Goal: Information Seeking & Learning: Learn about a topic

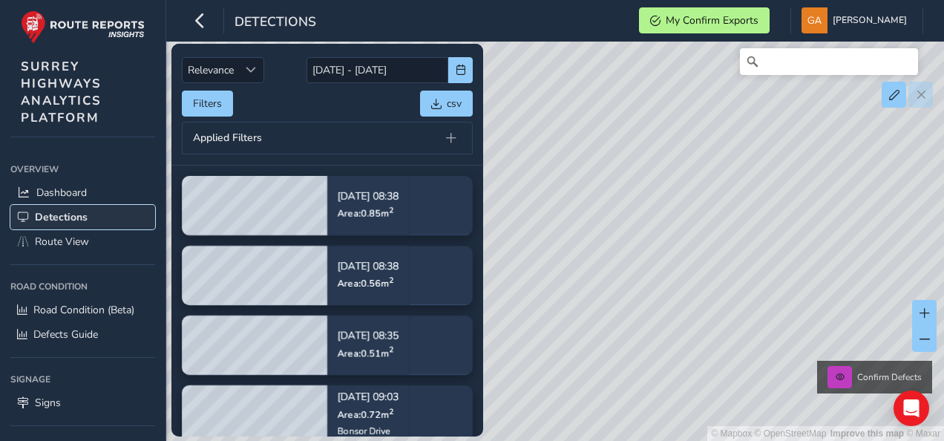
click at [68, 214] on span "Detections" at bounding box center [61, 217] width 53 height 14
click at [457, 69] on span "button" at bounding box center [461, 70] width 10 height 10
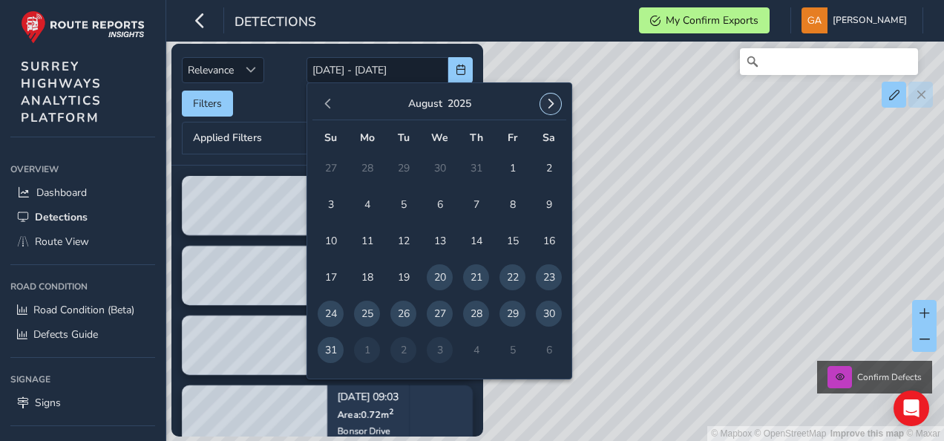
click at [551, 101] on span "button" at bounding box center [551, 104] width 10 height 10
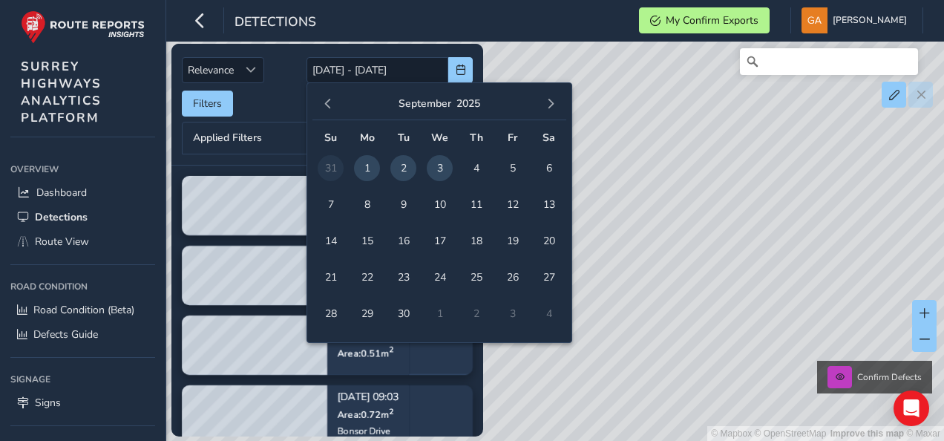
click at [442, 165] on span "3" at bounding box center [440, 168] width 26 height 26
type input "[DATE]"
click at [561, 59] on div "© Mapbox © OpenStreetMap Improve this map © Maxar Confirm Defects" at bounding box center [472, 220] width 944 height 441
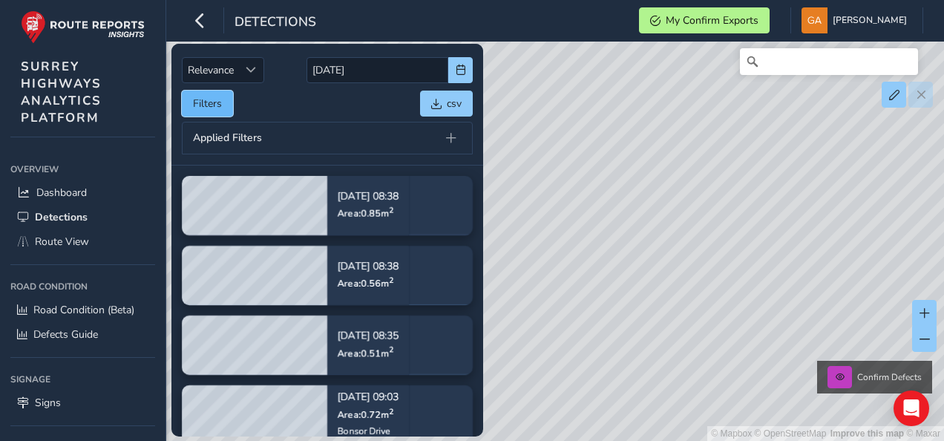
click at [209, 101] on button "Filters" at bounding box center [207, 104] width 51 height 26
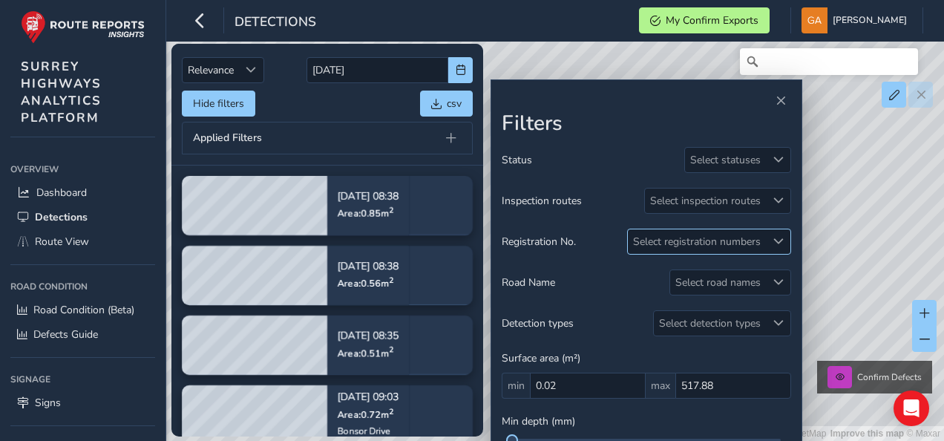
click at [777, 239] on span at bounding box center [779, 241] width 10 height 10
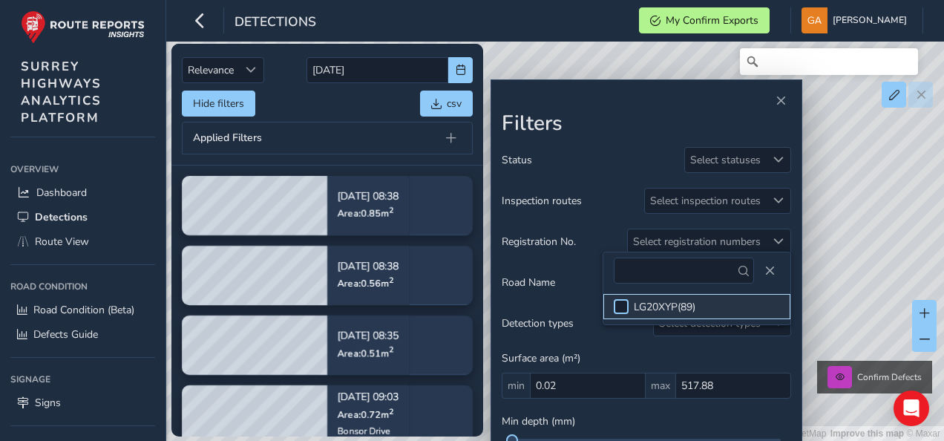
click at [619, 303] on div at bounding box center [621, 306] width 15 height 15
click at [781, 102] on span "Close" at bounding box center [781, 101] width 10 height 10
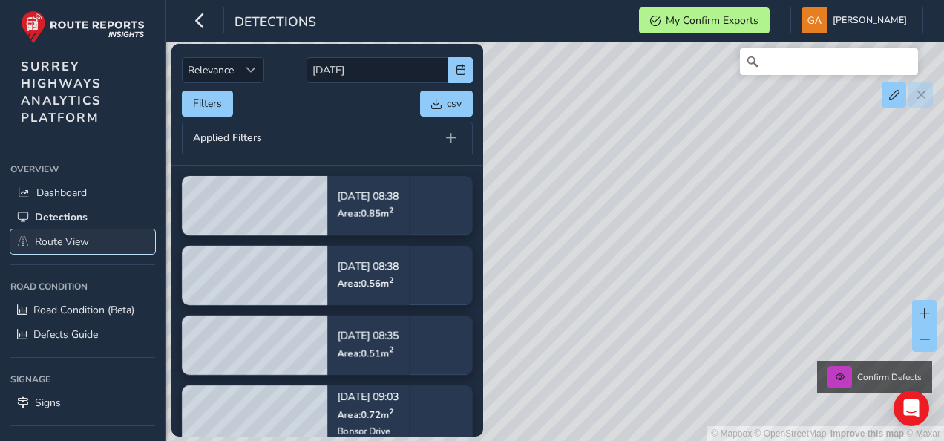
click at [62, 238] on span "Route View" at bounding box center [62, 242] width 54 height 14
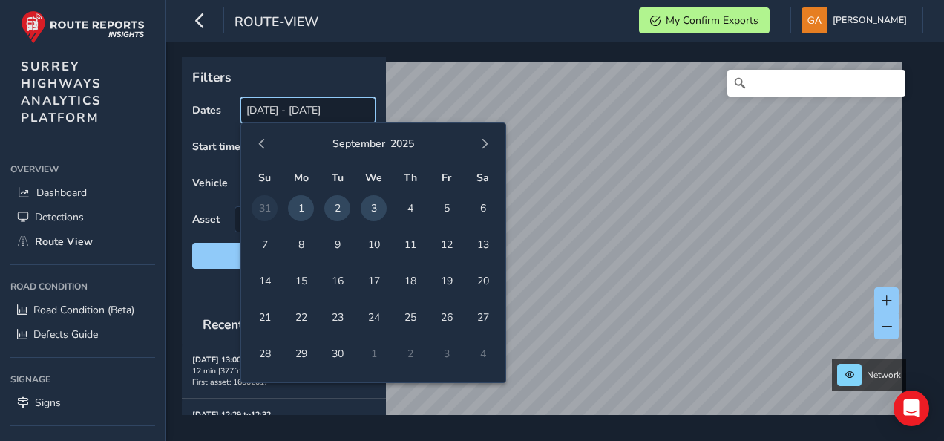
click at [346, 113] on input "[DATE] - [DATE]" at bounding box center [308, 110] width 135 height 26
click at [376, 205] on span "3" at bounding box center [374, 208] width 26 height 26
type input "[DATE]"
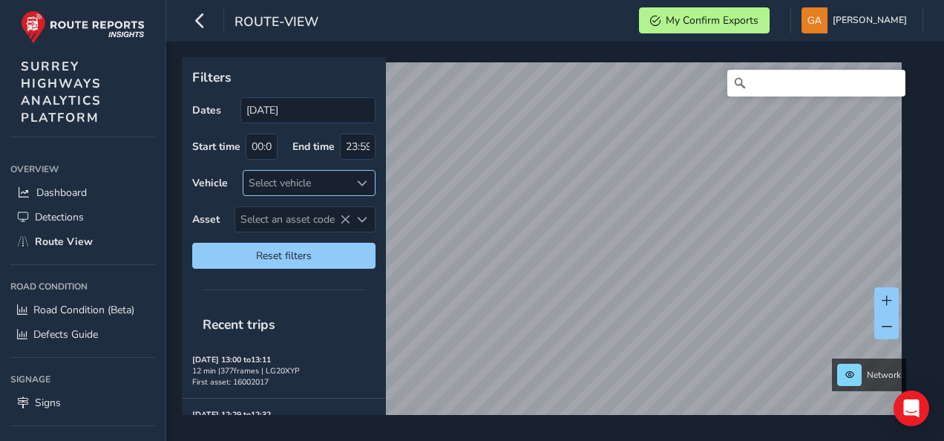
click at [362, 180] on span at bounding box center [362, 183] width 10 height 10
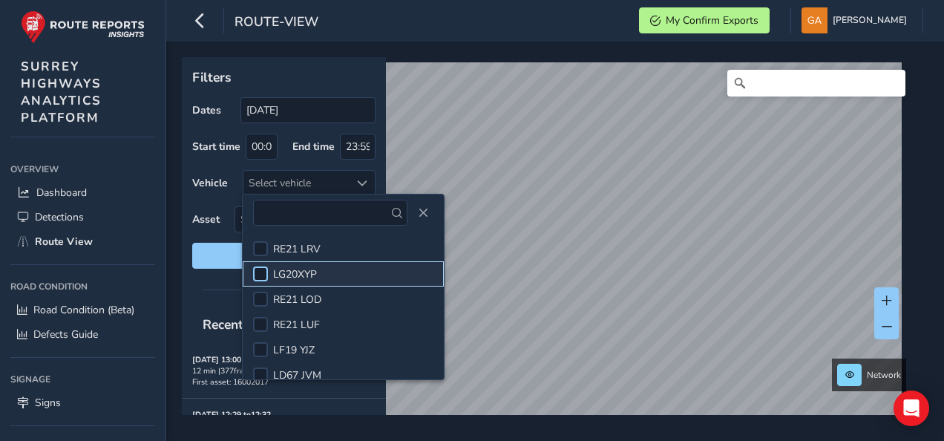
click at [260, 275] on div at bounding box center [260, 274] width 15 height 15
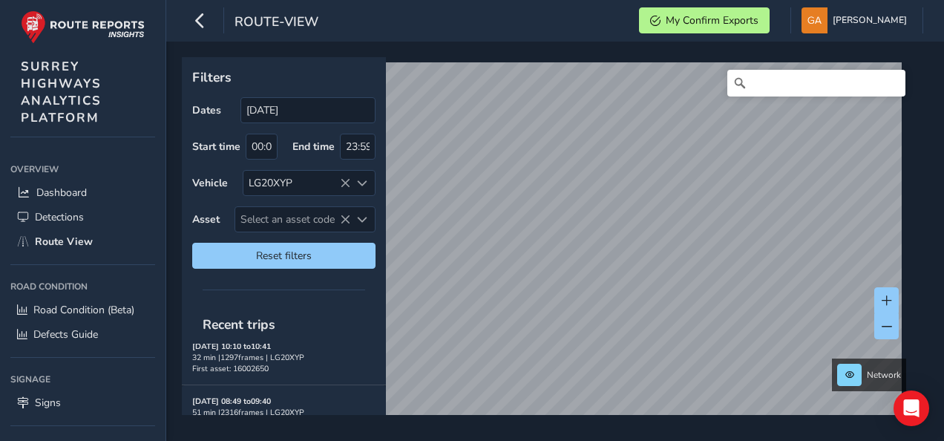
scroll to position [153, 0]
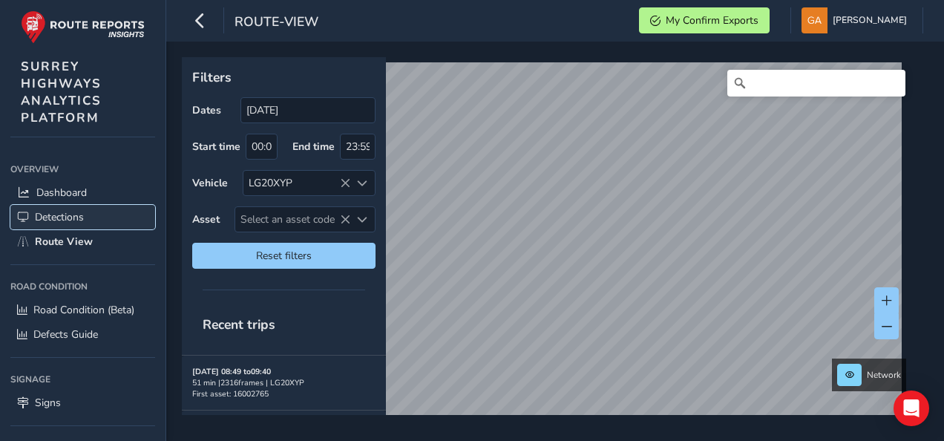
click at [77, 215] on span "Detections" at bounding box center [59, 217] width 49 height 14
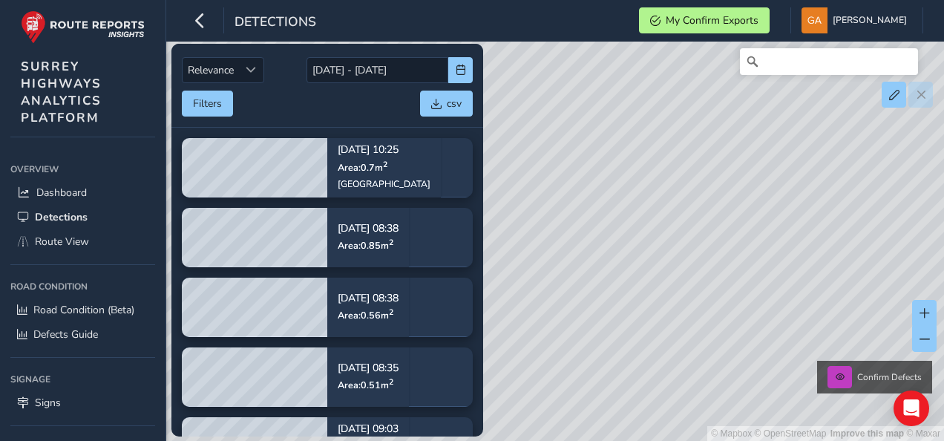
drag, startPoint x: 543, startPoint y: 247, endPoint x: 649, endPoint y: 241, distance: 105.6
click at [649, 241] on div "© Mapbox © OpenStreetMap Improve this map © Maxar Confirm Defects" at bounding box center [472, 220] width 944 height 441
drag, startPoint x: 783, startPoint y: 191, endPoint x: 676, endPoint y: 301, distance: 153.3
click at [676, 301] on div "© Mapbox © OpenStreetMap Improve this map © Maxar Confirm Defects" at bounding box center [472, 220] width 944 height 441
drag, startPoint x: 643, startPoint y: 310, endPoint x: 814, endPoint y: 226, distance: 190.6
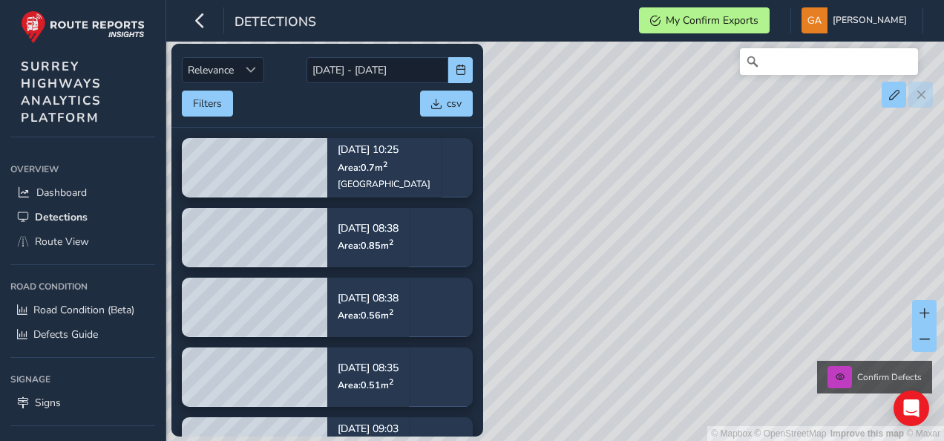
click at [814, 226] on div "© Mapbox © OpenStreetMap Improve this map © Maxar Confirm Defects" at bounding box center [472, 220] width 944 height 441
drag, startPoint x: 650, startPoint y: 218, endPoint x: 754, endPoint y: 242, distance: 107.5
click at [754, 242] on div "© Mapbox © OpenStreetMap Improve this map © Maxar Confirm Defects" at bounding box center [472, 220] width 944 height 441
drag, startPoint x: 601, startPoint y: 197, endPoint x: 747, endPoint y: 300, distance: 178.0
click at [747, 300] on div "© Mapbox © OpenStreetMap Improve this map © Maxar Confirm Defects" at bounding box center [472, 220] width 944 height 441
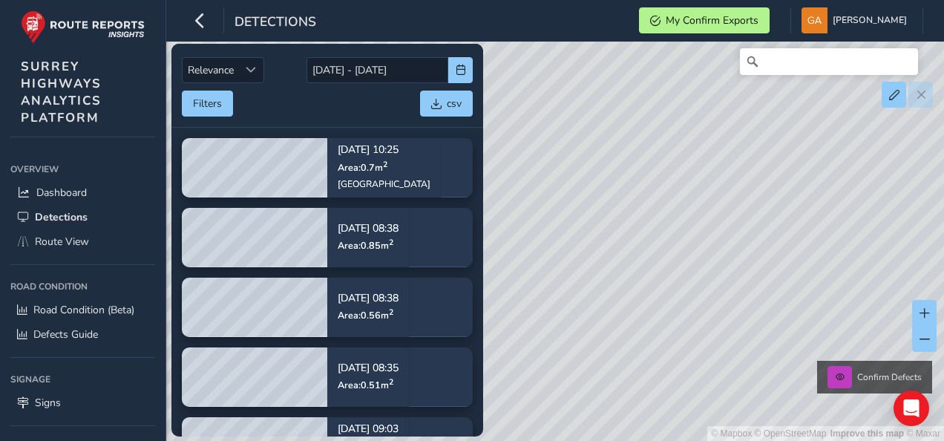
drag, startPoint x: 590, startPoint y: 356, endPoint x: 594, endPoint y: 312, distance: 44.8
click at [594, 312] on div "© Mapbox © OpenStreetMap Improve this map © Maxar Confirm Defects" at bounding box center [472, 220] width 944 height 441
drag, startPoint x: 728, startPoint y: 212, endPoint x: 695, endPoint y: 327, distance: 119.6
click at [695, 327] on div "© Mapbox © OpenStreetMap Improve this map © Maxar Confirm Defects" at bounding box center [472, 220] width 944 height 441
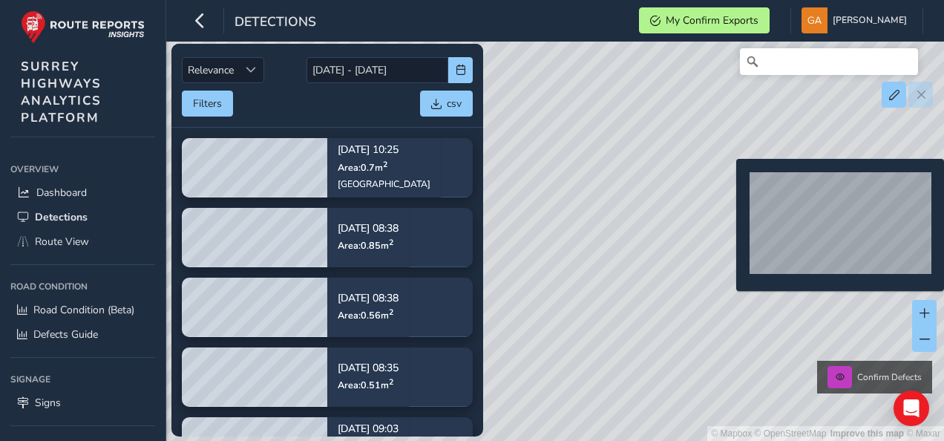
click at [728, 183] on div "© Mapbox © OpenStreetMap Improve this map © Maxar Confirm Defects" at bounding box center [472, 220] width 944 height 441
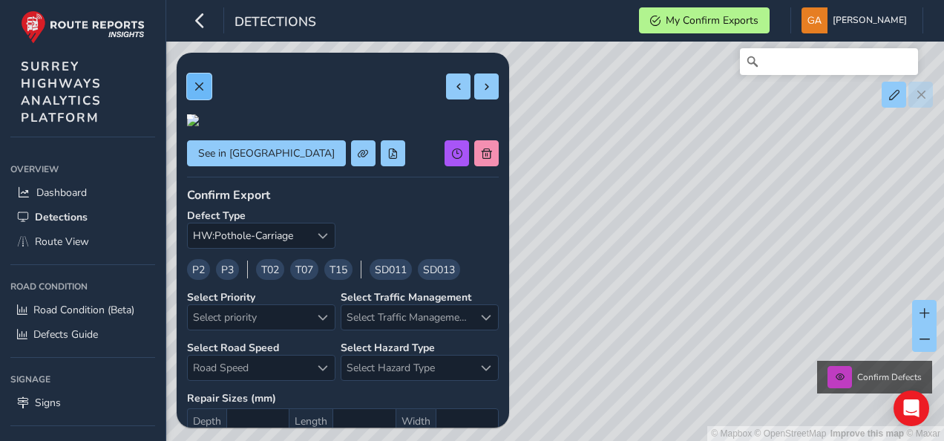
click at [201, 84] on span at bounding box center [199, 87] width 10 height 10
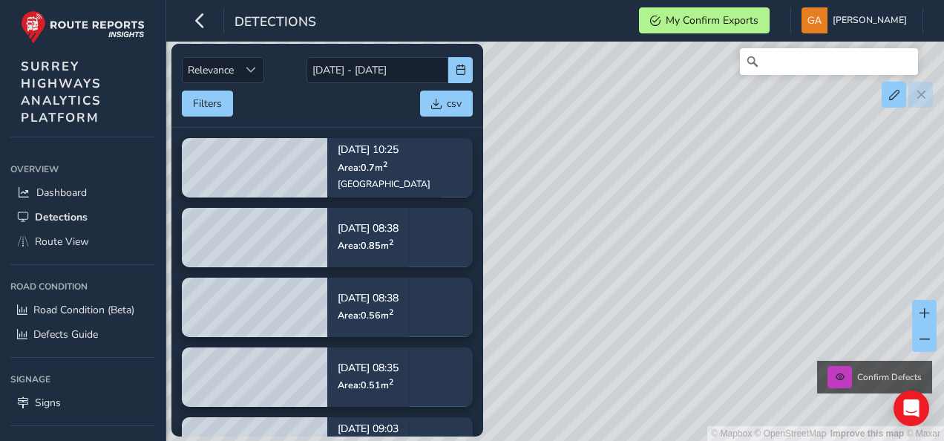
drag, startPoint x: 575, startPoint y: 301, endPoint x: 690, endPoint y: 215, distance: 143.1
click at [690, 215] on div "© Mapbox © OpenStreetMap Improve this map © Maxar Confirm Defects" at bounding box center [472, 220] width 944 height 441
drag, startPoint x: 612, startPoint y: 379, endPoint x: 590, endPoint y: 264, distance: 116.3
click at [590, 264] on div "© Mapbox © OpenStreetMap Improve this map © Maxar Confirm Defects" at bounding box center [472, 220] width 944 height 441
drag, startPoint x: 630, startPoint y: 377, endPoint x: 578, endPoint y: 255, distance: 132.1
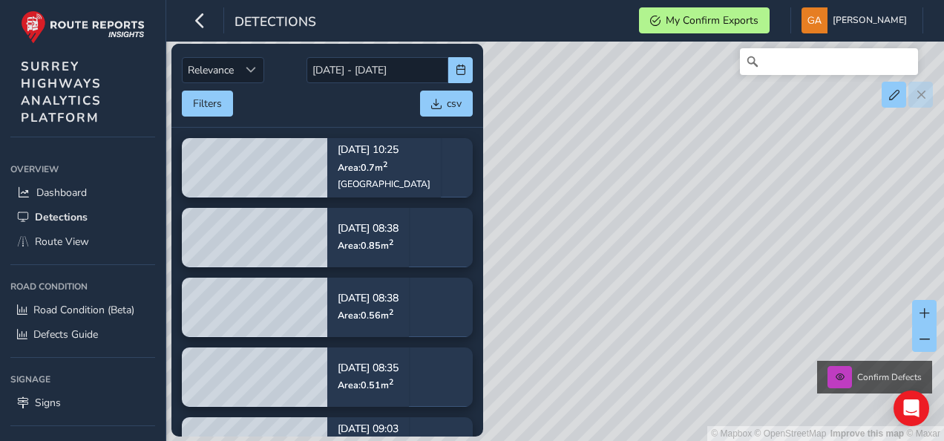
click at [578, 255] on div "© Mapbox © OpenStreetMap Improve this map © Maxar Confirm Defects" at bounding box center [472, 220] width 944 height 441
drag, startPoint x: 711, startPoint y: 260, endPoint x: 600, endPoint y: 276, distance: 111.8
click at [600, 276] on div "© Mapbox © OpenStreetMap Improve this map © Maxar Confirm Defects" at bounding box center [472, 220] width 944 height 441
drag, startPoint x: 564, startPoint y: 290, endPoint x: 757, endPoint y: 338, distance: 198.3
click at [757, 338] on div "© Mapbox © OpenStreetMap Improve this map © Maxar Confirm Defects" at bounding box center [472, 220] width 944 height 441
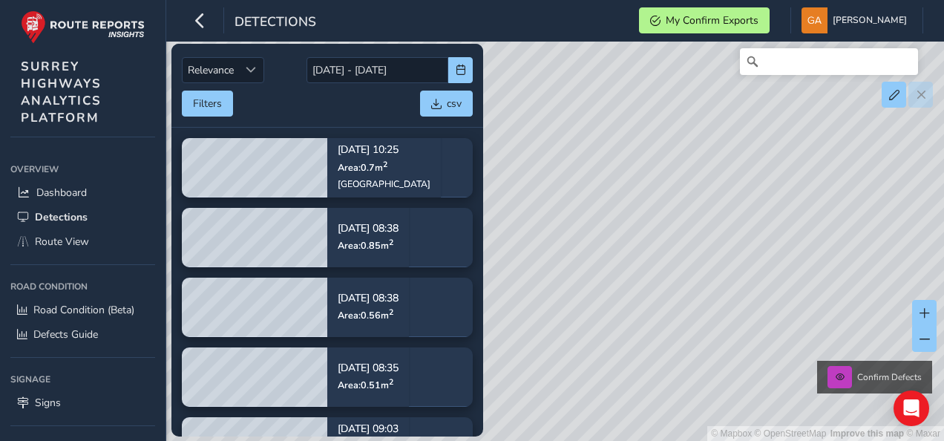
drag, startPoint x: 590, startPoint y: 162, endPoint x: 607, endPoint y: 316, distance: 155.4
click at [607, 316] on div "© Mapbox © OpenStreetMap Improve this map © Maxar Confirm Defects" at bounding box center [472, 220] width 944 height 441
drag, startPoint x: 621, startPoint y: 295, endPoint x: 653, endPoint y: 319, distance: 40.4
click at [653, 319] on div "© Mapbox © OpenStreetMap Improve this map © Maxar Confirm Defects" at bounding box center [472, 220] width 944 height 441
click at [77, 214] on span "Detections" at bounding box center [61, 217] width 53 height 14
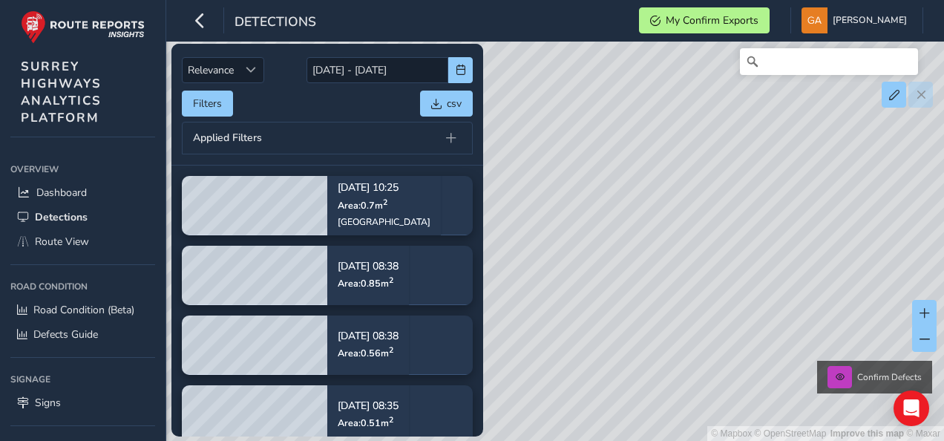
click at [624, 295] on div "© Mapbox © OpenStreetMap Improve this map © Maxar Confirm Defects" at bounding box center [472, 220] width 944 height 441
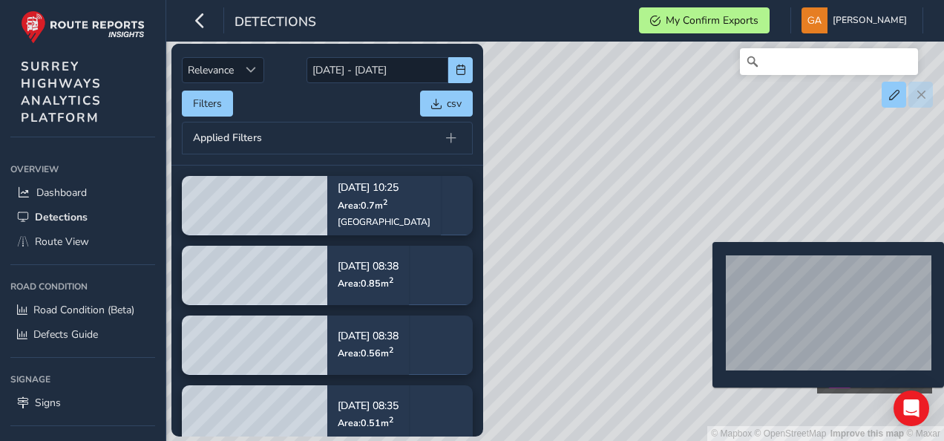
click at [704, 266] on div "© Mapbox © OpenStreetMap Improve this map © Maxar Confirm Defects" at bounding box center [472, 220] width 944 height 441
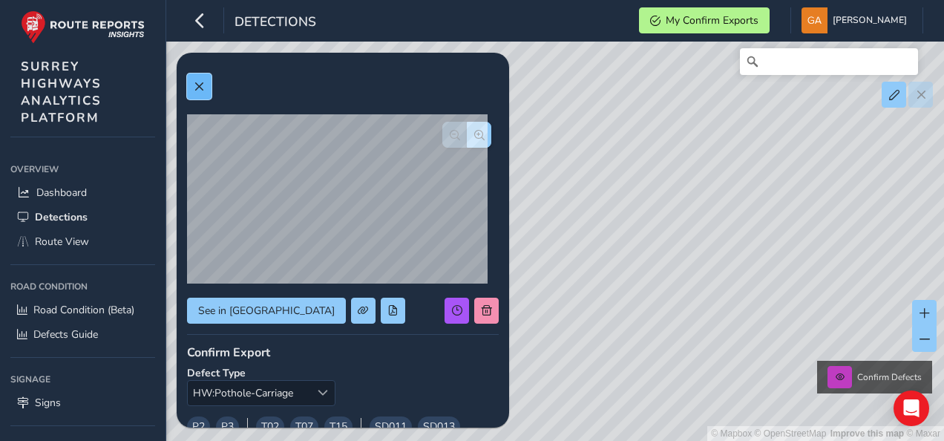
click at [202, 85] on span at bounding box center [199, 87] width 10 height 10
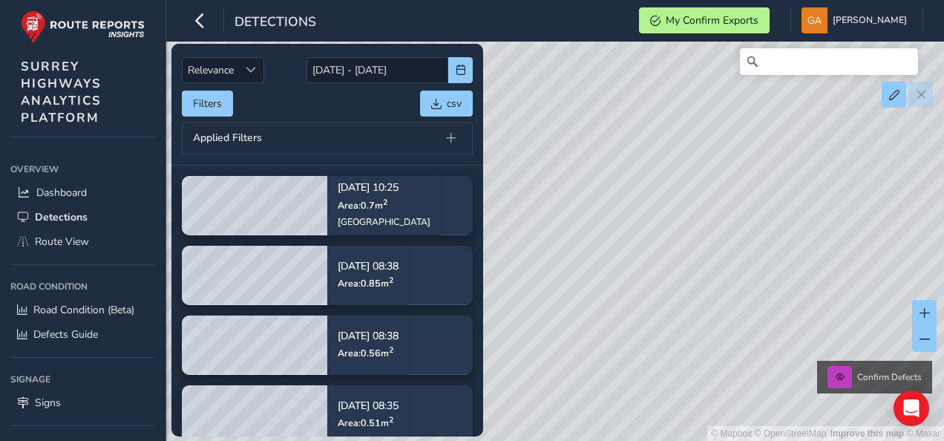
drag, startPoint x: 556, startPoint y: 238, endPoint x: 830, endPoint y: 297, distance: 280.2
click at [830, 297] on div "© Mapbox © OpenStreetMap Improve this map © Maxar Confirm Defects" at bounding box center [472, 220] width 944 height 441
drag, startPoint x: 552, startPoint y: 203, endPoint x: 744, endPoint y: 194, distance: 192.5
click at [744, 194] on div "© Mapbox © OpenStreetMap Improve this map © Maxar Confirm Defects" at bounding box center [472, 220] width 944 height 441
drag, startPoint x: 748, startPoint y: 190, endPoint x: 708, endPoint y: 226, distance: 53.6
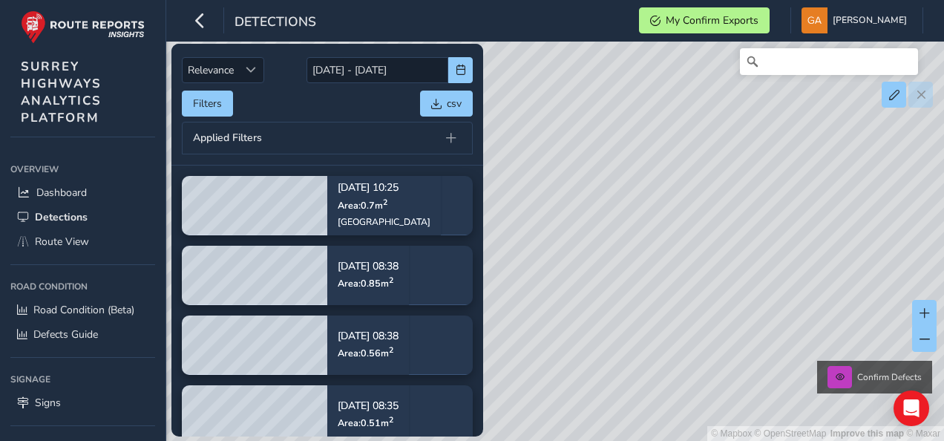
click at [713, 224] on div "© Mapbox © OpenStreetMap Improve this map © Maxar Confirm Defects" at bounding box center [472, 220] width 944 height 441
drag, startPoint x: 695, startPoint y: 337, endPoint x: 705, endPoint y: 288, distance: 50.1
click at [705, 288] on div "© Mapbox © OpenStreetMap Improve this map © Maxar Confirm Defects" at bounding box center [472, 220] width 944 height 441
drag, startPoint x: 704, startPoint y: 261, endPoint x: 643, endPoint y: 312, distance: 79.1
click at [643, 312] on div "© Mapbox © OpenStreetMap Improve this map © Maxar Confirm Defects" at bounding box center [472, 220] width 944 height 441
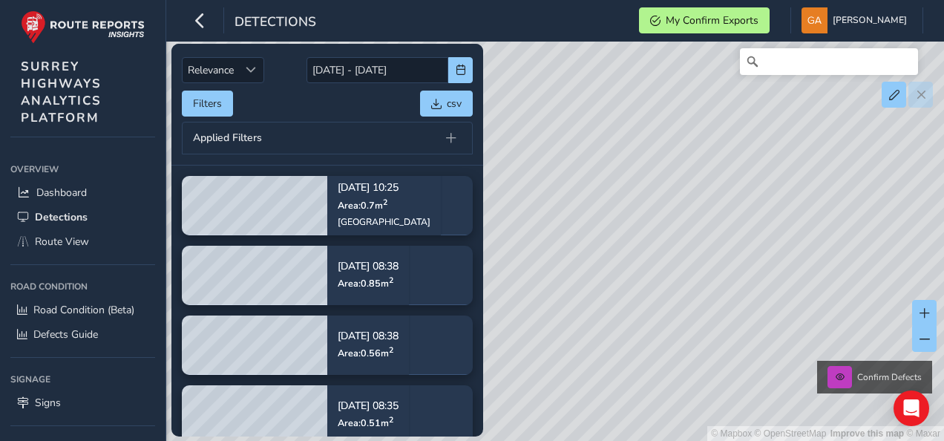
drag, startPoint x: 774, startPoint y: 224, endPoint x: 763, endPoint y: 255, distance: 32.9
click at [763, 255] on div "© Mapbox © OpenStreetMap Improve this map © Maxar Confirm Defects" at bounding box center [472, 220] width 944 height 441
drag, startPoint x: 821, startPoint y: 266, endPoint x: 763, endPoint y: 224, distance: 71.9
click at [763, 224] on div "© Mapbox © OpenStreetMap Improve this map © Maxar Confirm Defects" at bounding box center [472, 220] width 944 height 441
drag, startPoint x: 804, startPoint y: 212, endPoint x: 745, endPoint y: 331, distance: 132.5
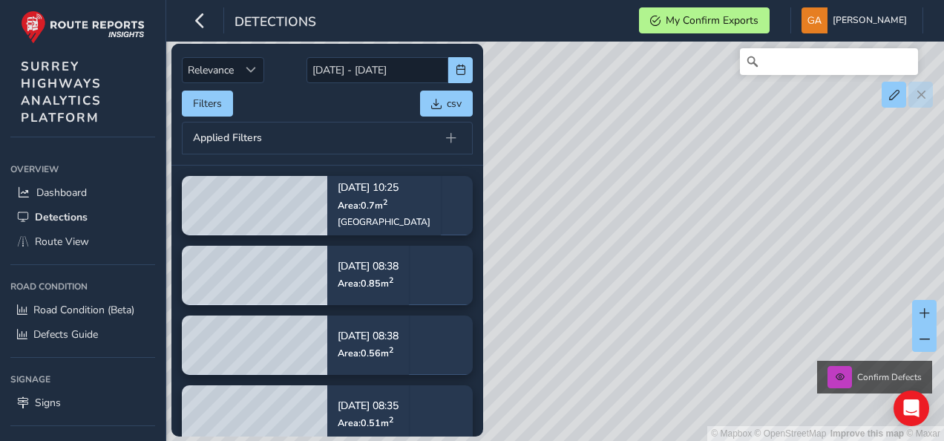
click at [745, 331] on div "© Mapbox © OpenStreetMap Improve this map © Maxar Confirm Defects" at bounding box center [472, 220] width 944 height 441
drag, startPoint x: 798, startPoint y: 303, endPoint x: 696, endPoint y: 300, distance: 102.5
click at [696, 300] on div "© Mapbox © OpenStreetMap Improve this map © Maxar Confirm Defects" at bounding box center [472, 220] width 944 height 441
click at [65, 239] on span "Route View" at bounding box center [62, 242] width 54 height 14
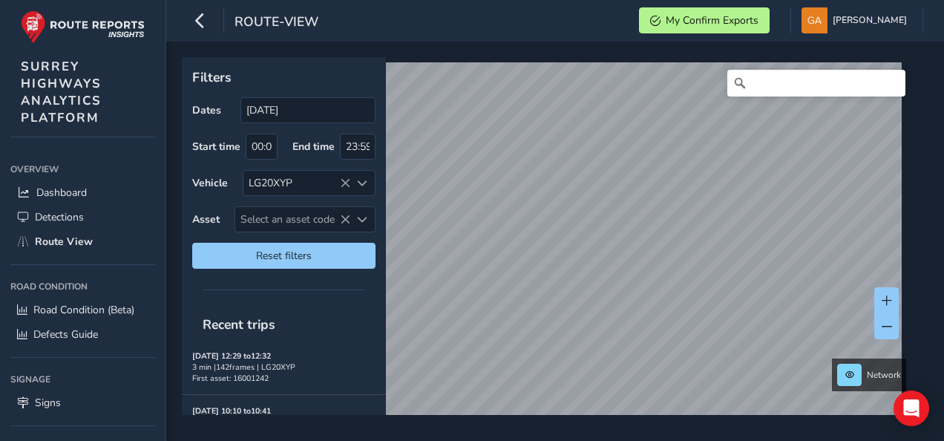
scroll to position [102, 0]
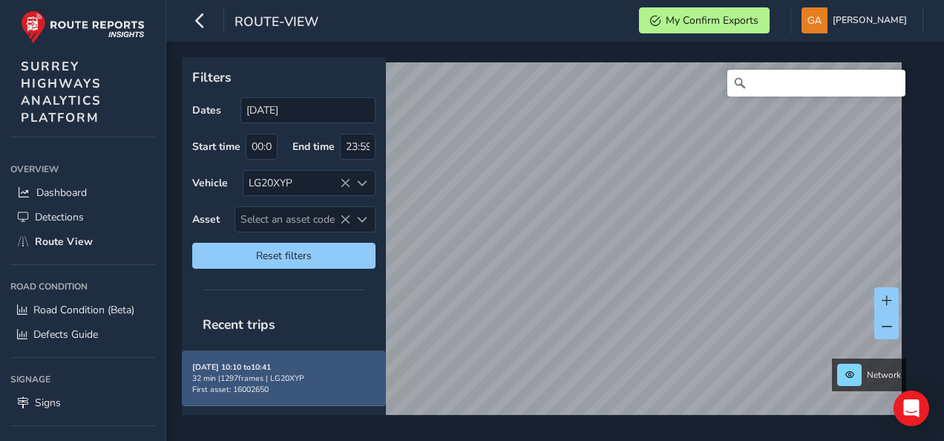
click at [249, 373] on div "32 min | 1297 frames | LG20XYP" at bounding box center [283, 378] width 183 height 11
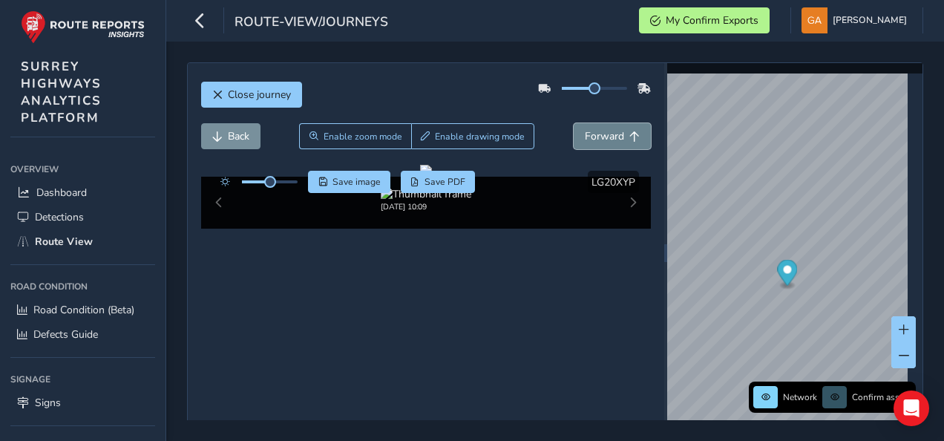
click at [611, 129] on span "Forward" at bounding box center [604, 136] width 39 height 14
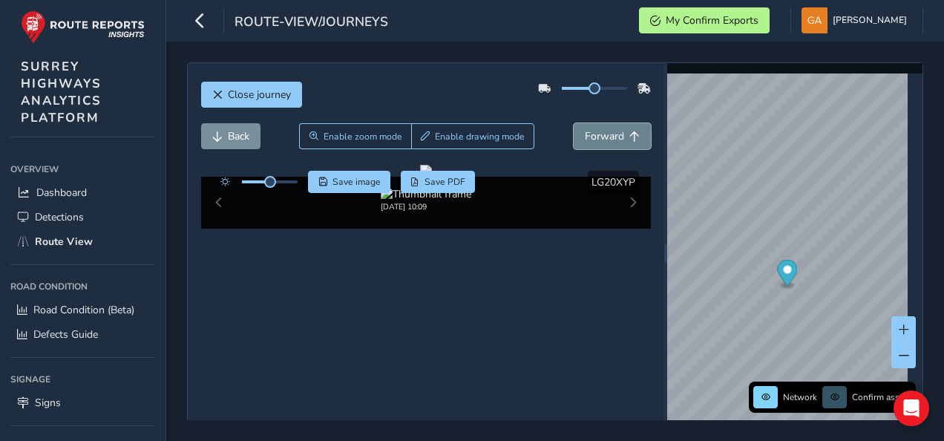
click at [611, 129] on span "Forward" at bounding box center [604, 136] width 39 height 14
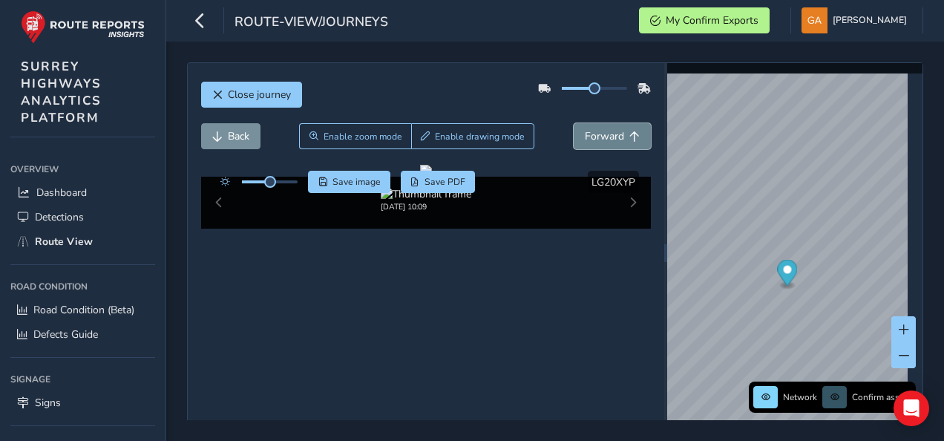
click at [611, 129] on span "Forward" at bounding box center [604, 136] width 39 height 14
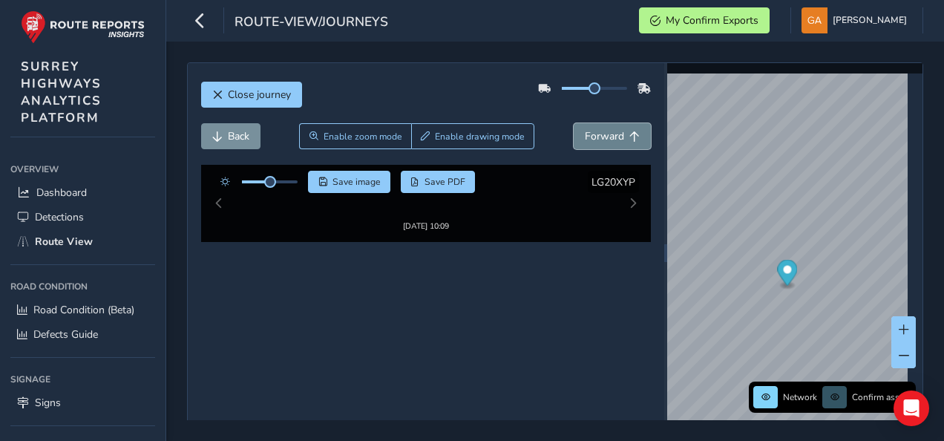
click at [611, 129] on span "Forward" at bounding box center [604, 136] width 39 height 14
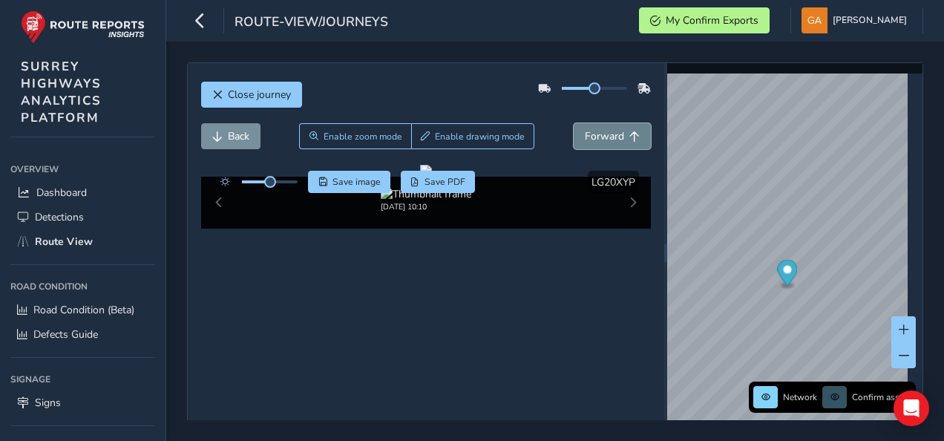
click at [611, 129] on span "Forward" at bounding box center [604, 136] width 39 height 14
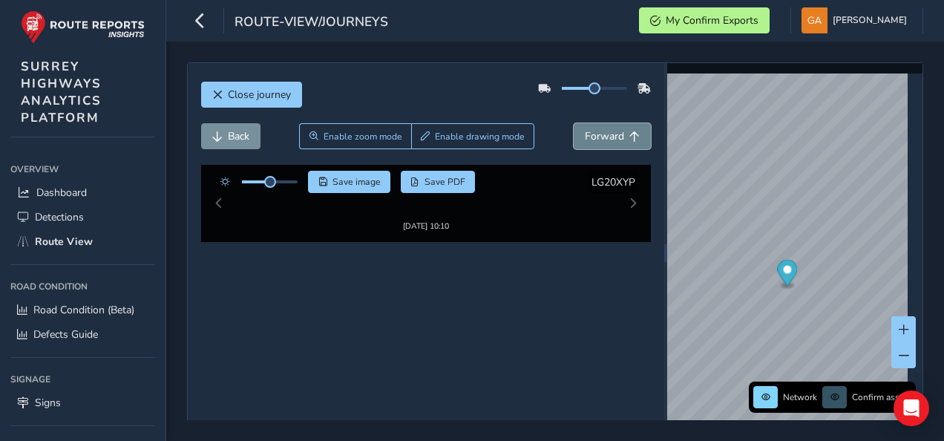
click at [611, 129] on span "Forward" at bounding box center [604, 136] width 39 height 14
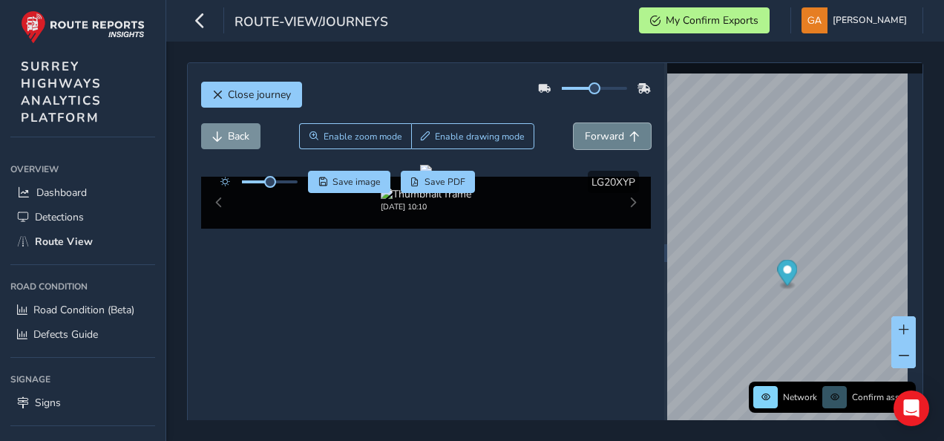
click at [611, 129] on span "Forward" at bounding box center [604, 136] width 39 height 14
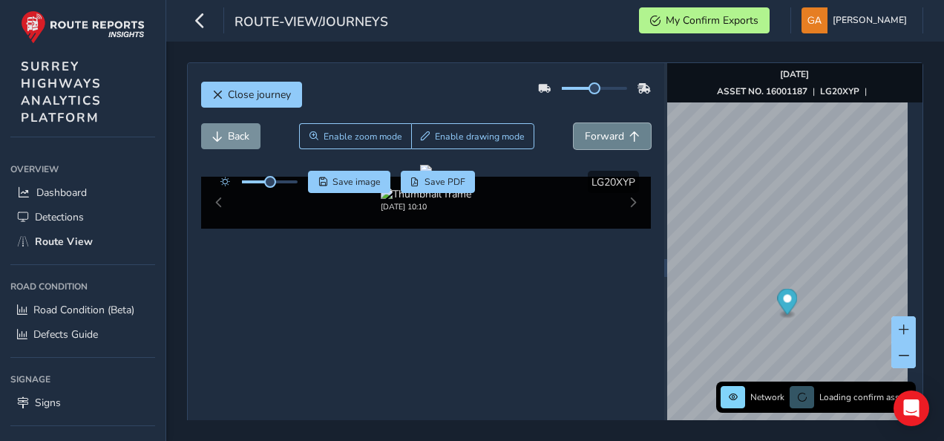
click at [611, 129] on span "Forward" at bounding box center [604, 136] width 39 height 14
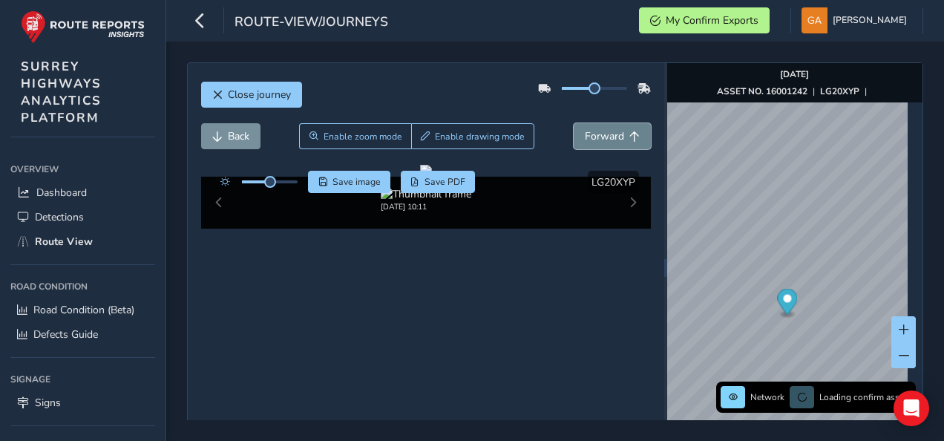
click at [611, 129] on span "Forward" at bounding box center [604, 136] width 39 height 14
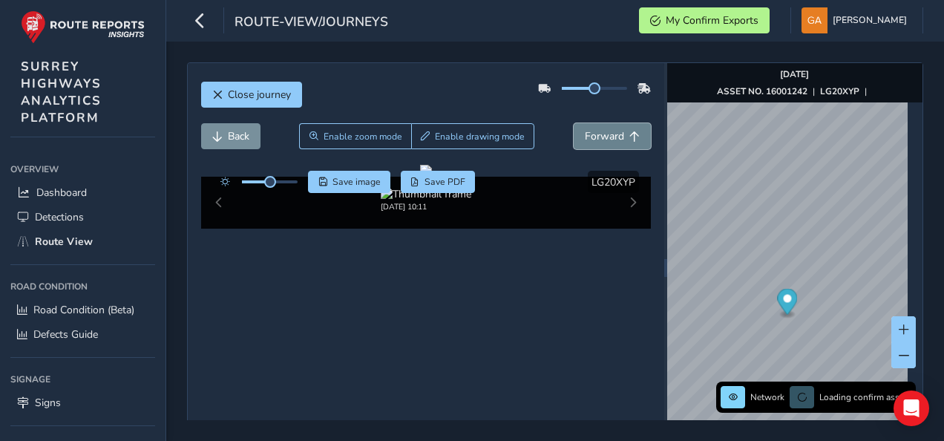
click at [611, 129] on span "Forward" at bounding box center [604, 136] width 39 height 14
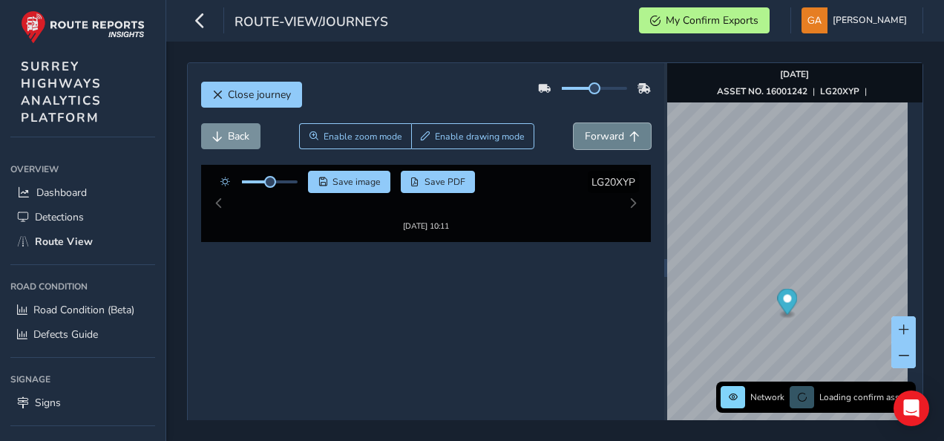
click at [611, 129] on span "Forward" at bounding box center [604, 136] width 39 height 14
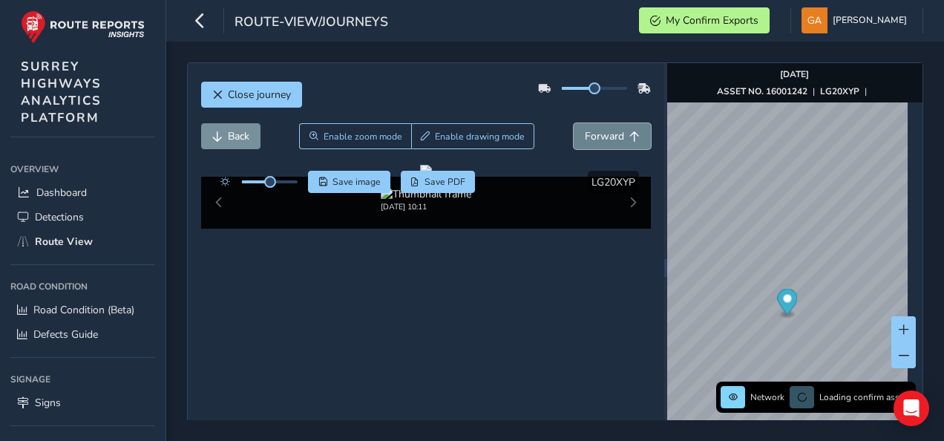
click at [611, 129] on span "Forward" at bounding box center [604, 136] width 39 height 14
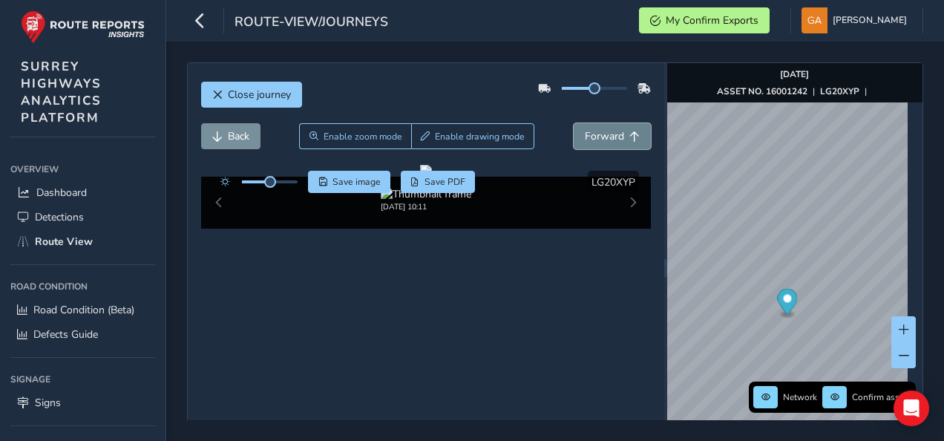
click at [611, 129] on span "Forward" at bounding box center [604, 136] width 39 height 14
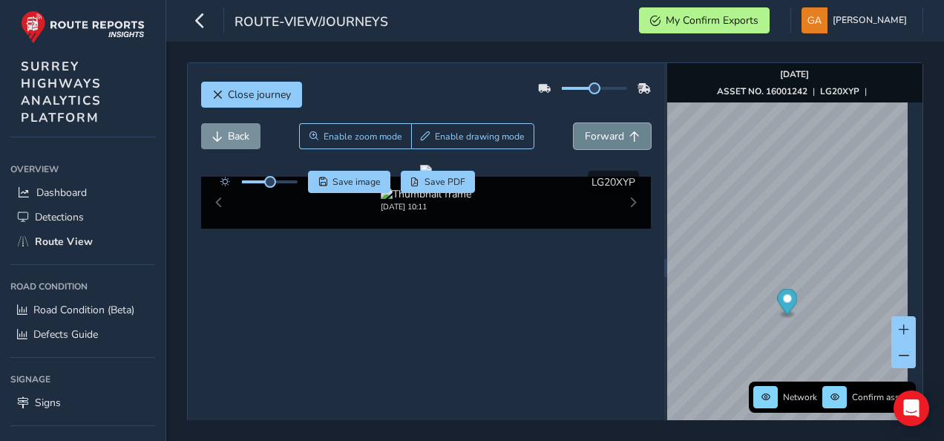
click at [611, 129] on span "Forward" at bounding box center [604, 136] width 39 height 14
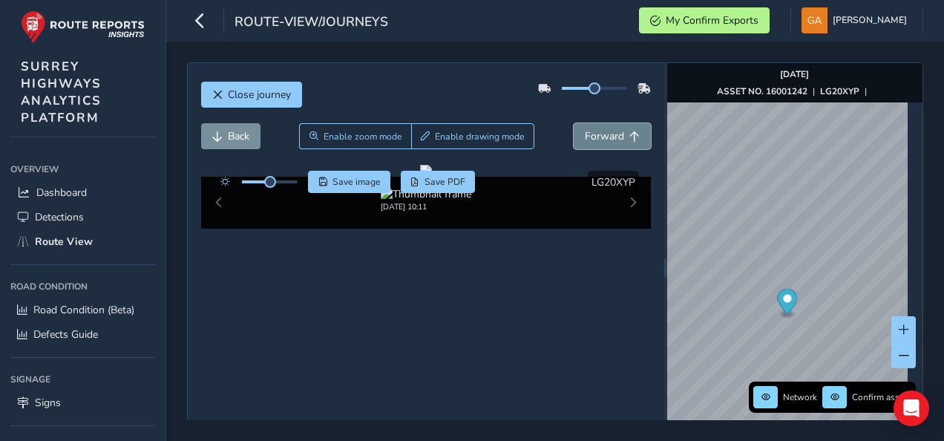
click at [611, 129] on span "Forward" at bounding box center [604, 136] width 39 height 14
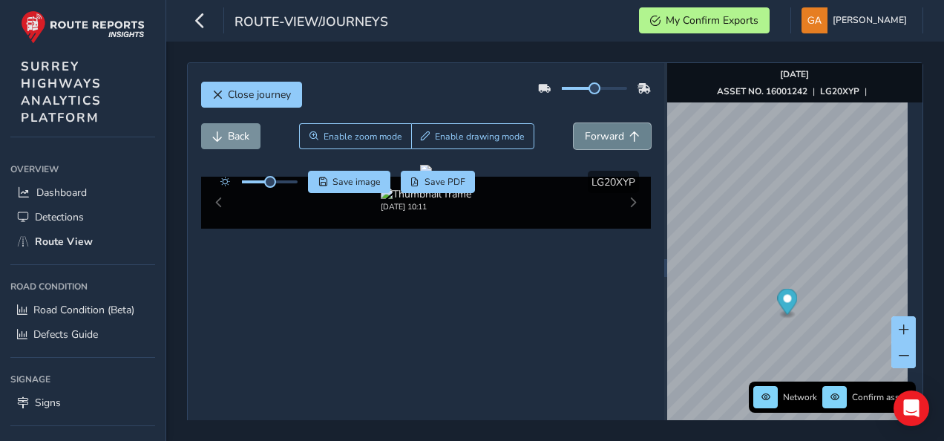
click at [611, 129] on span "Forward" at bounding box center [604, 136] width 39 height 14
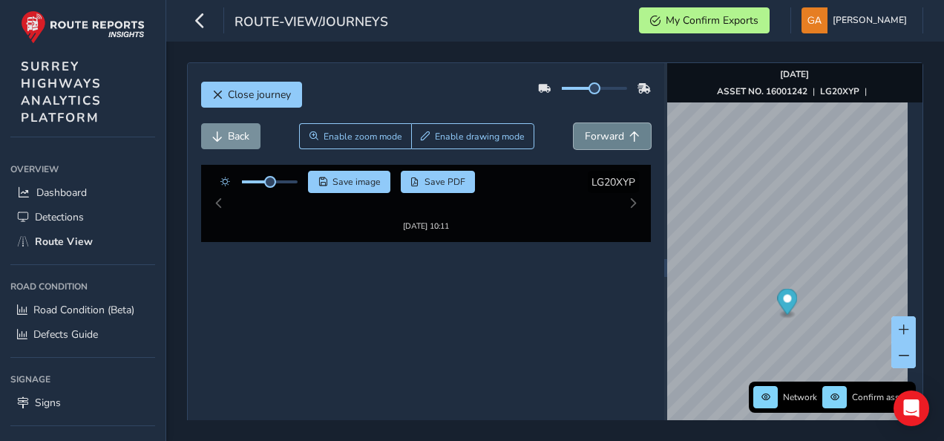
click at [611, 129] on span "Forward" at bounding box center [604, 136] width 39 height 14
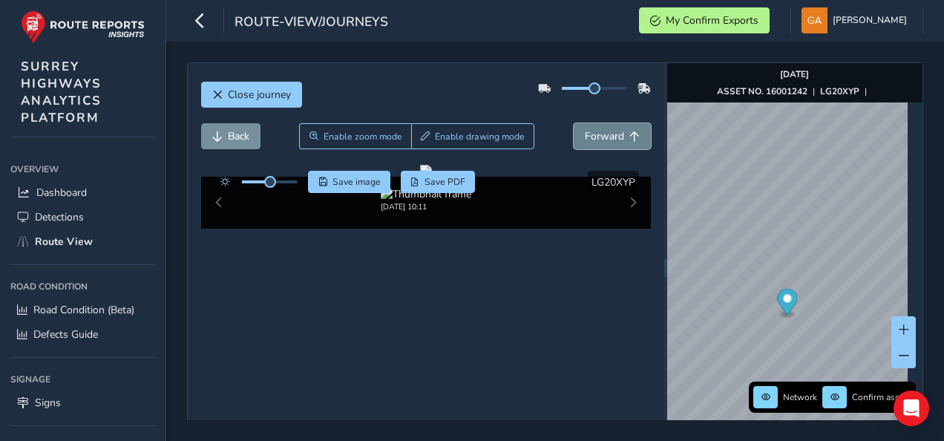
click at [611, 129] on span "Forward" at bounding box center [604, 136] width 39 height 14
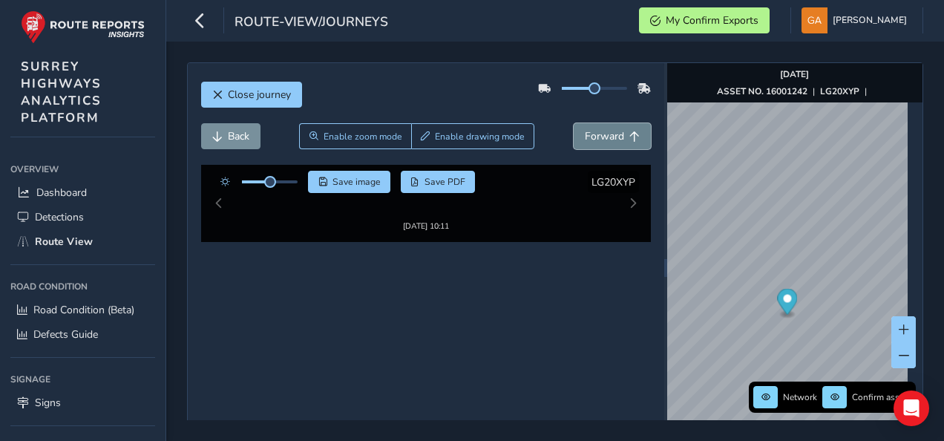
click at [611, 129] on span "Forward" at bounding box center [604, 136] width 39 height 14
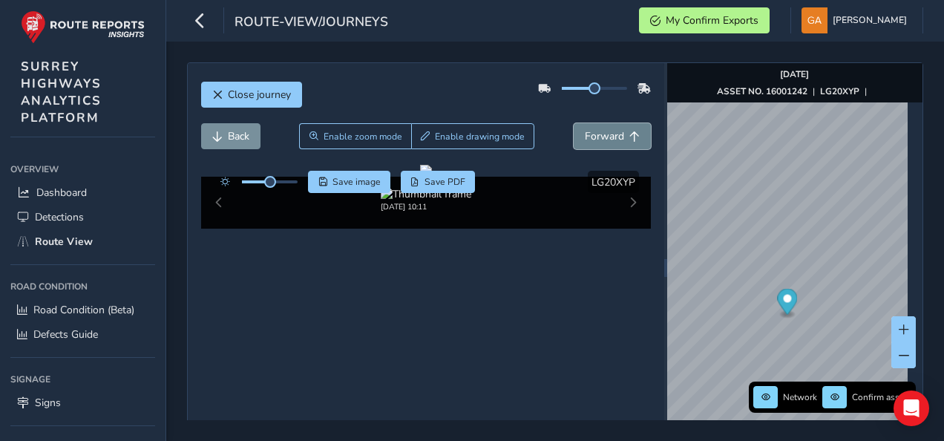
click at [611, 129] on span "Forward" at bounding box center [604, 136] width 39 height 14
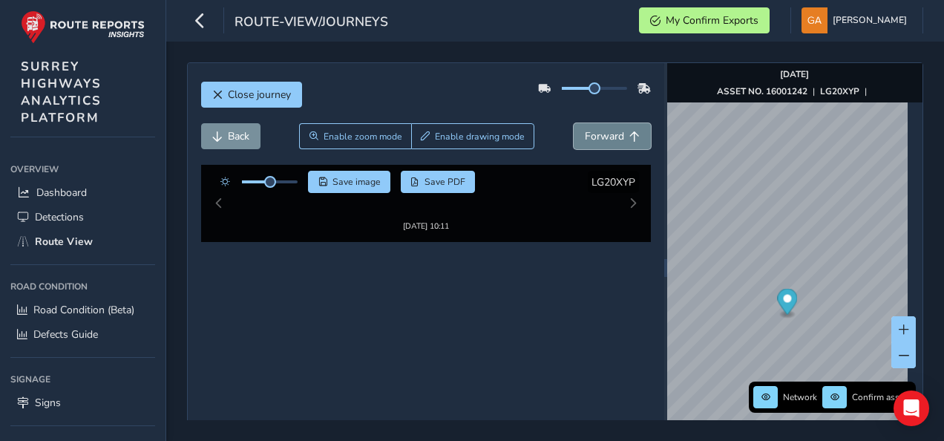
click at [611, 129] on span "Forward" at bounding box center [604, 136] width 39 height 14
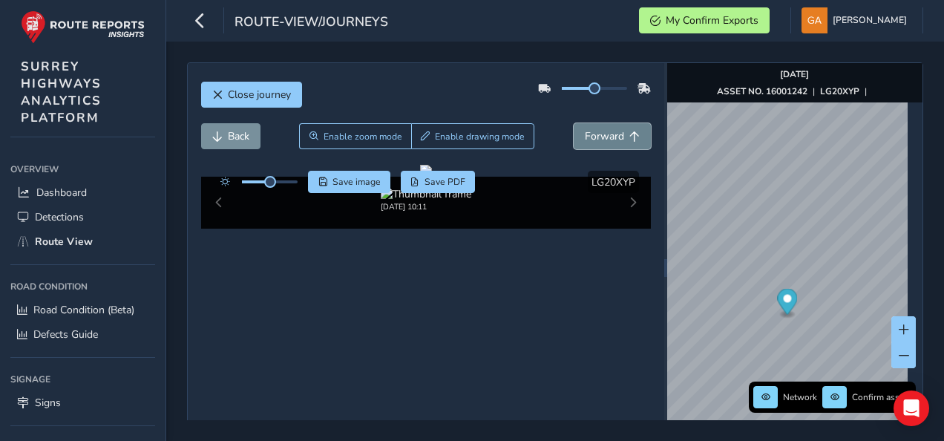
click at [611, 129] on span "Forward" at bounding box center [604, 136] width 39 height 14
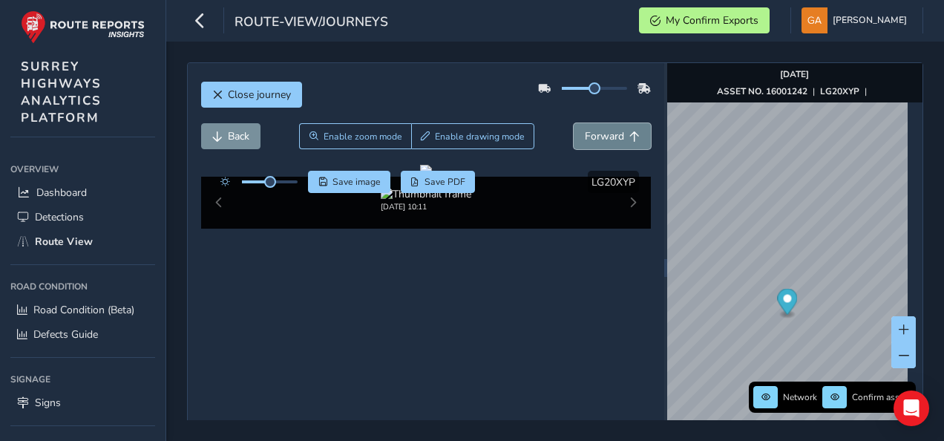
click at [611, 129] on span "Forward" at bounding box center [604, 136] width 39 height 14
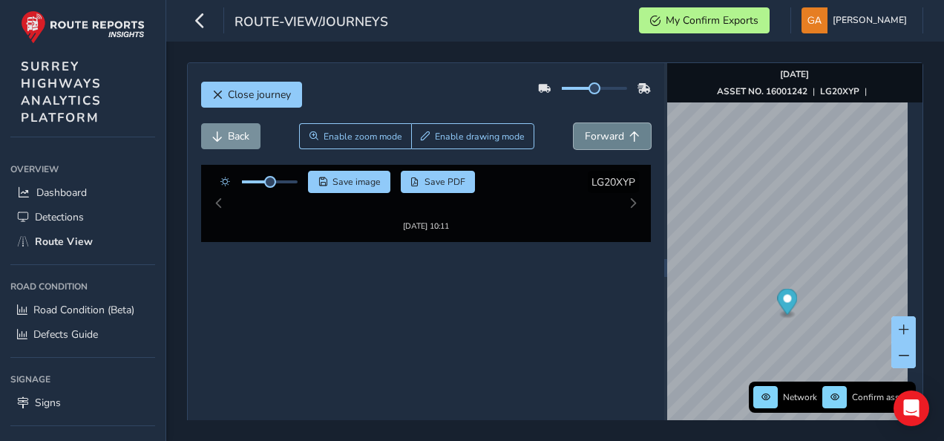
click at [611, 129] on span "Forward" at bounding box center [604, 136] width 39 height 14
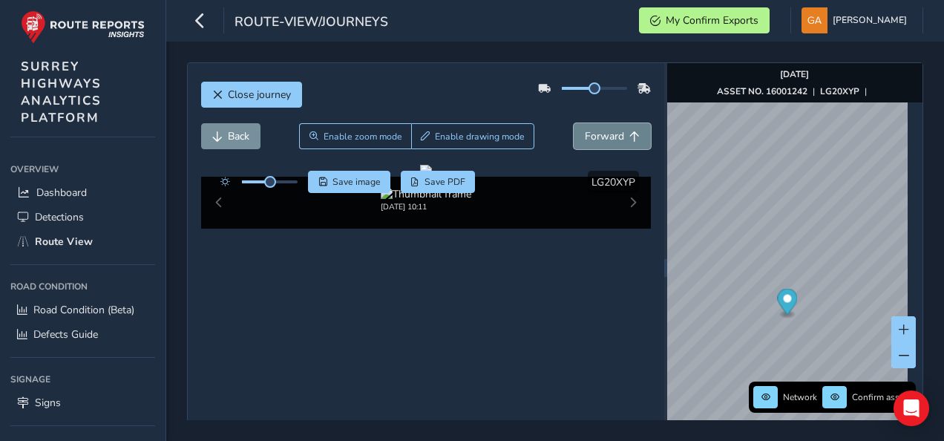
click at [611, 129] on span "Forward" at bounding box center [604, 136] width 39 height 14
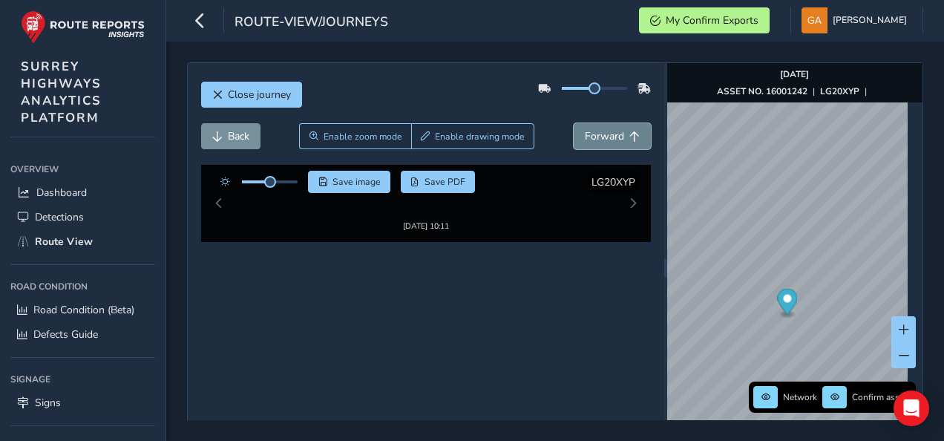
click at [611, 129] on span "Forward" at bounding box center [604, 136] width 39 height 14
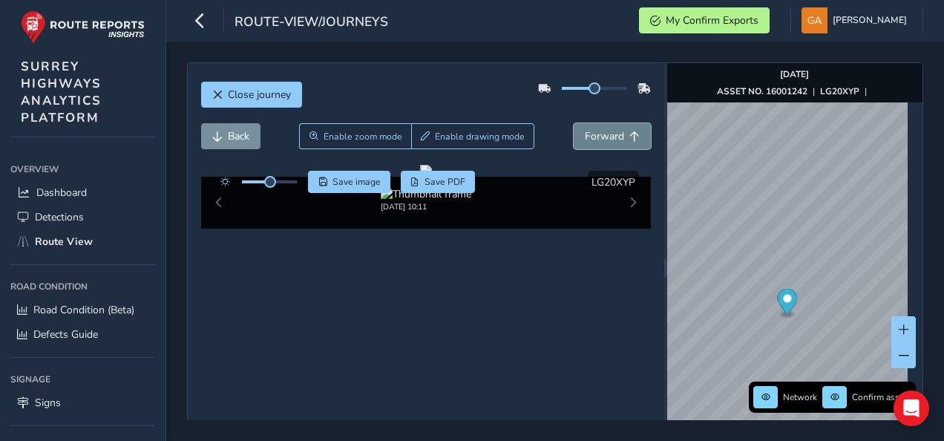
click at [611, 129] on span "Forward" at bounding box center [604, 136] width 39 height 14
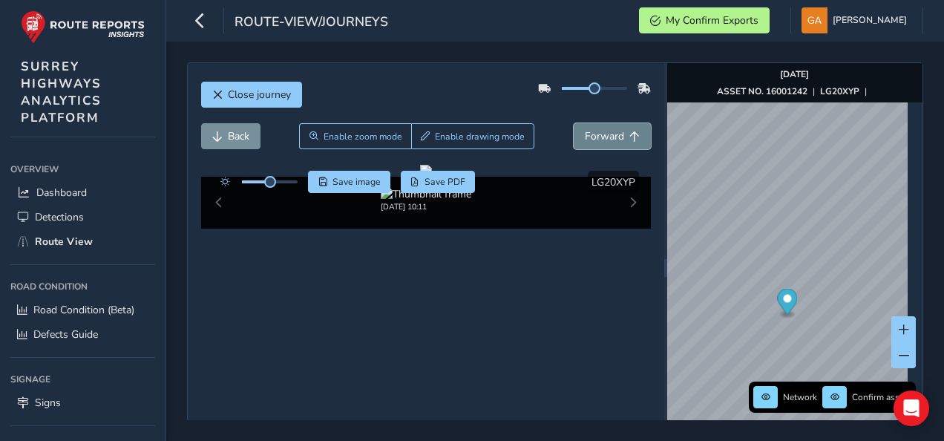
click at [611, 129] on span "Forward" at bounding box center [604, 136] width 39 height 14
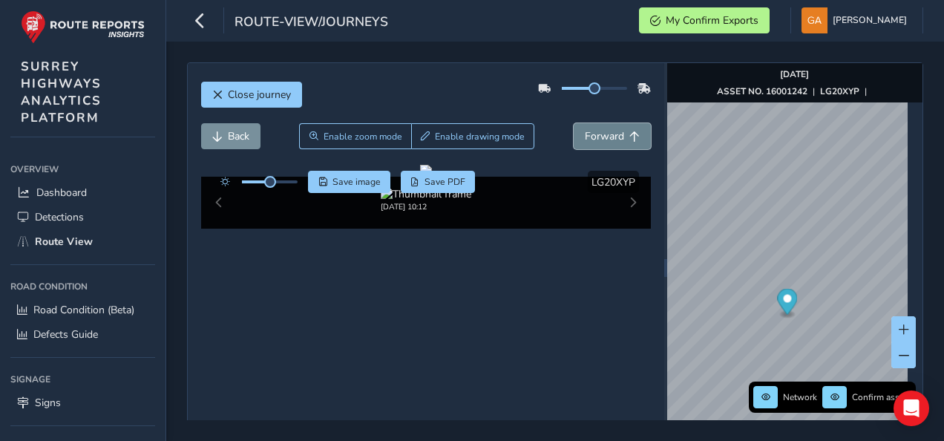
click at [611, 129] on span "Forward" at bounding box center [604, 136] width 39 height 14
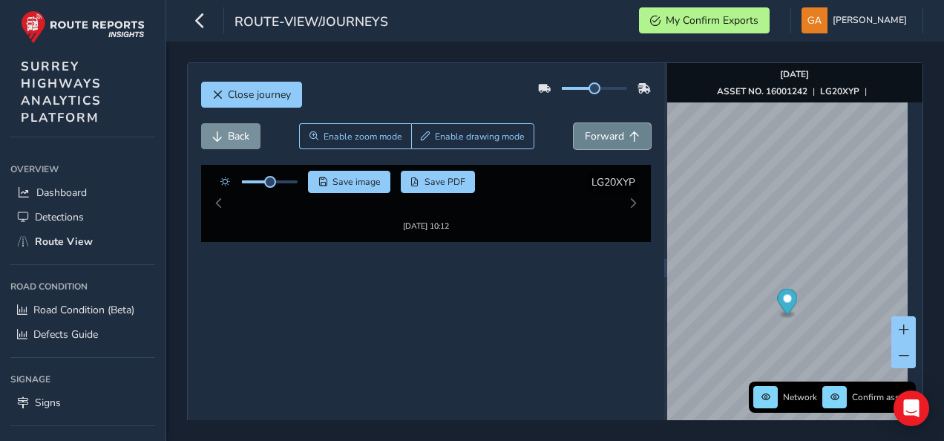
click at [611, 129] on span "Forward" at bounding box center [604, 136] width 39 height 14
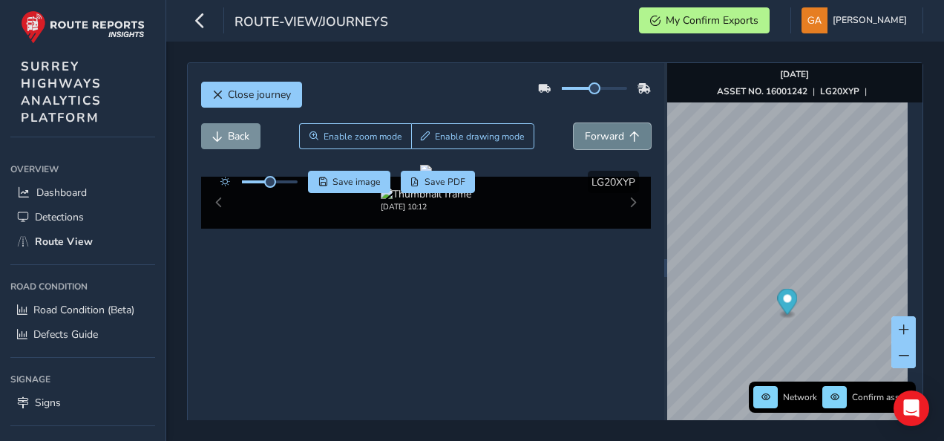
click at [611, 129] on span "Forward" at bounding box center [604, 136] width 39 height 14
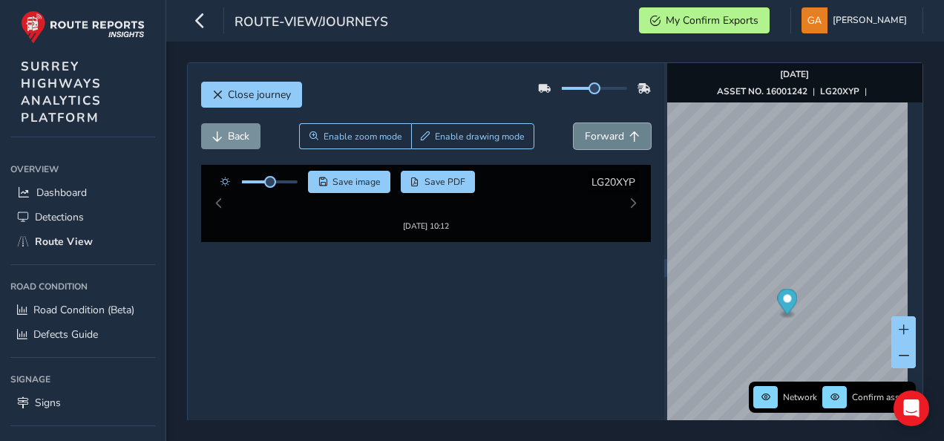
click at [611, 129] on span "Forward" at bounding box center [604, 136] width 39 height 14
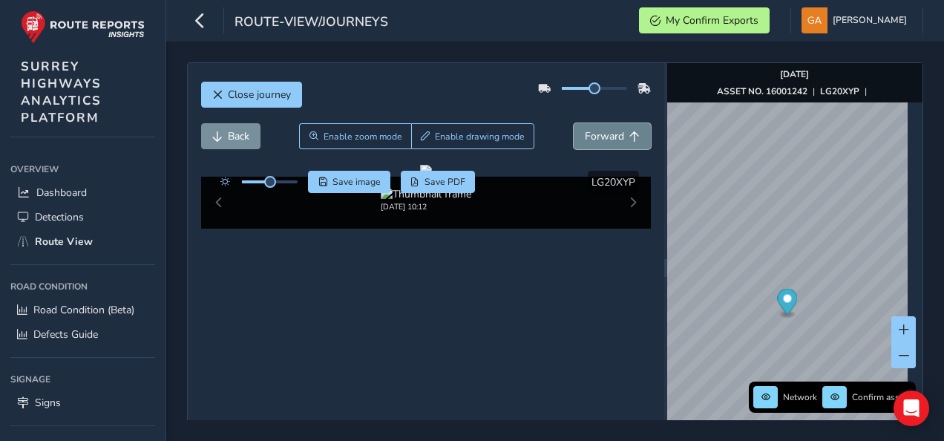
click at [611, 129] on span "Forward" at bounding box center [604, 136] width 39 height 14
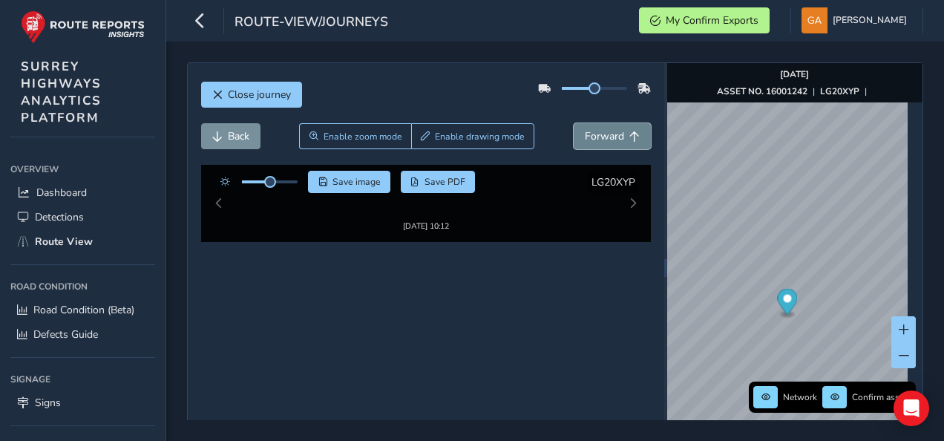
click at [611, 129] on span "Forward" at bounding box center [604, 136] width 39 height 14
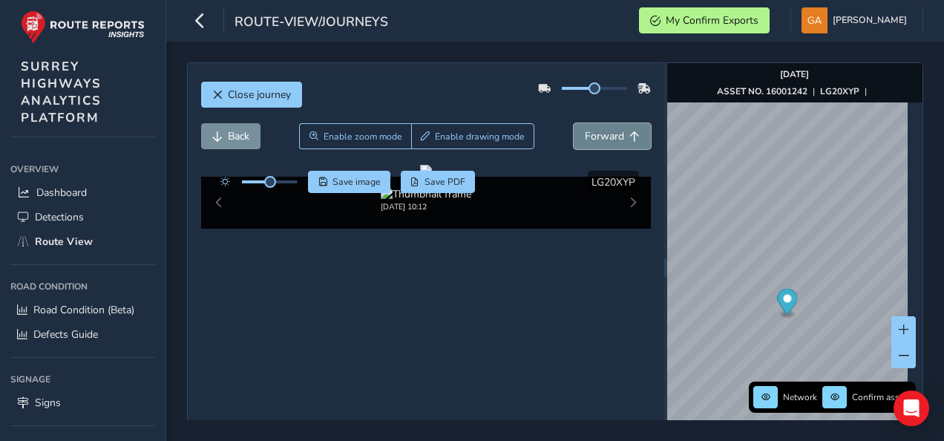
click at [611, 129] on span "Forward" at bounding box center [604, 136] width 39 height 14
click at [246, 94] on span "Close journey" at bounding box center [259, 95] width 63 height 14
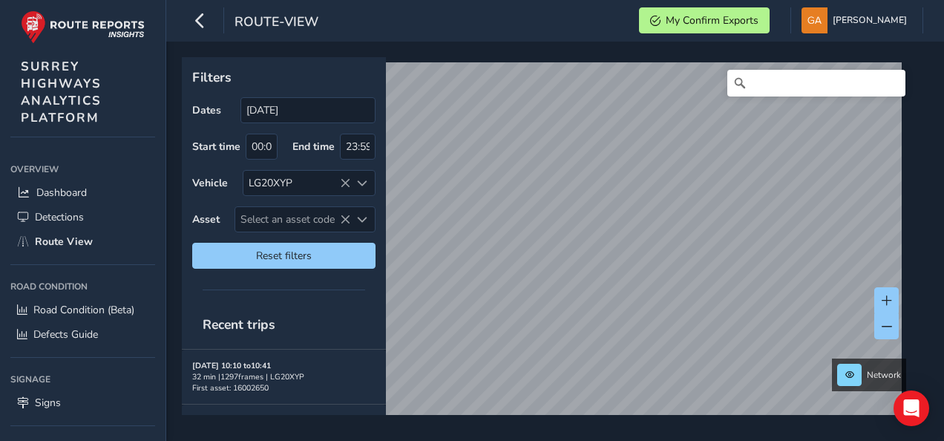
scroll to position [119, 0]
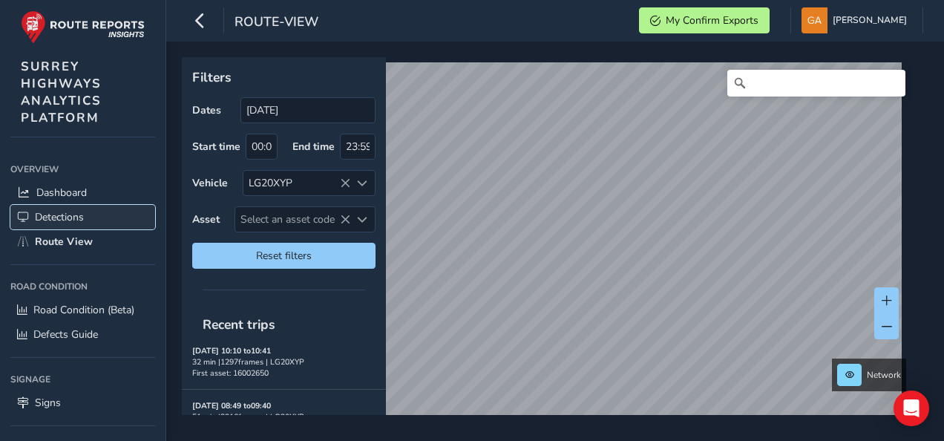
click at [73, 213] on span "Detections" at bounding box center [59, 217] width 49 height 14
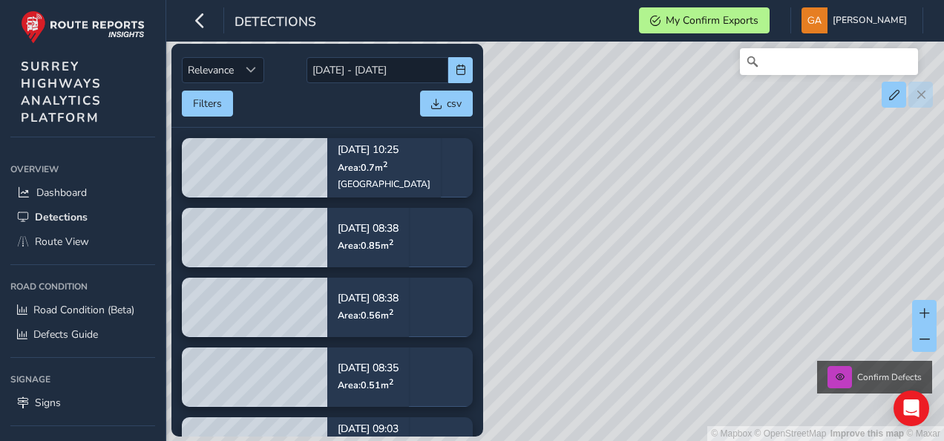
drag, startPoint x: 549, startPoint y: 246, endPoint x: 609, endPoint y: 242, distance: 60.3
click at [609, 242] on div "© Mapbox © OpenStreetMap Improve this map © Maxar Confirm Defects" at bounding box center [472, 220] width 944 height 441
drag, startPoint x: 627, startPoint y: 163, endPoint x: 667, endPoint y: 333, distance: 173.8
click at [667, 333] on div "© Mapbox © OpenStreetMap Improve this map © Maxar Confirm Defects" at bounding box center [472, 220] width 944 height 441
drag, startPoint x: 627, startPoint y: 343, endPoint x: 742, endPoint y: 265, distance: 139.6
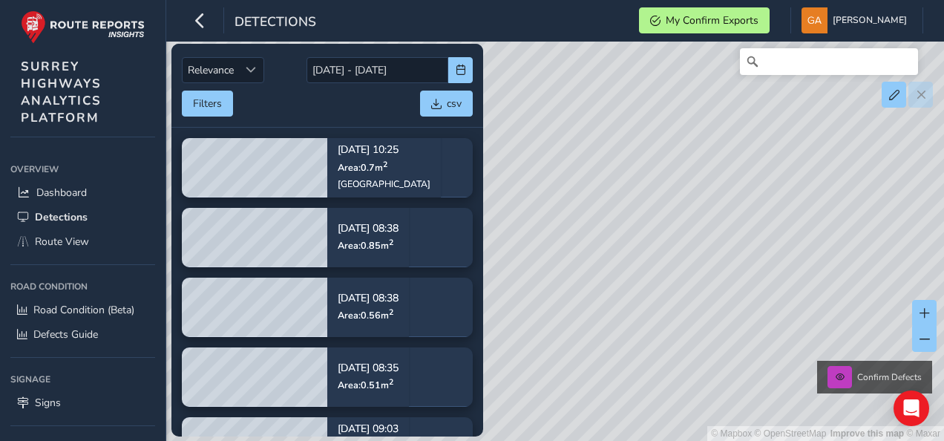
click at [742, 265] on div "© Mapbox © OpenStreetMap Improve this map © Maxar Confirm Defects" at bounding box center [472, 220] width 944 height 441
drag, startPoint x: 653, startPoint y: 217, endPoint x: 676, endPoint y: 275, distance: 62.0
click at [676, 275] on div "© Mapbox © OpenStreetMap Improve this map © Maxar Confirm Defects" at bounding box center [472, 220] width 944 height 441
drag, startPoint x: 637, startPoint y: 221, endPoint x: 689, endPoint y: 252, distance: 60.6
click at [689, 252] on div "© Mapbox © OpenStreetMap Improve this map © Maxar Confirm Defects" at bounding box center [472, 220] width 944 height 441
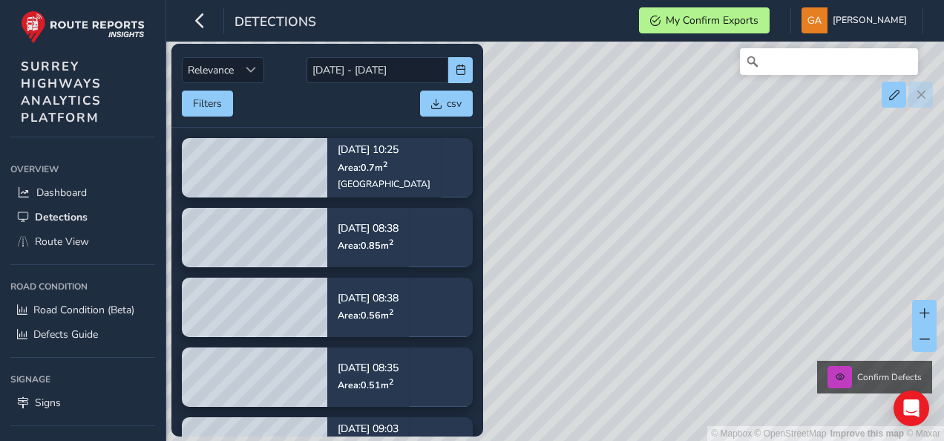
drag, startPoint x: 698, startPoint y: 275, endPoint x: 681, endPoint y: 355, distance: 81.3
click at [681, 355] on div "© Mapbox © OpenStreetMap Improve this map © Maxar Confirm Defects" at bounding box center [472, 220] width 944 height 441
drag, startPoint x: 732, startPoint y: 345, endPoint x: 691, endPoint y: 287, distance: 70.9
click at [691, 287] on div "© Mapbox © OpenStreetMap Improve this map © Maxar Confirm Defects" at bounding box center [472, 220] width 944 height 441
click at [70, 239] on span "Route View" at bounding box center [62, 242] width 54 height 14
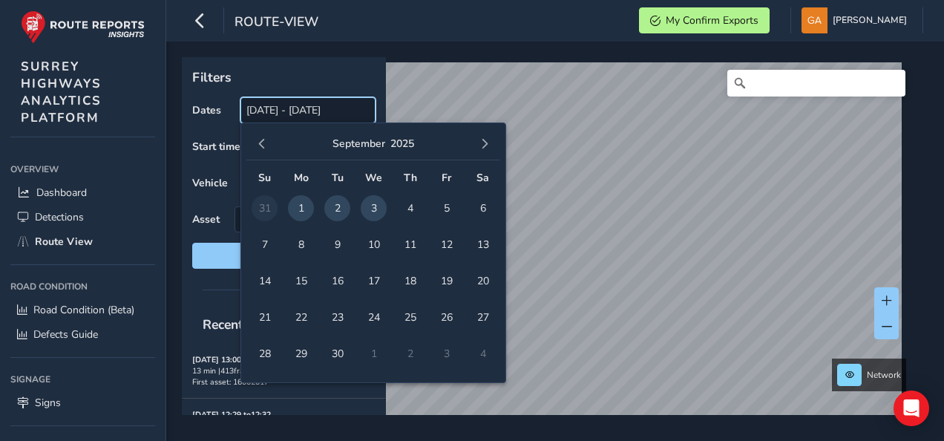
click at [336, 111] on input "[DATE] - [DATE]" at bounding box center [308, 110] width 135 height 26
click at [371, 203] on span "3" at bounding box center [374, 208] width 26 height 26
type input "[DATE]"
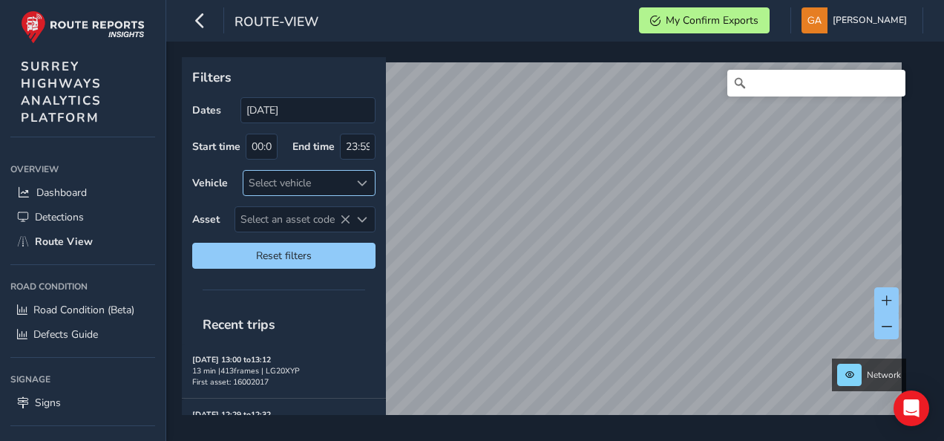
click at [362, 178] on span at bounding box center [362, 183] width 10 height 10
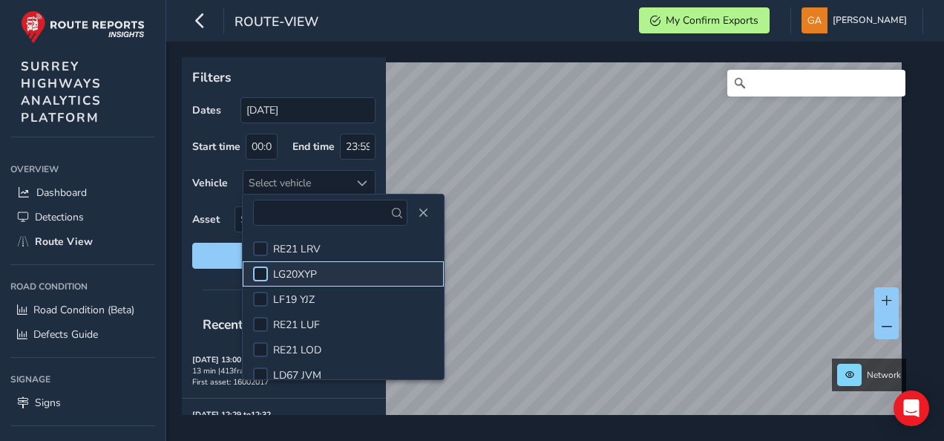
click at [261, 273] on div at bounding box center [260, 274] width 15 height 15
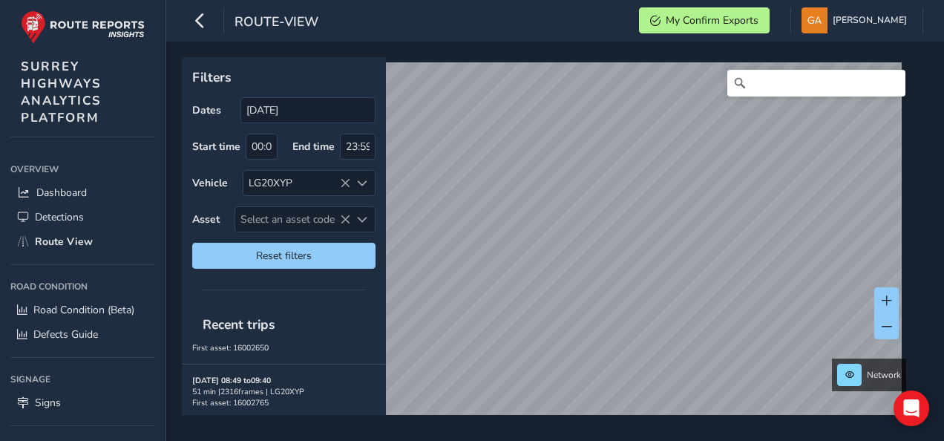
scroll to position [150, 0]
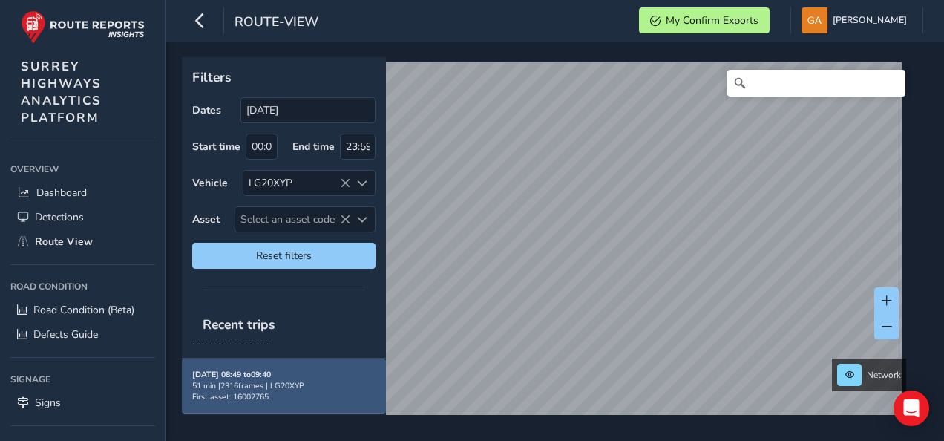
click at [255, 380] on div "51 min | 2316 frames | LG20XYP" at bounding box center [283, 385] width 183 height 11
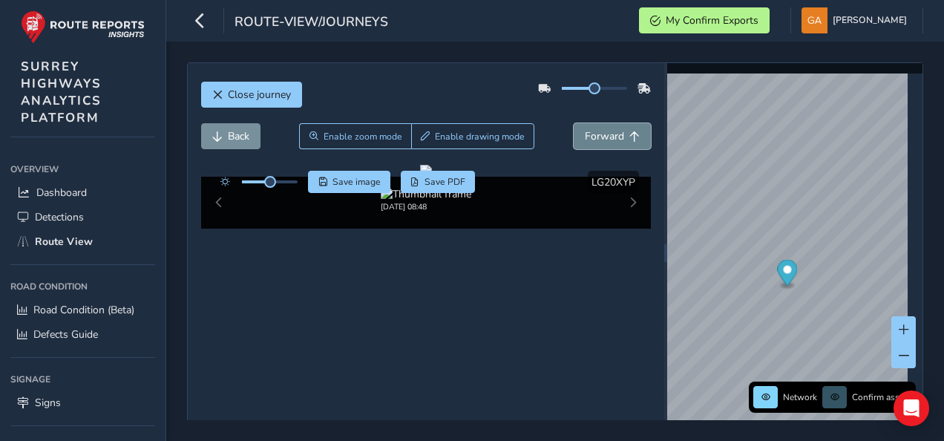
click at [605, 138] on span "Forward" at bounding box center [604, 136] width 39 height 14
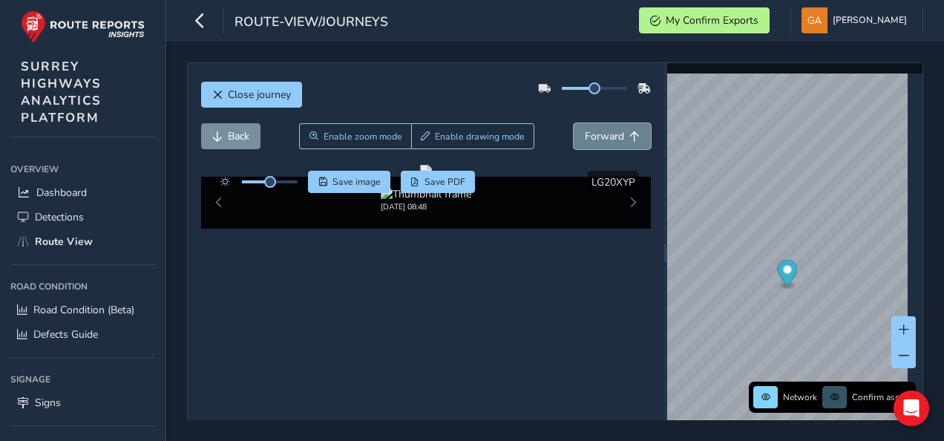
click at [605, 138] on span "Forward" at bounding box center [604, 136] width 39 height 14
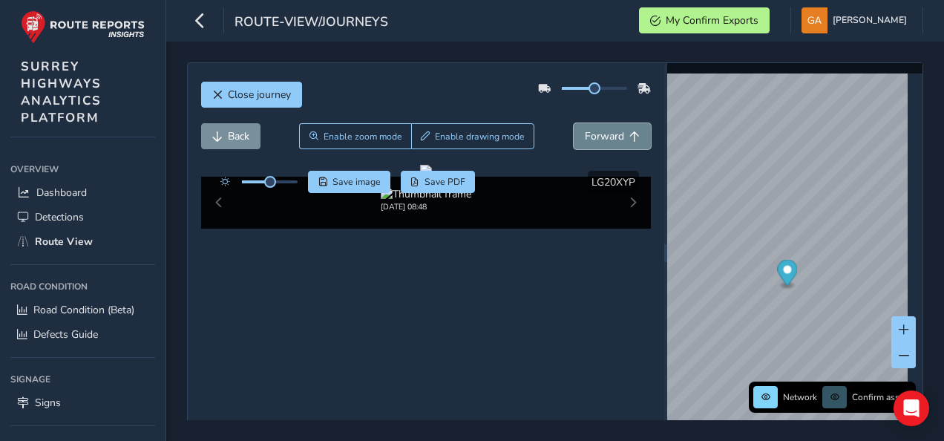
click at [605, 138] on span "Forward" at bounding box center [604, 136] width 39 height 14
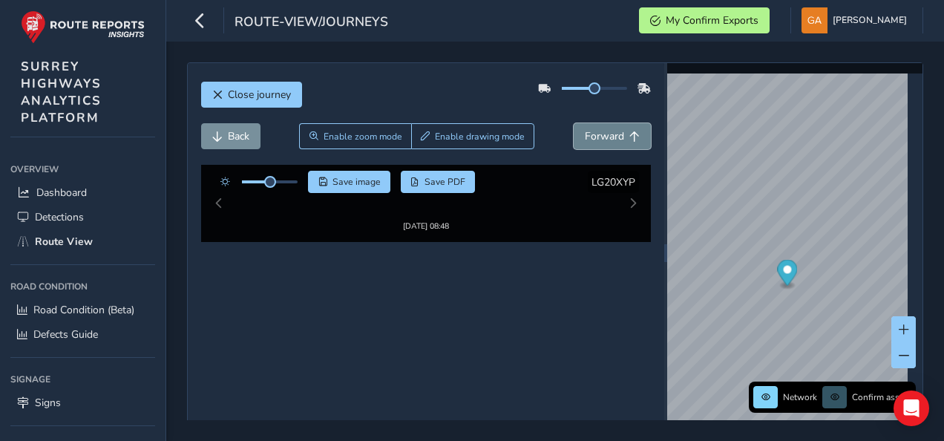
click at [605, 138] on span "Forward" at bounding box center [604, 136] width 39 height 14
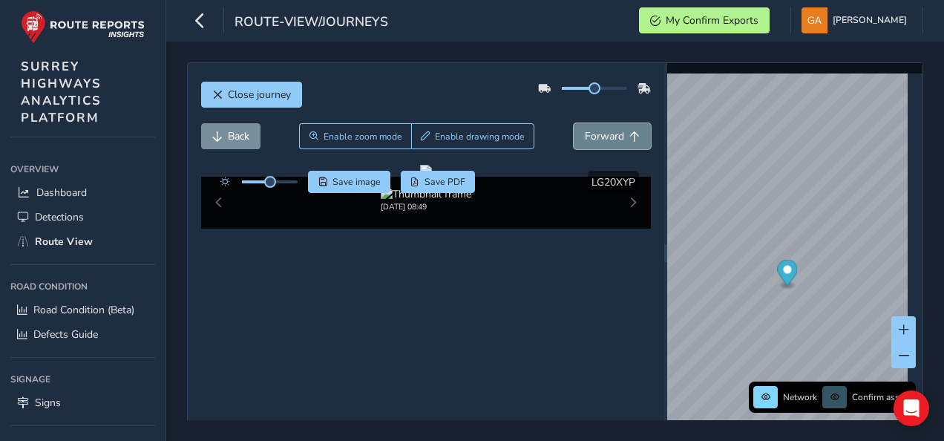
click at [605, 138] on span "Forward" at bounding box center [604, 136] width 39 height 14
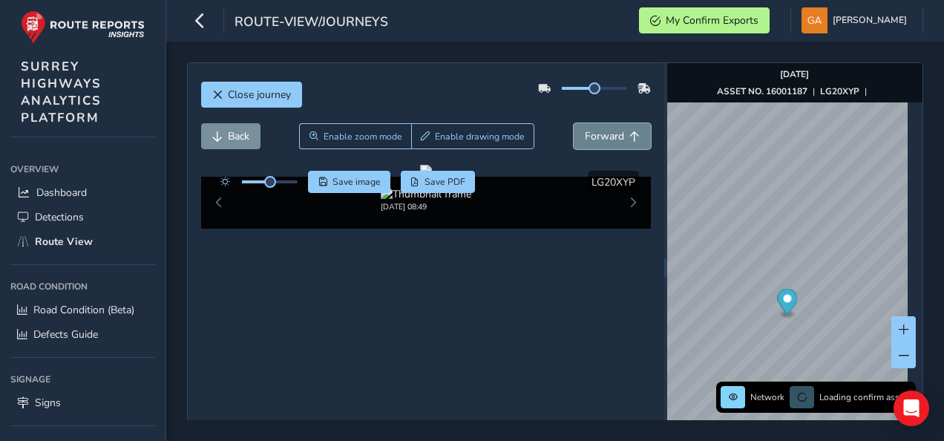
click at [605, 138] on span "Forward" at bounding box center [604, 136] width 39 height 14
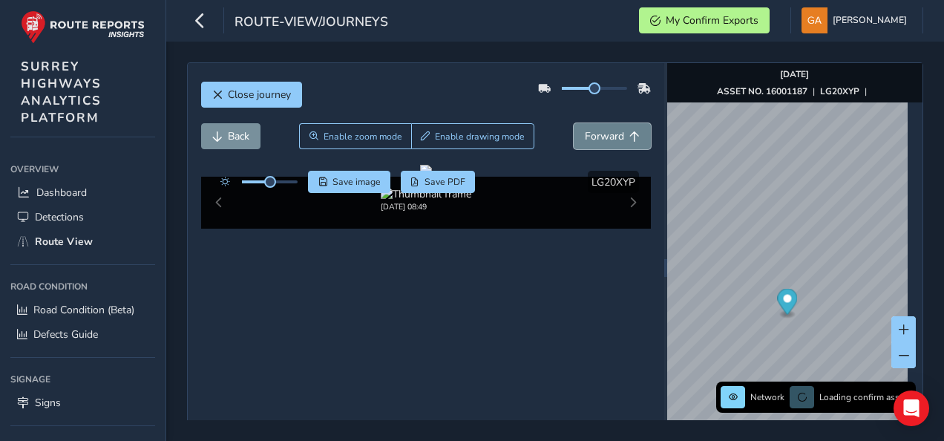
click at [605, 138] on span "Forward" at bounding box center [604, 136] width 39 height 14
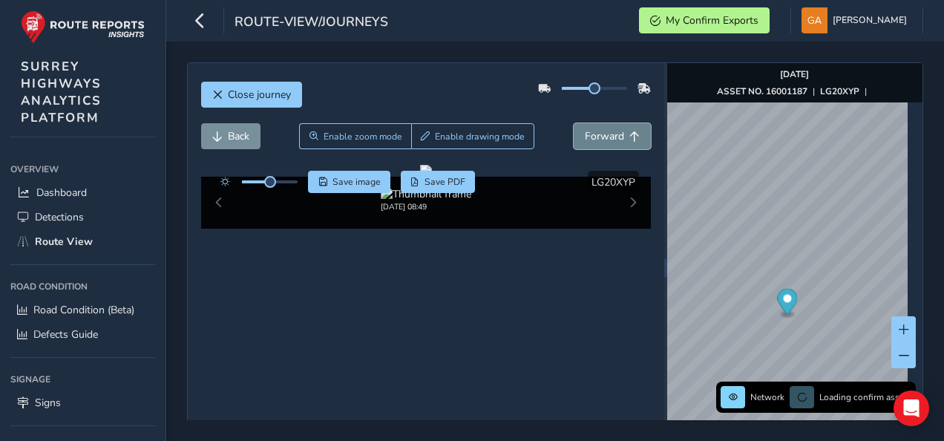
click at [605, 138] on span "Forward" at bounding box center [604, 136] width 39 height 14
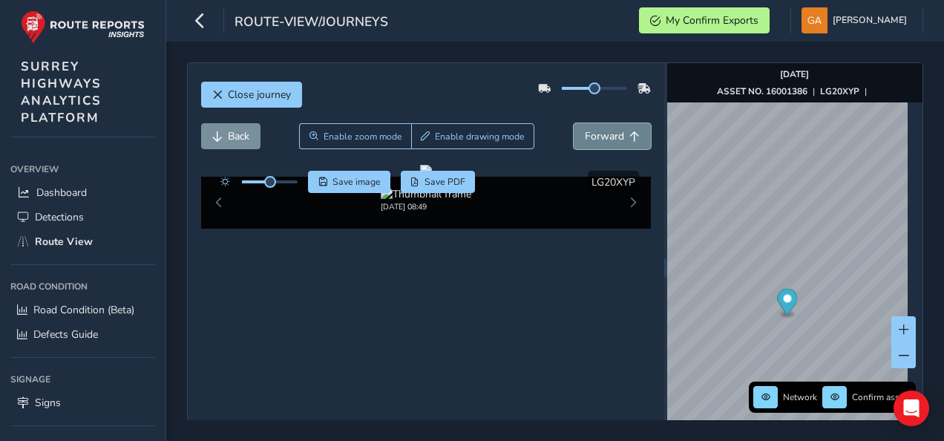
click at [605, 138] on span "Forward" at bounding box center [604, 136] width 39 height 14
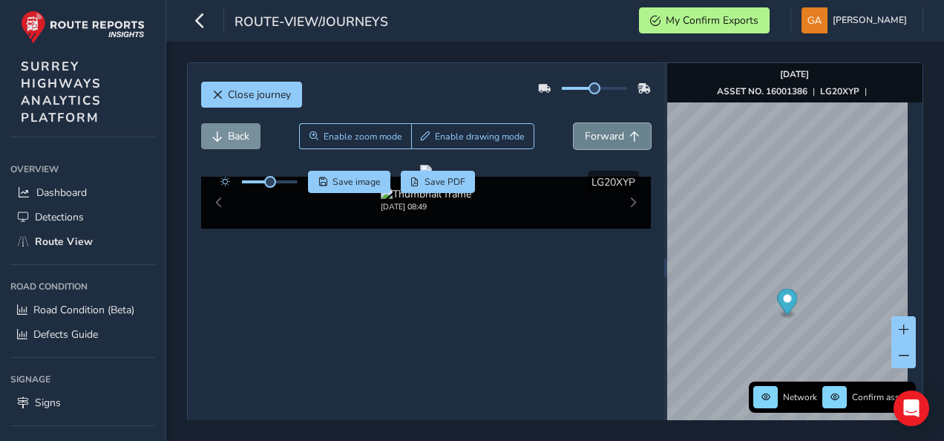
click at [605, 138] on span "Forward" at bounding box center [604, 136] width 39 height 14
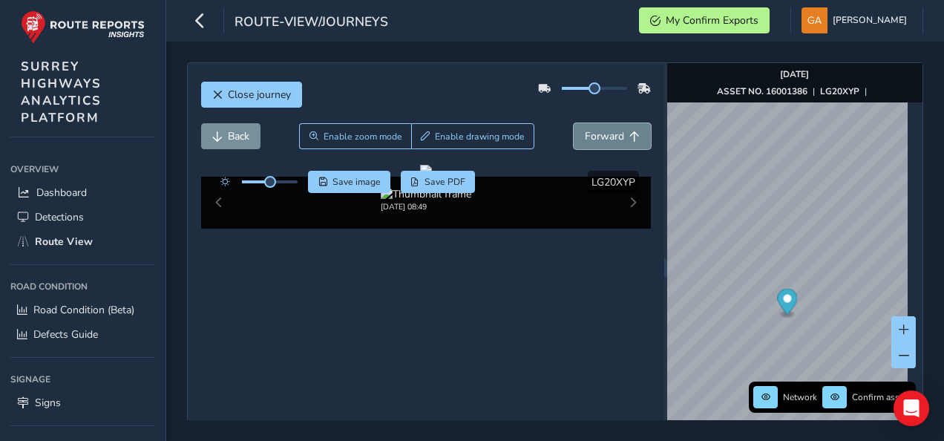
click at [605, 138] on span "Forward" at bounding box center [604, 136] width 39 height 14
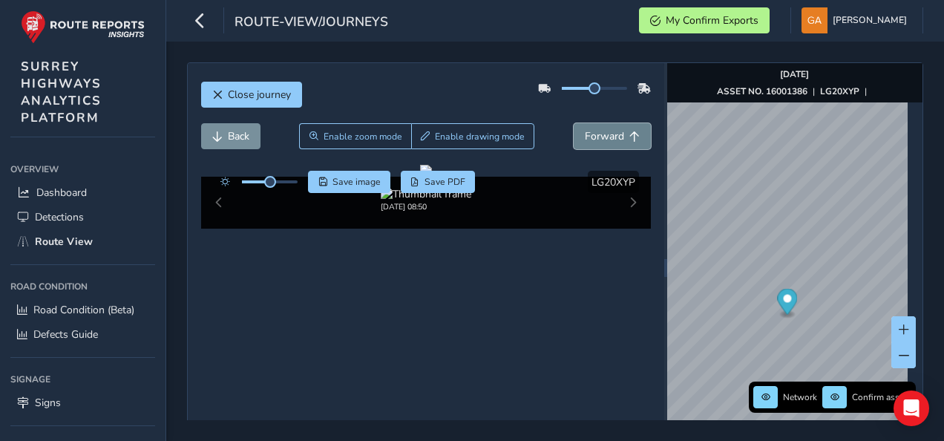
click at [605, 138] on span "Forward" at bounding box center [604, 136] width 39 height 14
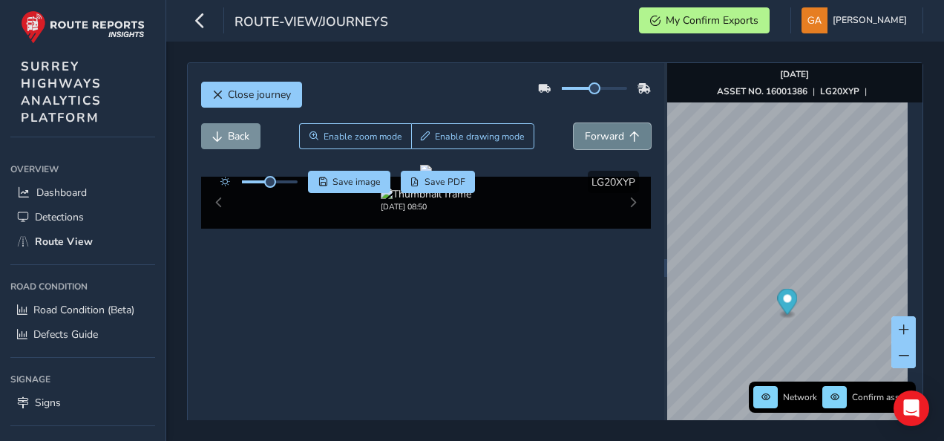
click at [605, 138] on span "Forward" at bounding box center [604, 136] width 39 height 14
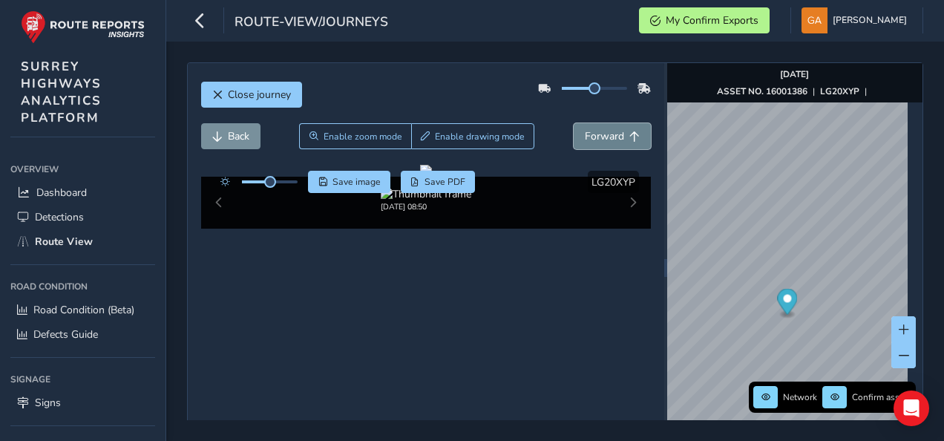
click at [605, 138] on span "Forward" at bounding box center [604, 136] width 39 height 14
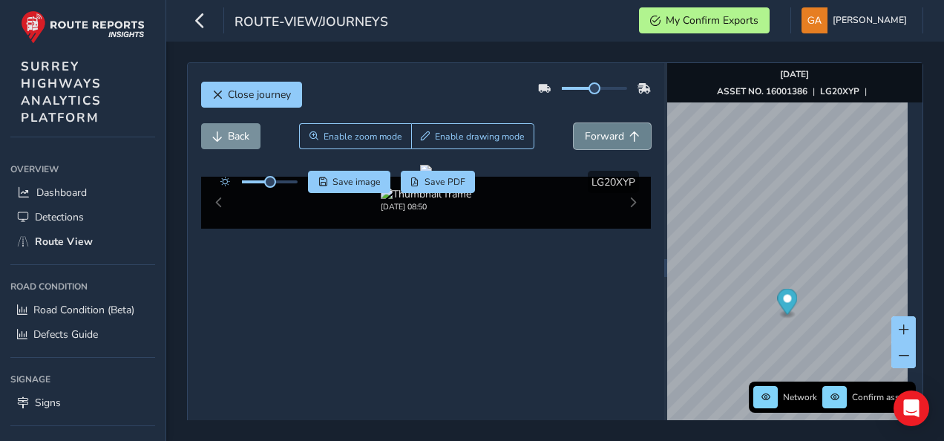
click at [605, 138] on span "Forward" at bounding box center [604, 136] width 39 height 14
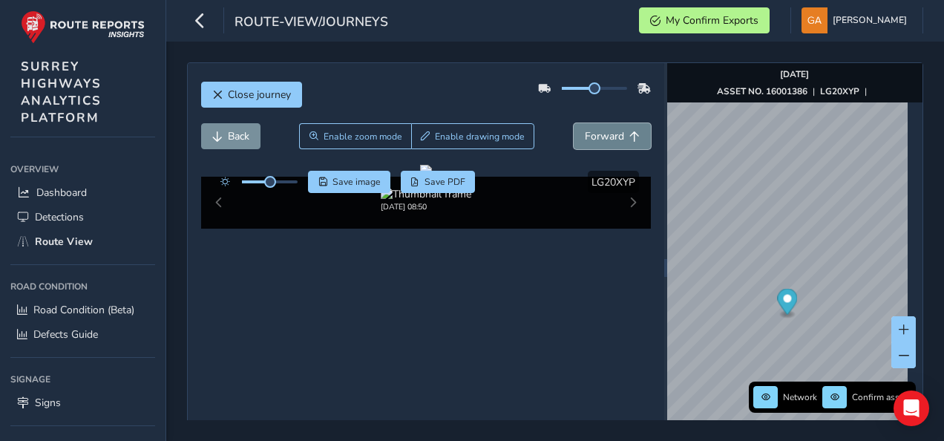
click at [605, 138] on span "Forward" at bounding box center [604, 136] width 39 height 14
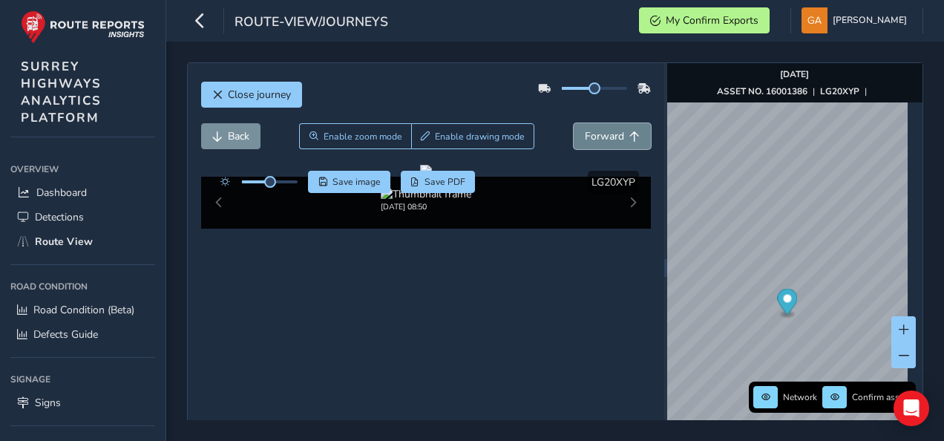
click at [605, 138] on span "Forward" at bounding box center [604, 136] width 39 height 14
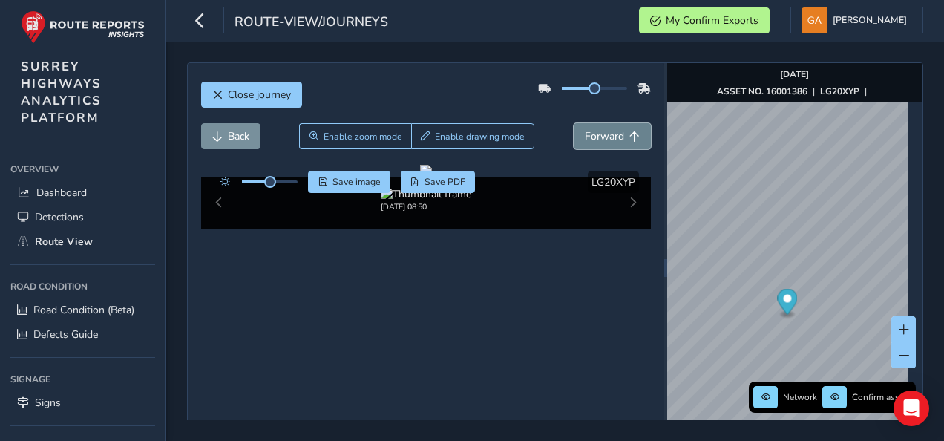
click at [605, 138] on span "Forward" at bounding box center [604, 136] width 39 height 14
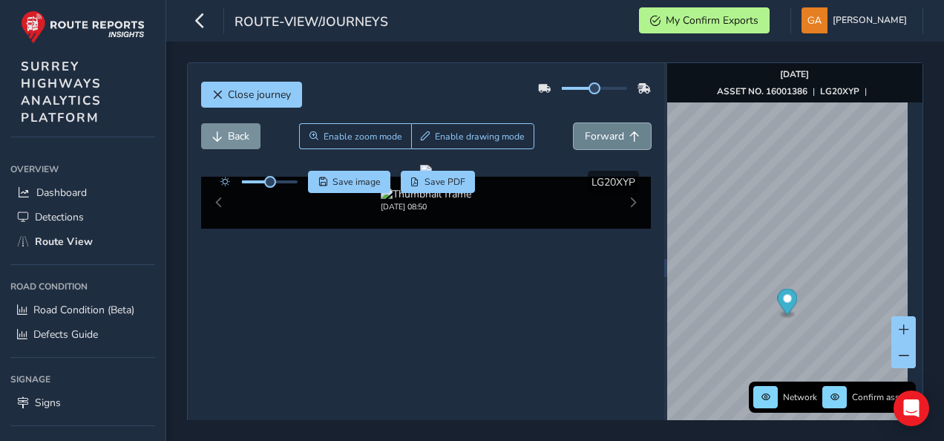
click at [605, 138] on span "Forward" at bounding box center [604, 136] width 39 height 14
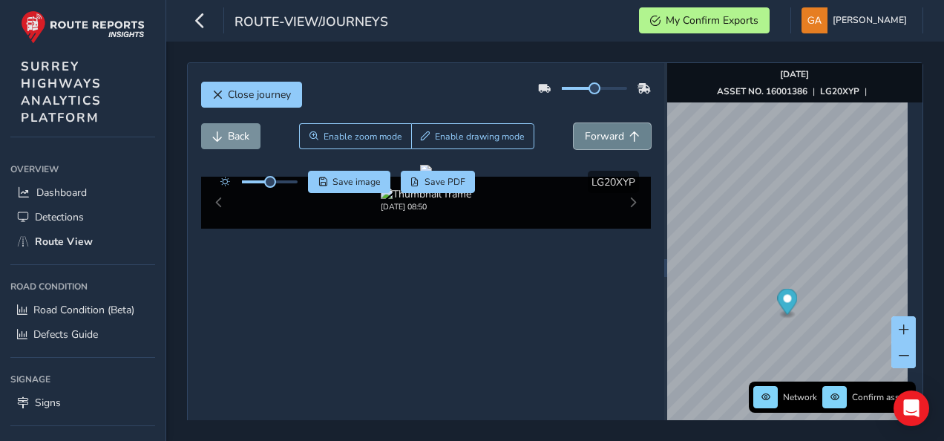
click at [605, 138] on span "Forward" at bounding box center [604, 136] width 39 height 14
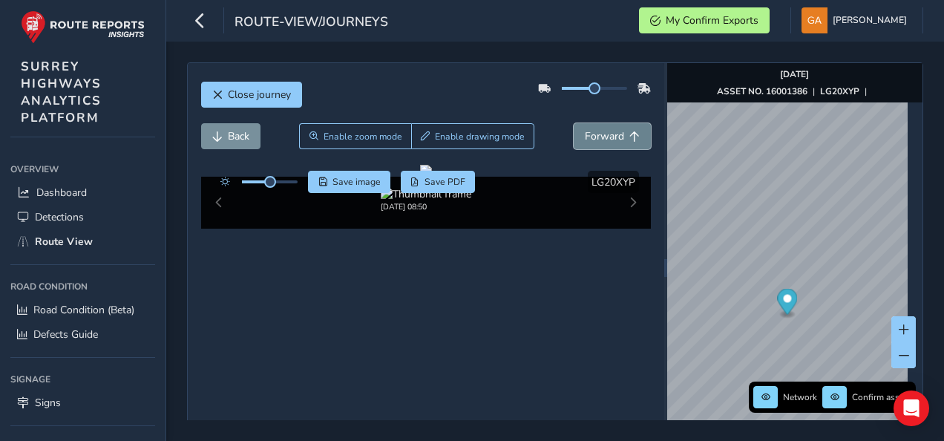
click at [605, 138] on span "Forward" at bounding box center [604, 136] width 39 height 14
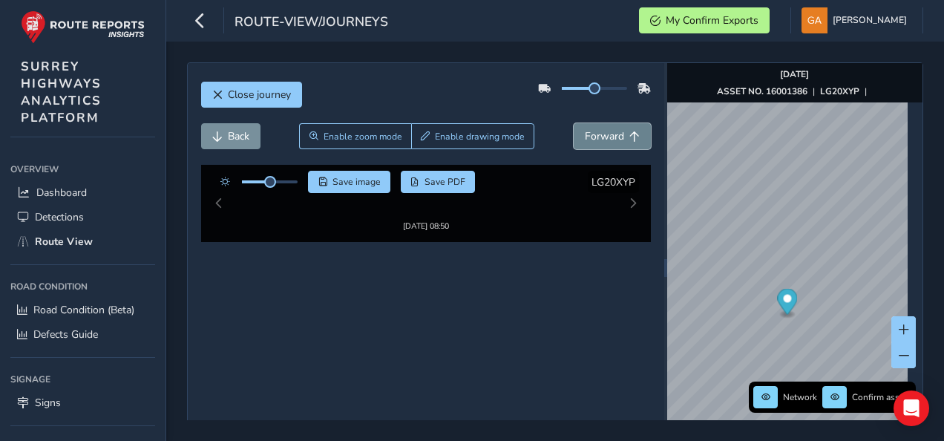
click at [605, 138] on span "Forward" at bounding box center [604, 136] width 39 height 14
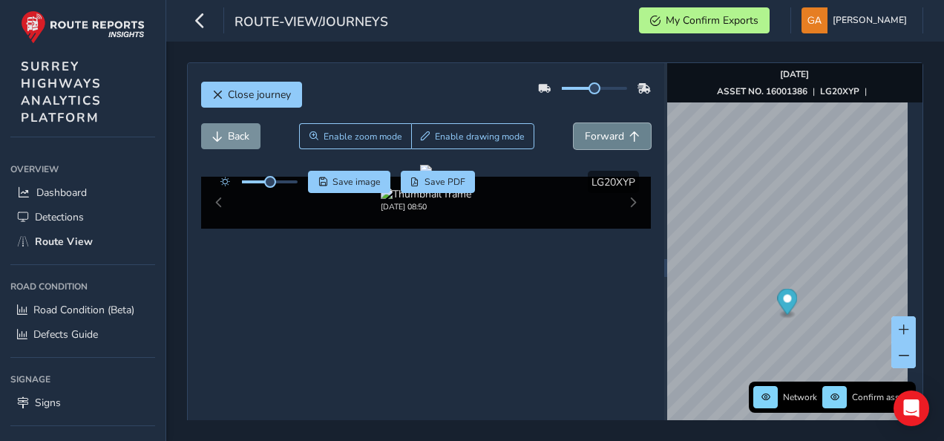
click at [605, 138] on span "Forward" at bounding box center [604, 136] width 39 height 14
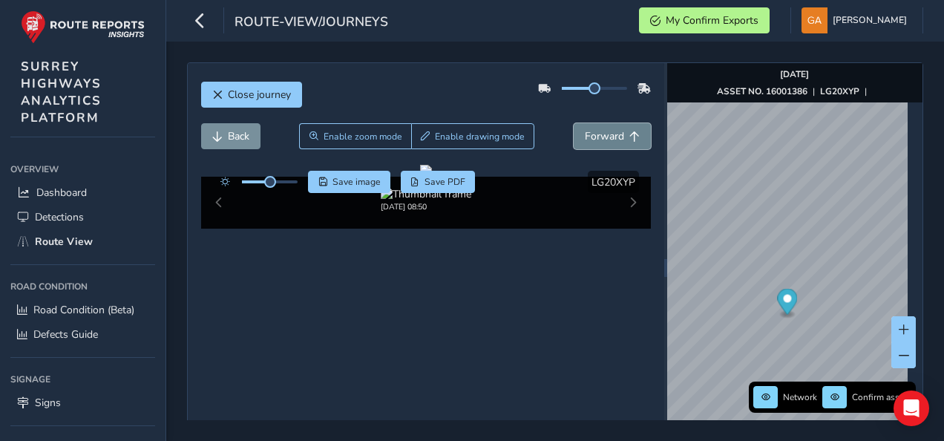
click at [605, 138] on span "Forward" at bounding box center [604, 136] width 39 height 14
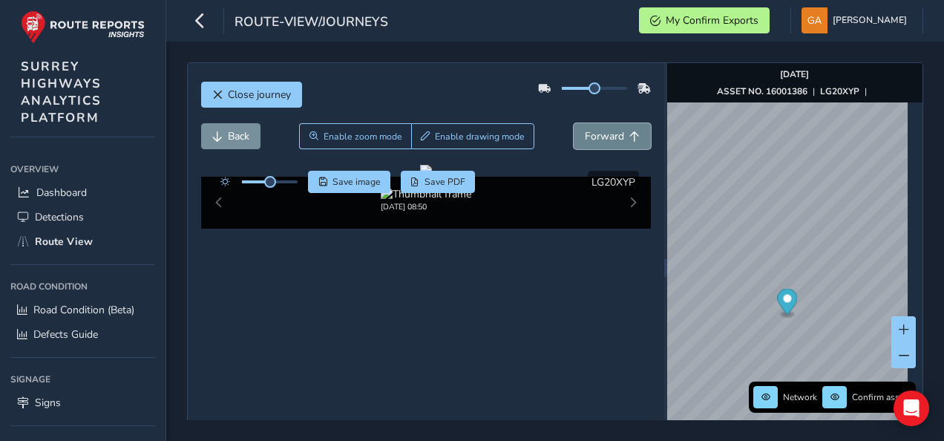
click at [605, 138] on span "Forward" at bounding box center [604, 136] width 39 height 14
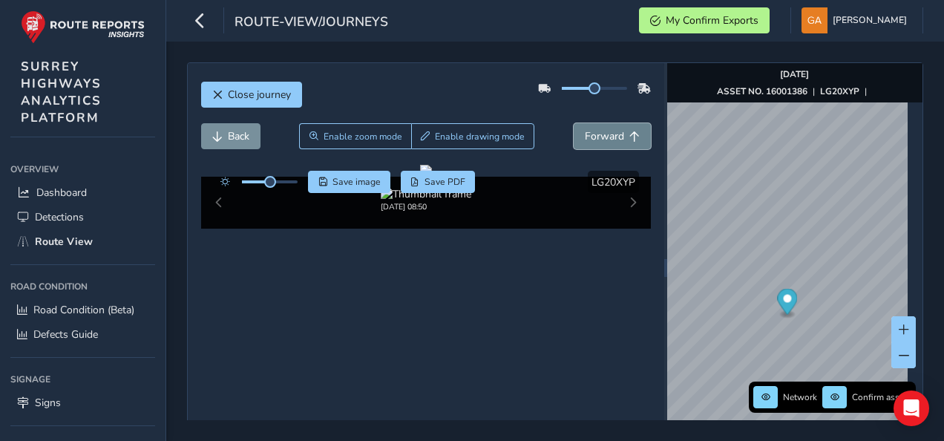
click at [605, 138] on span "Forward" at bounding box center [604, 136] width 39 height 14
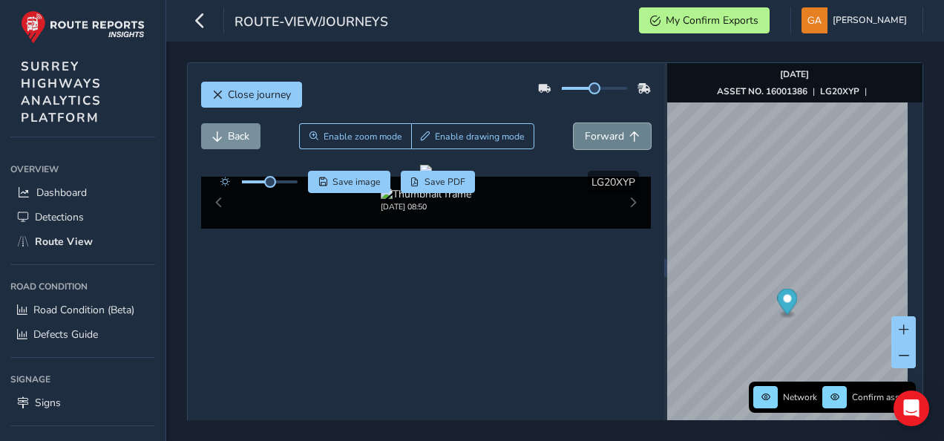
click at [605, 138] on span "Forward" at bounding box center [604, 136] width 39 height 14
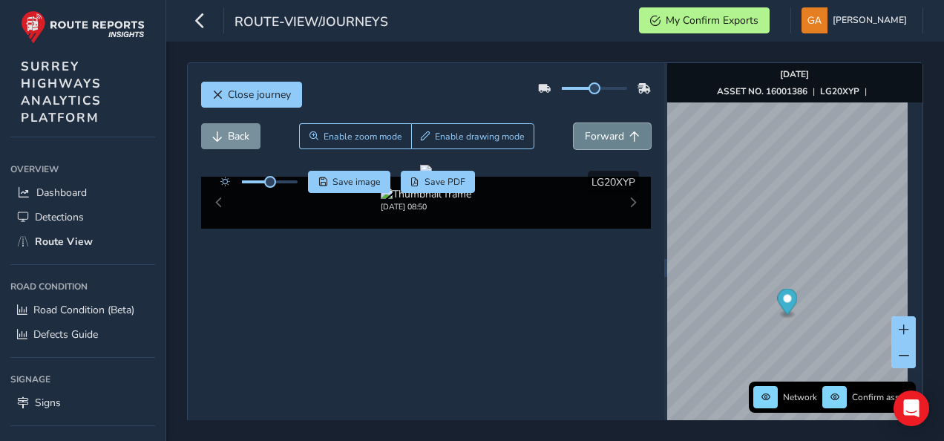
click at [605, 138] on span "Forward" at bounding box center [604, 136] width 39 height 14
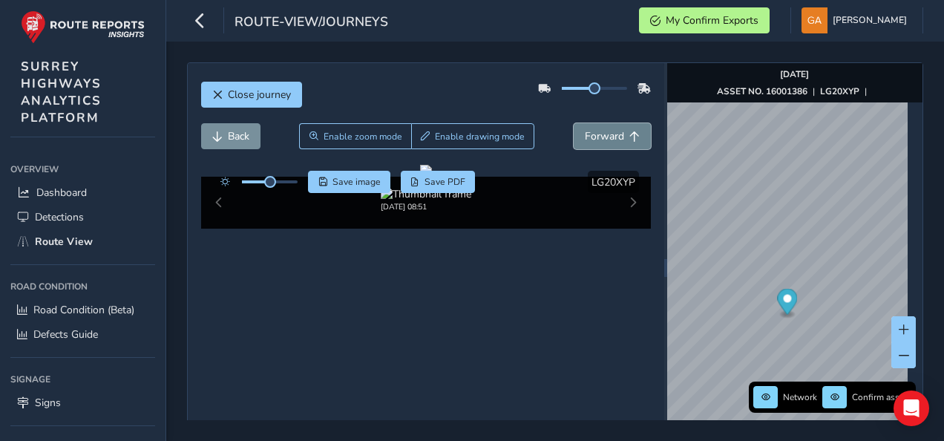
click at [605, 138] on span "Forward" at bounding box center [604, 136] width 39 height 14
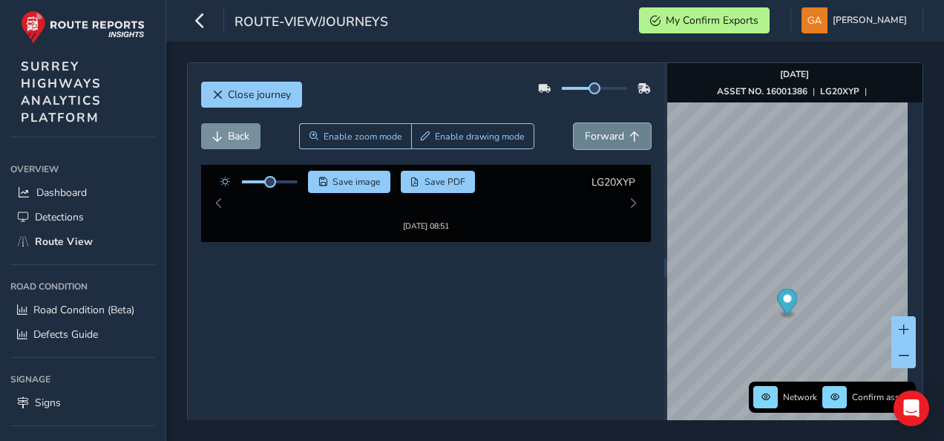
click at [605, 138] on span "Forward" at bounding box center [604, 136] width 39 height 14
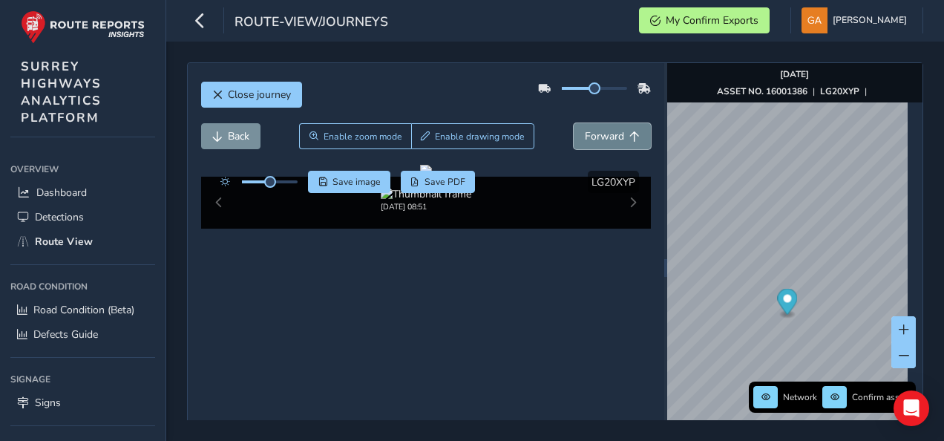
click at [605, 138] on span "Forward" at bounding box center [604, 136] width 39 height 14
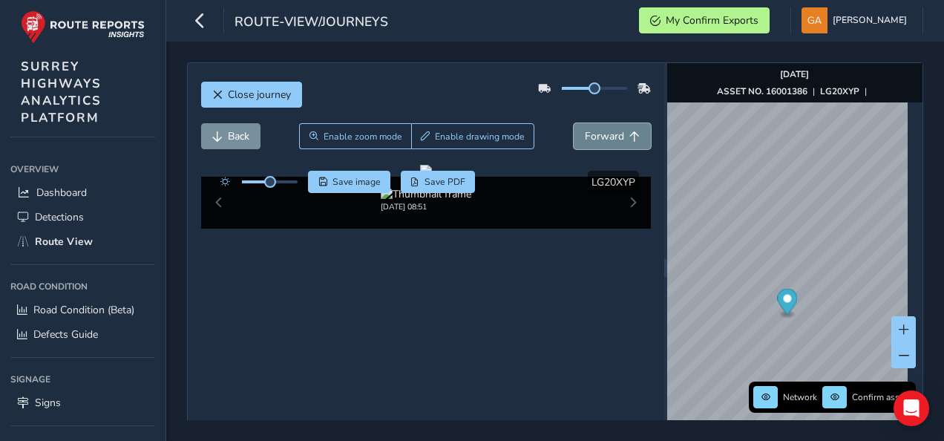
click at [605, 138] on span "Forward" at bounding box center [604, 136] width 39 height 14
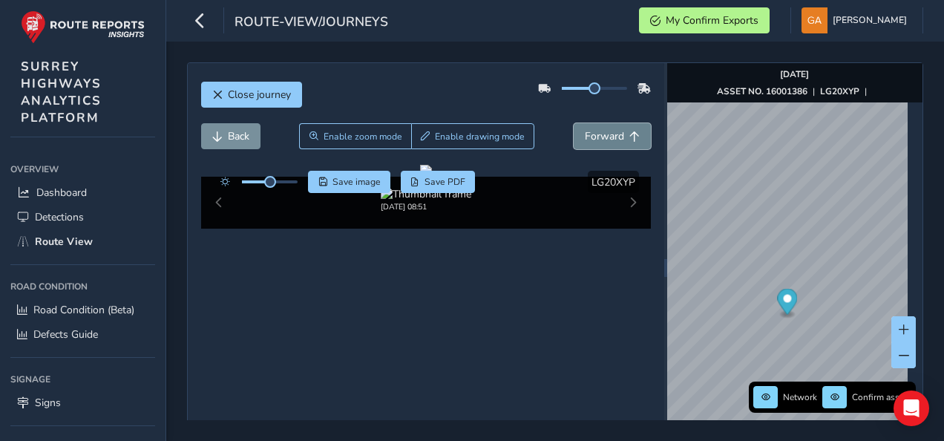
click at [605, 138] on span "Forward" at bounding box center [604, 136] width 39 height 14
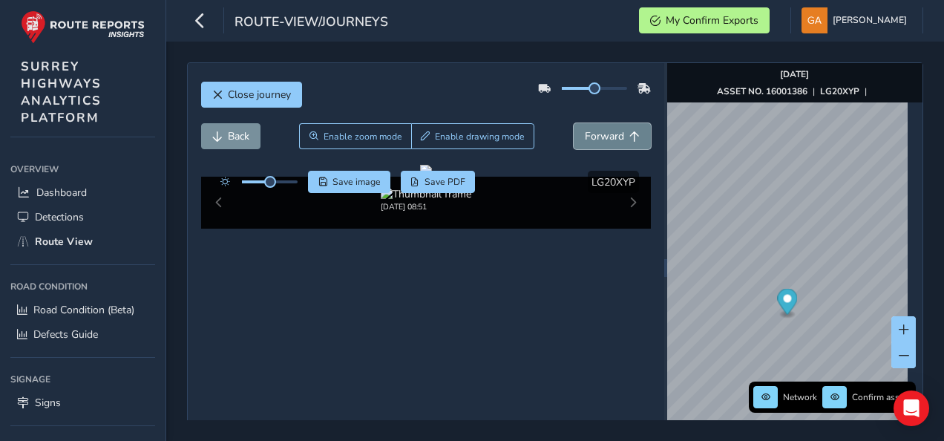
click at [605, 138] on span "Forward" at bounding box center [604, 136] width 39 height 14
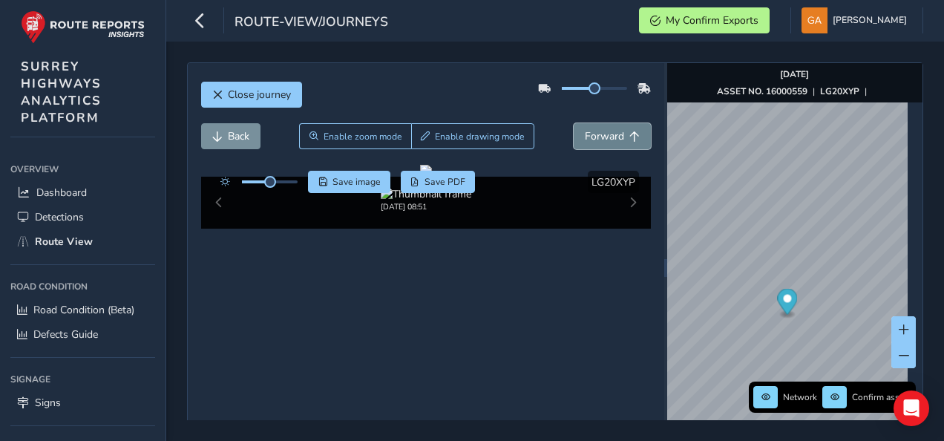
click at [605, 138] on span "Forward" at bounding box center [604, 136] width 39 height 14
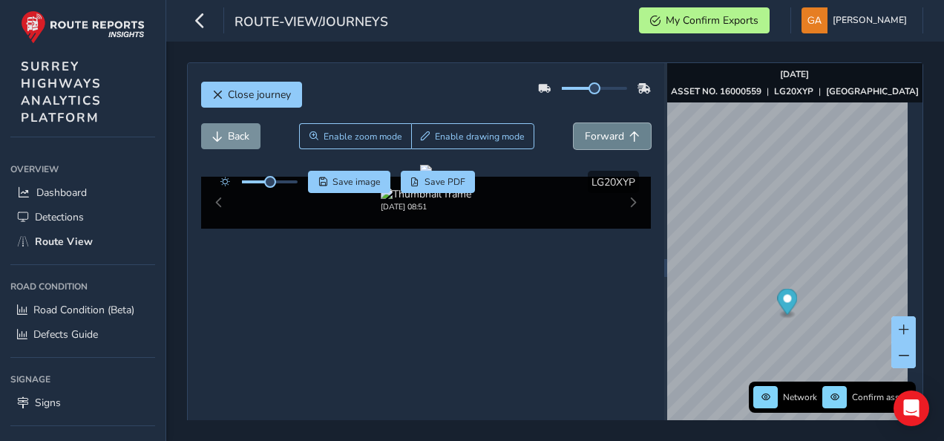
click at [605, 138] on span "Forward" at bounding box center [604, 136] width 39 height 14
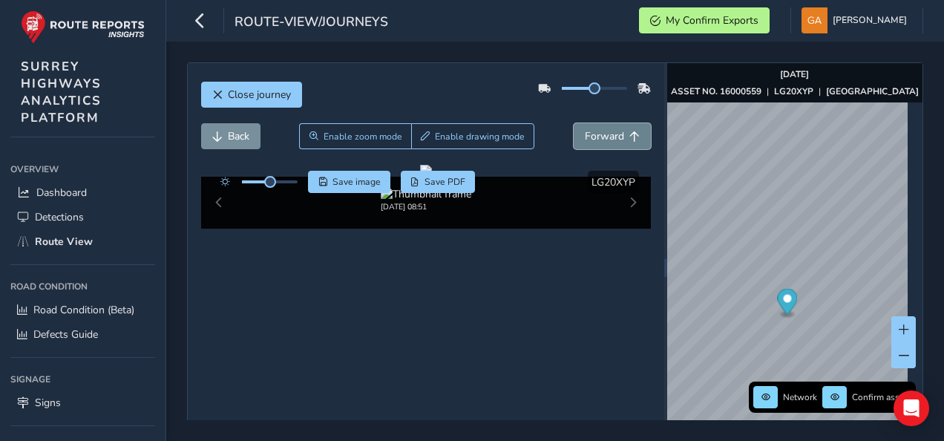
click at [605, 138] on span "Forward" at bounding box center [604, 136] width 39 height 14
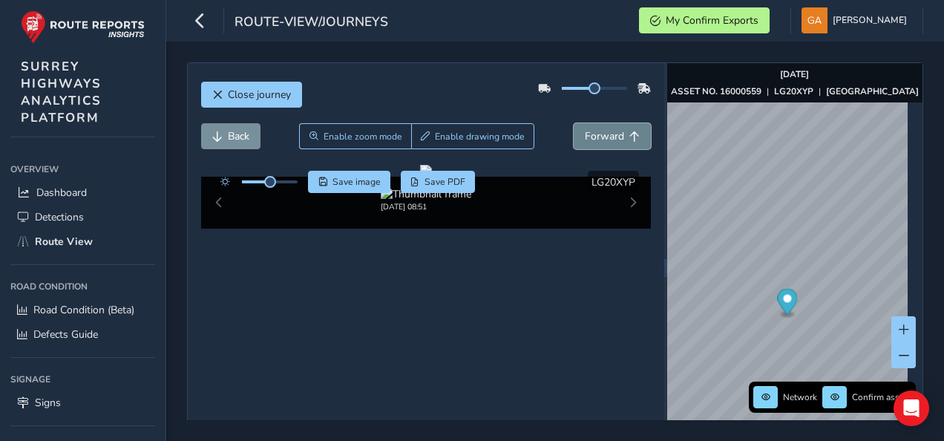
click at [605, 138] on span "Forward" at bounding box center [604, 136] width 39 height 14
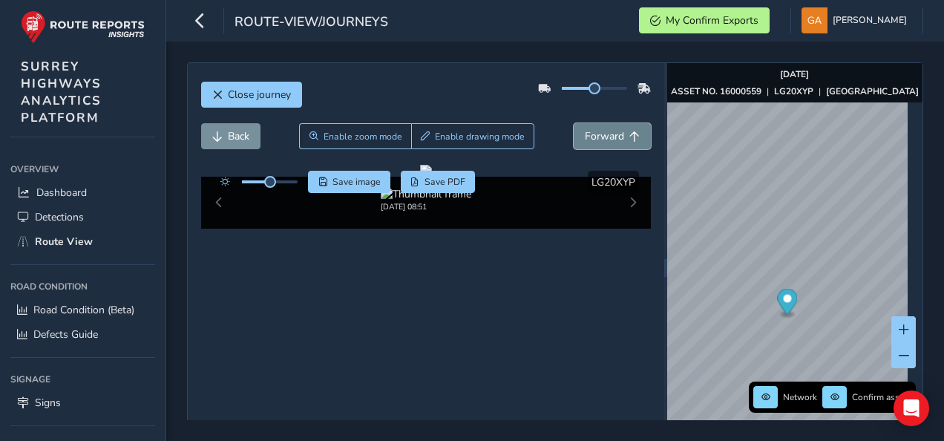
click at [605, 138] on span "Forward" at bounding box center [604, 136] width 39 height 14
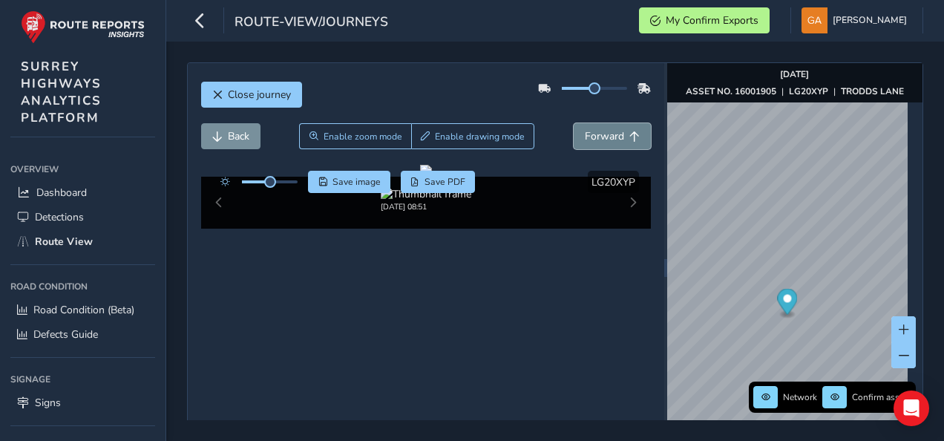
click at [605, 138] on span "Forward" at bounding box center [604, 136] width 39 height 14
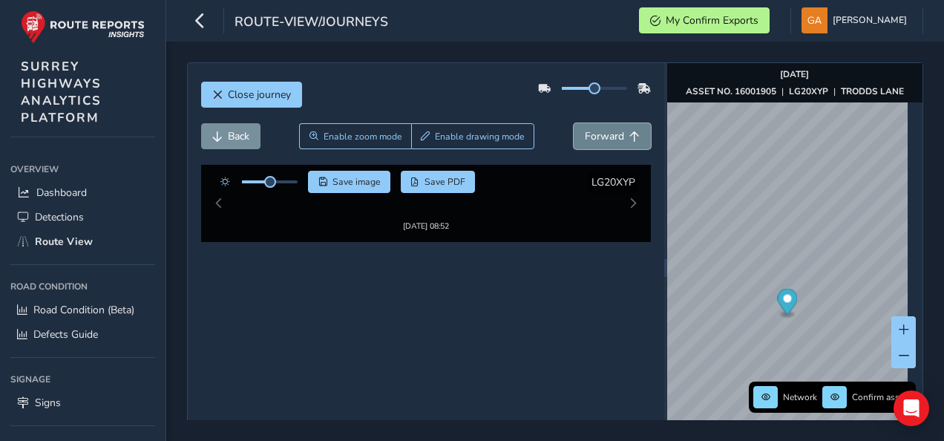
click at [605, 138] on span "Forward" at bounding box center [604, 136] width 39 height 14
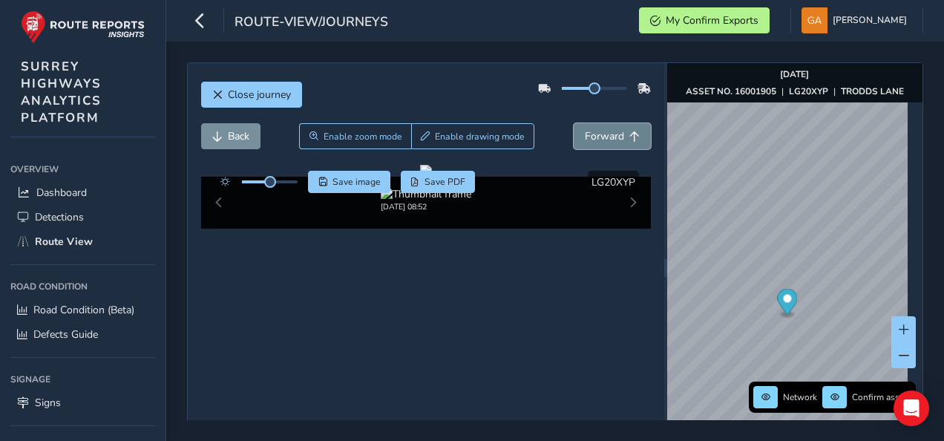
click at [605, 138] on span "Forward" at bounding box center [604, 136] width 39 height 14
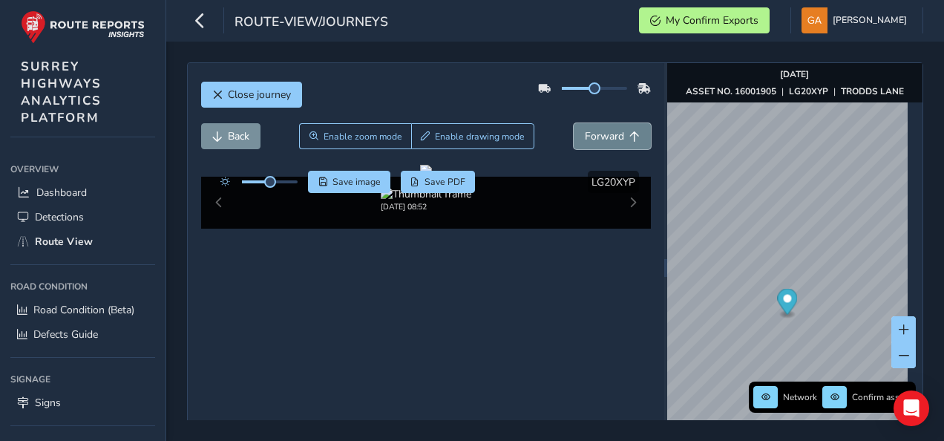
click at [605, 138] on span "Forward" at bounding box center [604, 136] width 39 height 14
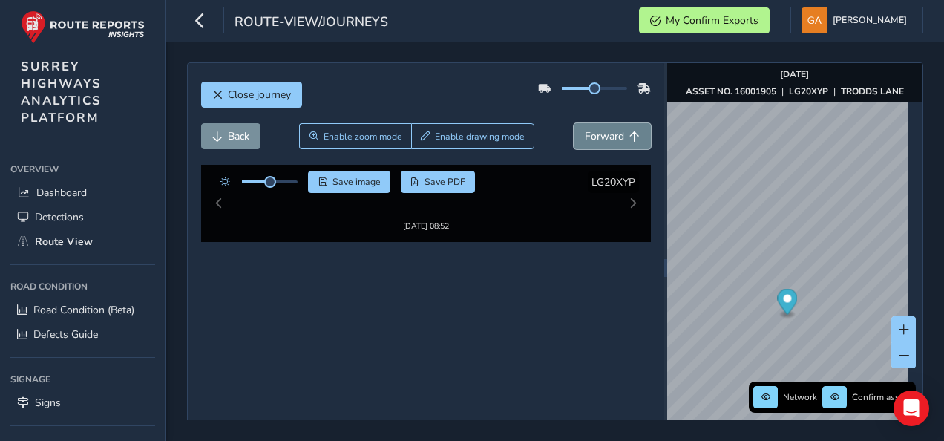
click at [605, 138] on span "Forward" at bounding box center [604, 136] width 39 height 14
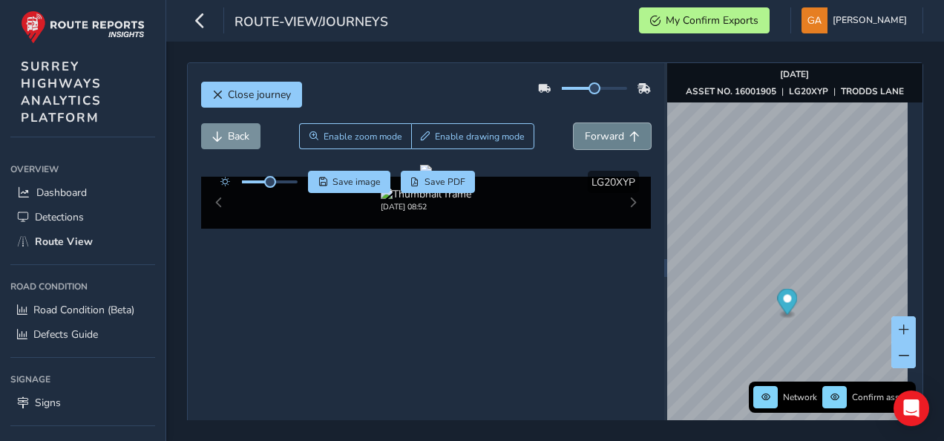
click at [605, 138] on span "Forward" at bounding box center [604, 136] width 39 height 14
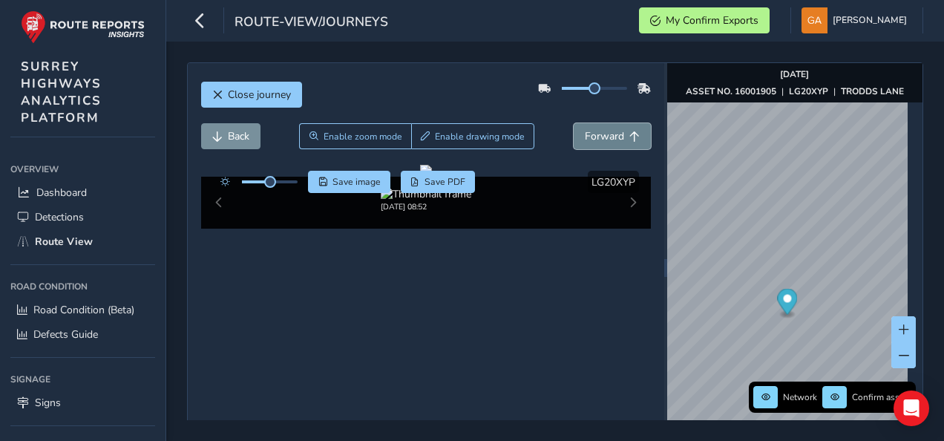
click at [605, 138] on span "Forward" at bounding box center [604, 136] width 39 height 14
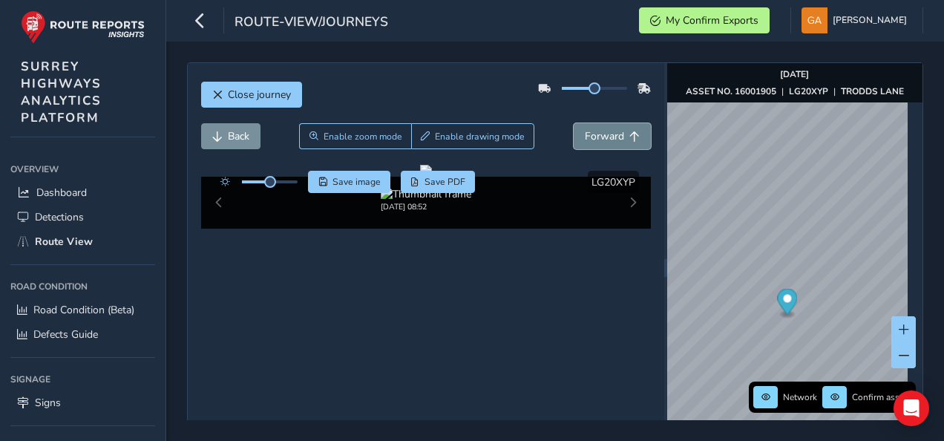
click at [605, 138] on span "Forward" at bounding box center [604, 136] width 39 height 14
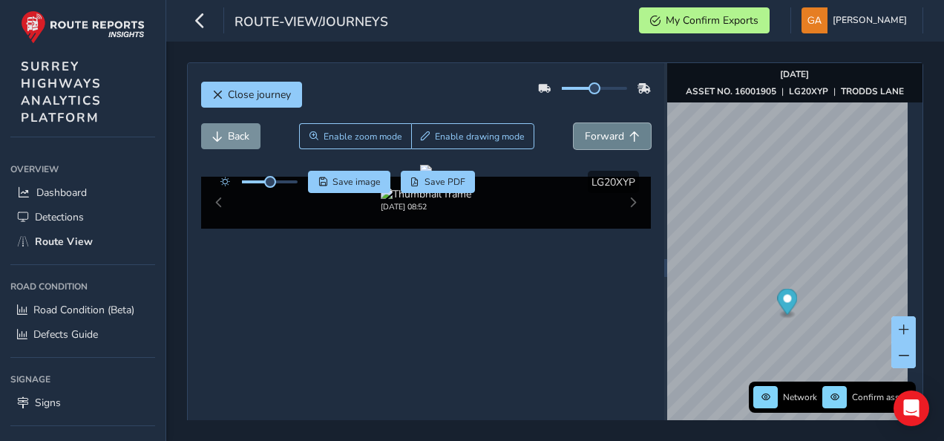
click at [605, 138] on span "Forward" at bounding box center [604, 136] width 39 height 14
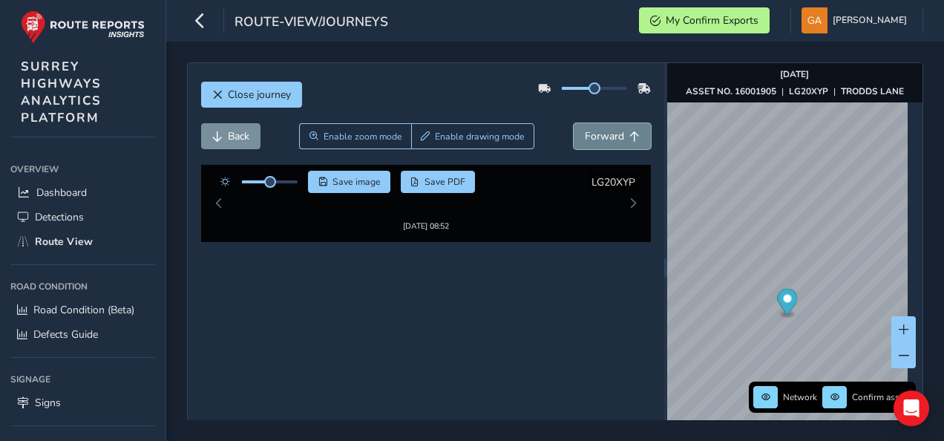
click at [605, 138] on span "Forward" at bounding box center [604, 136] width 39 height 14
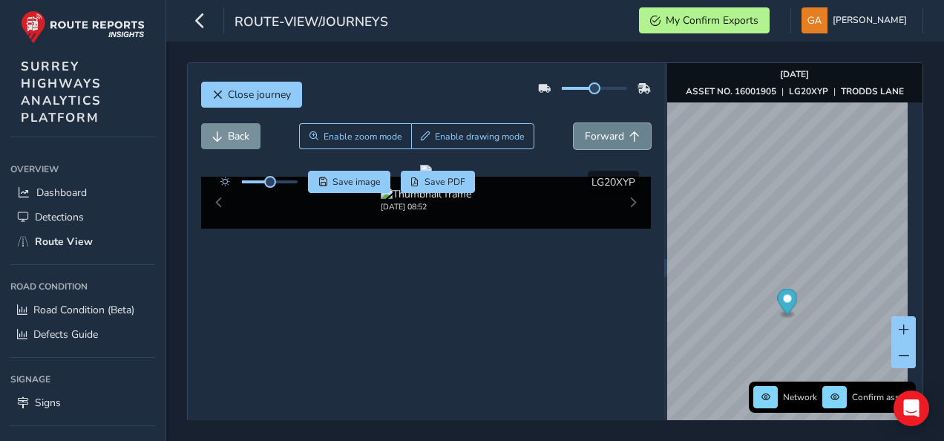
click at [605, 138] on span "Forward" at bounding box center [604, 136] width 39 height 14
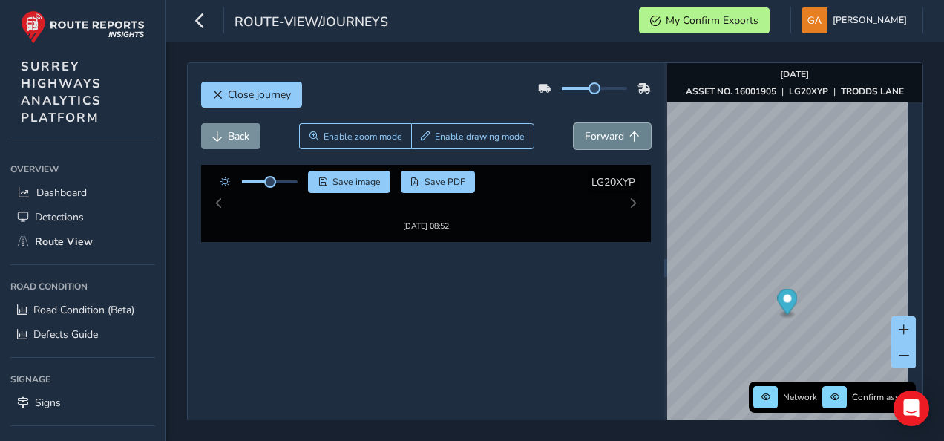
click at [605, 138] on span "Forward" at bounding box center [604, 136] width 39 height 14
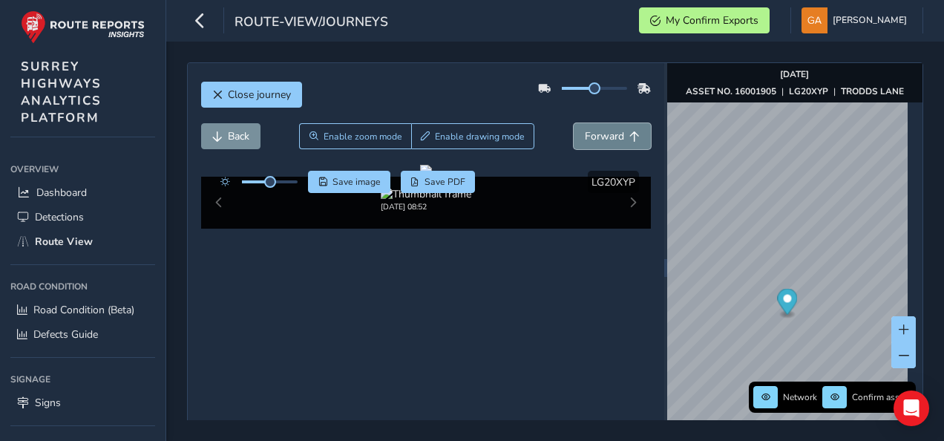
click at [605, 138] on span "Forward" at bounding box center [604, 136] width 39 height 14
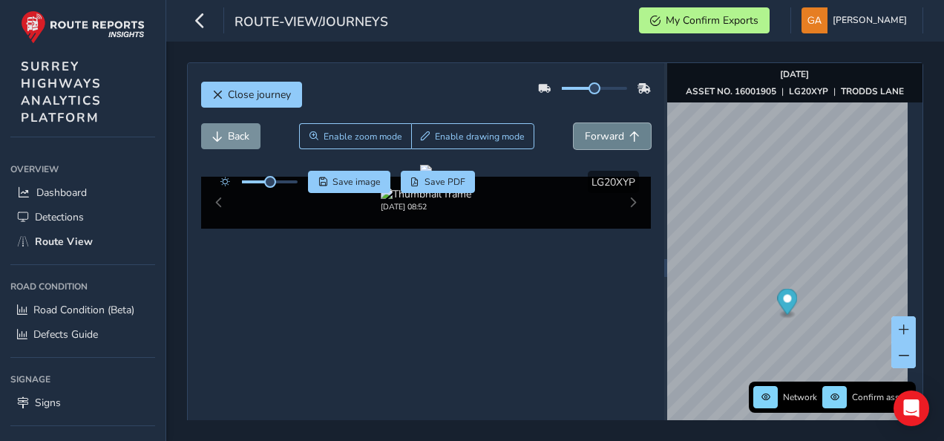
click at [605, 138] on span "Forward" at bounding box center [604, 136] width 39 height 14
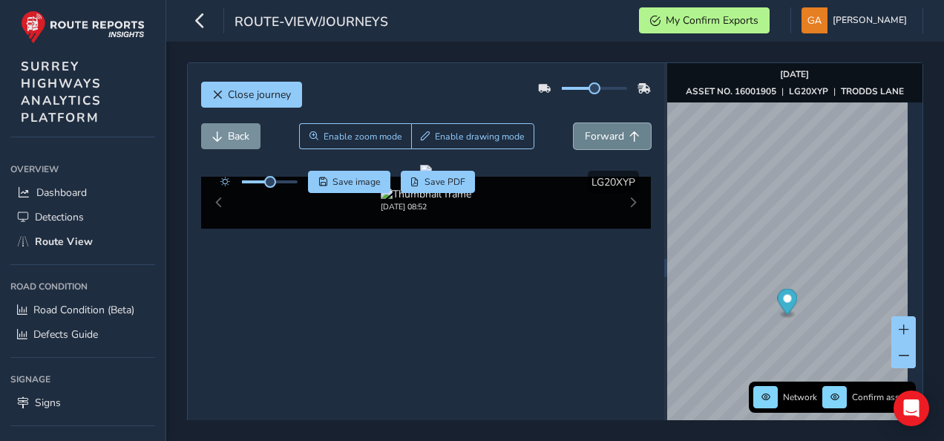
click at [605, 138] on span "Forward" at bounding box center [604, 136] width 39 height 14
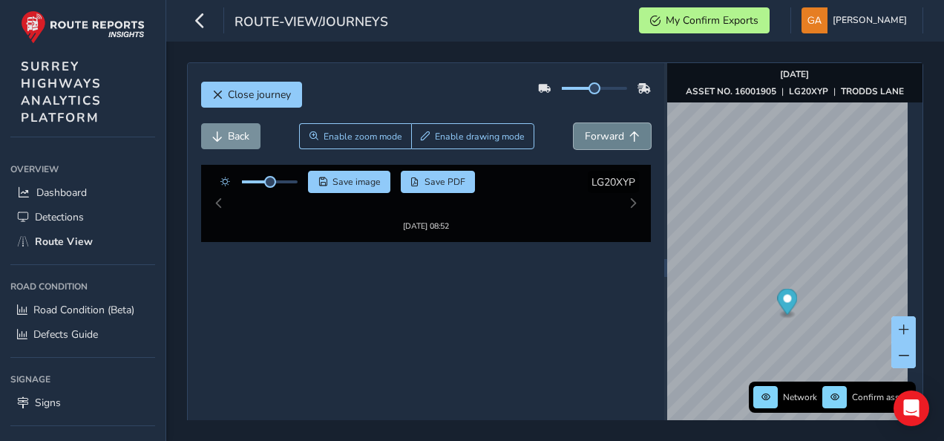
click at [605, 138] on span "Forward" at bounding box center [604, 136] width 39 height 14
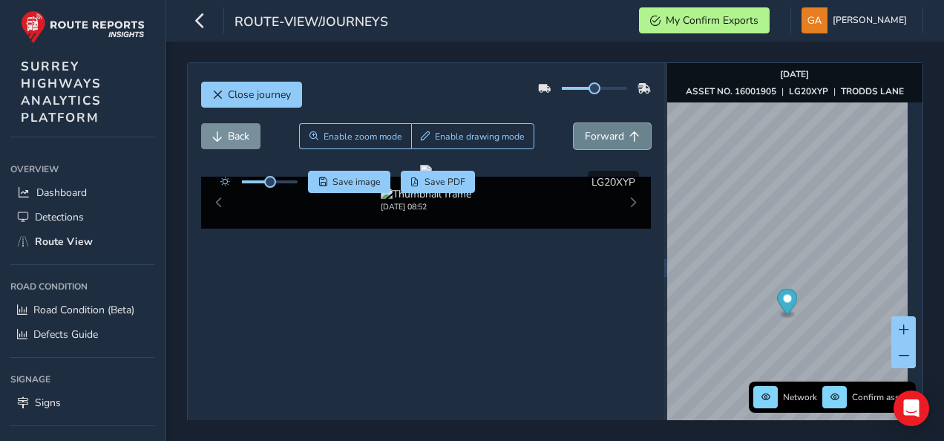
click at [605, 138] on span "Forward" at bounding box center [604, 136] width 39 height 14
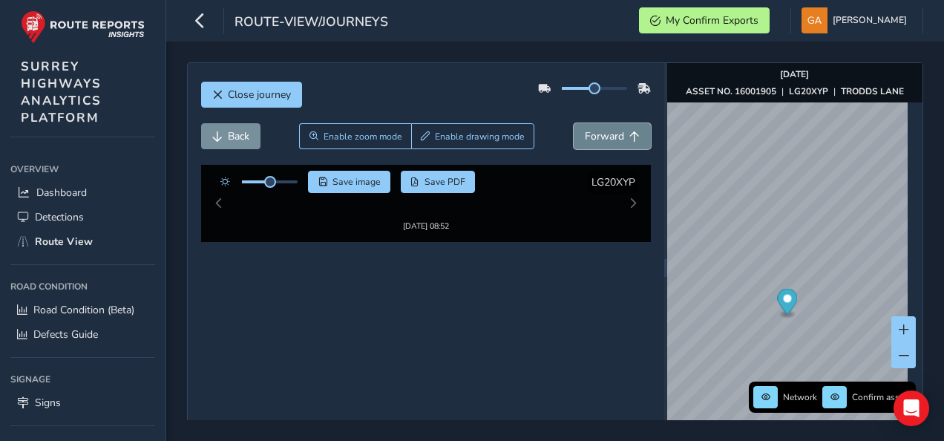
click at [605, 138] on span "Forward" at bounding box center [604, 136] width 39 height 14
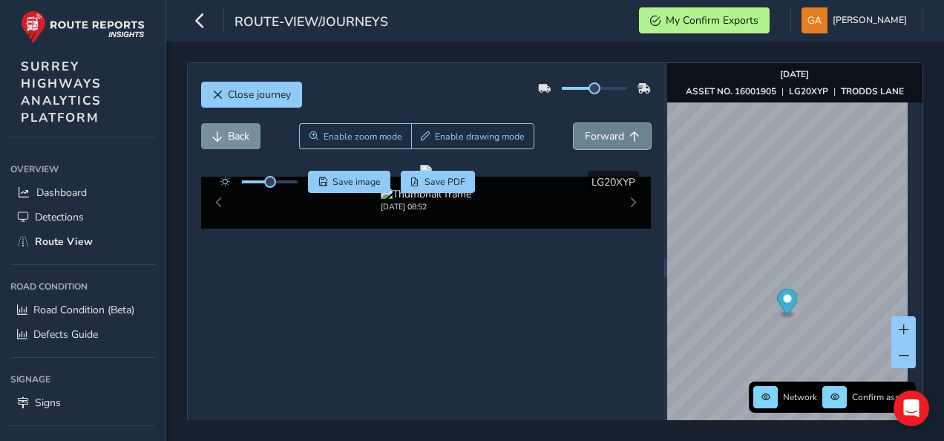
click at [605, 138] on span "Forward" at bounding box center [604, 136] width 39 height 14
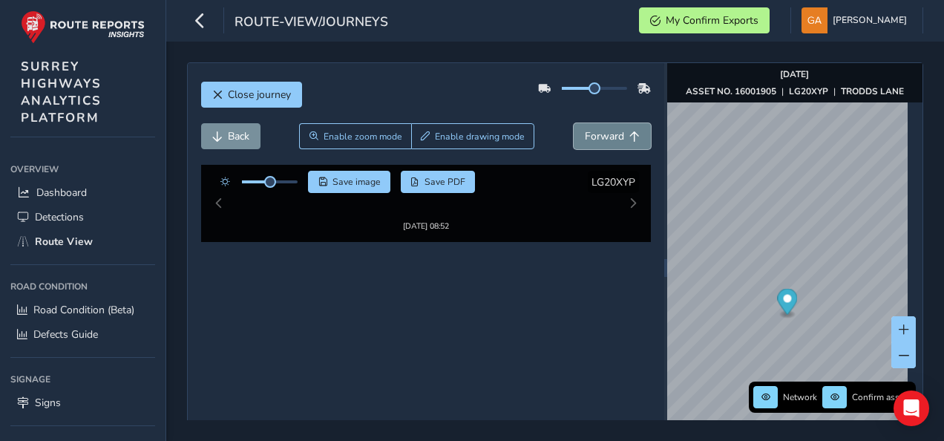
click at [605, 138] on span "Forward" at bounding box center [604, 136] width 39 height 14
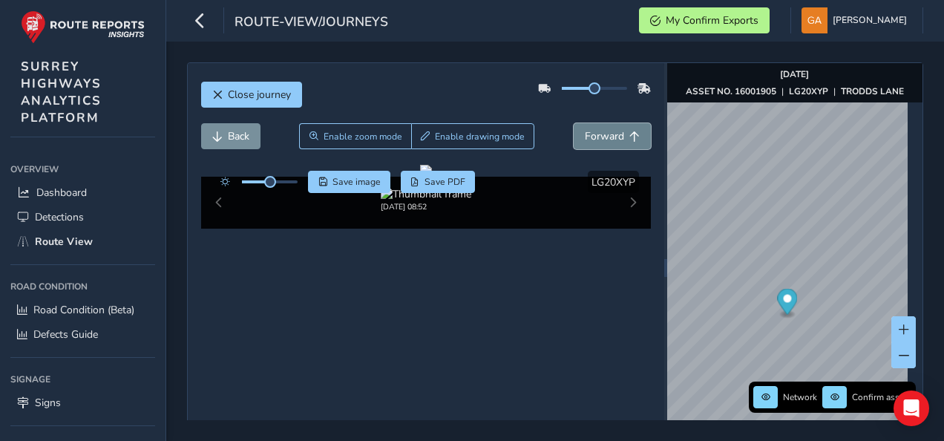
click at [605, 138] on span "Forward" at bounding box center [604, 136] width 39 height 14
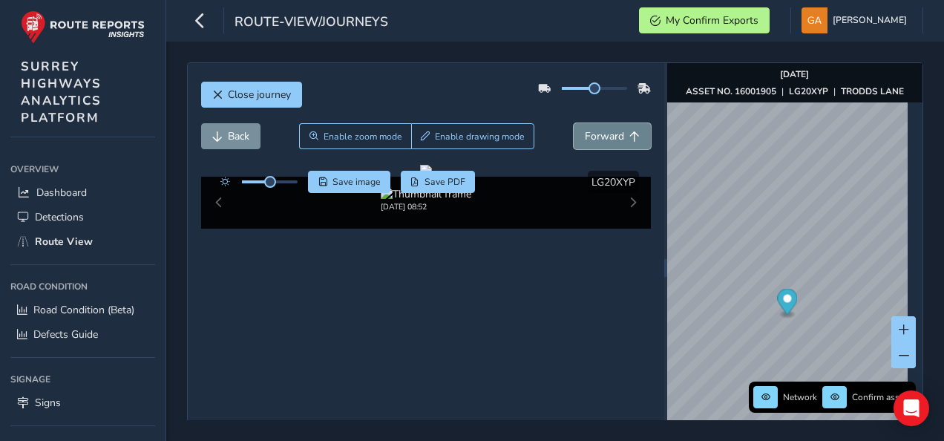
click at [605, 138] on span "Forward" at bounding box center [604, 136] width 39 height 14
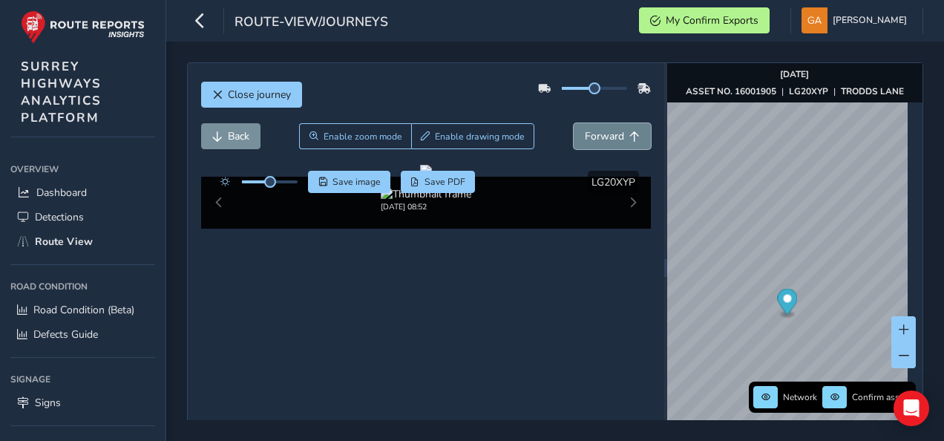
click at [605, 138] on span "Forward" at bounding box center [604, 136] width 39 height 14
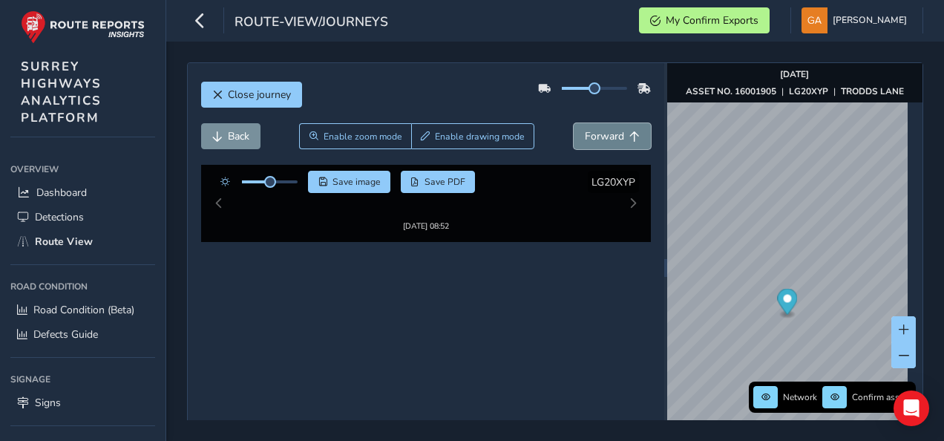
click at [605, 138] on span "Forward" at bounding box center [604, 136] width 39 height 14
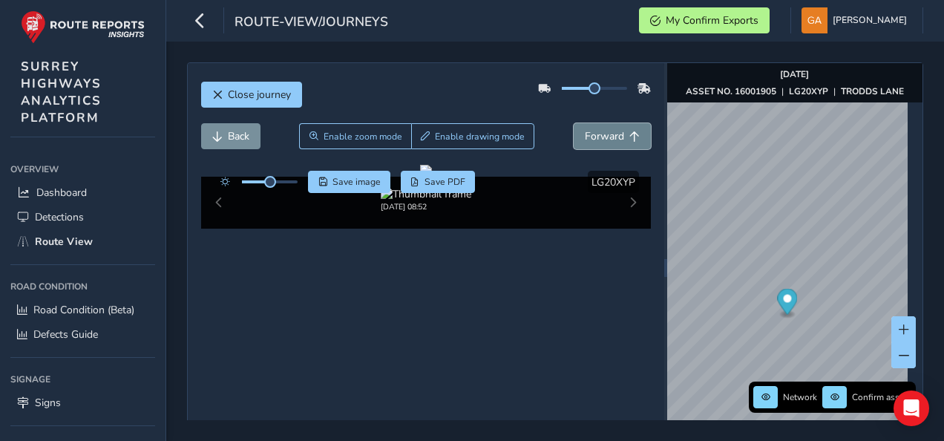
click at [605, 138] on span "Forward" at bounding box center [604, 136] width 39 height 14
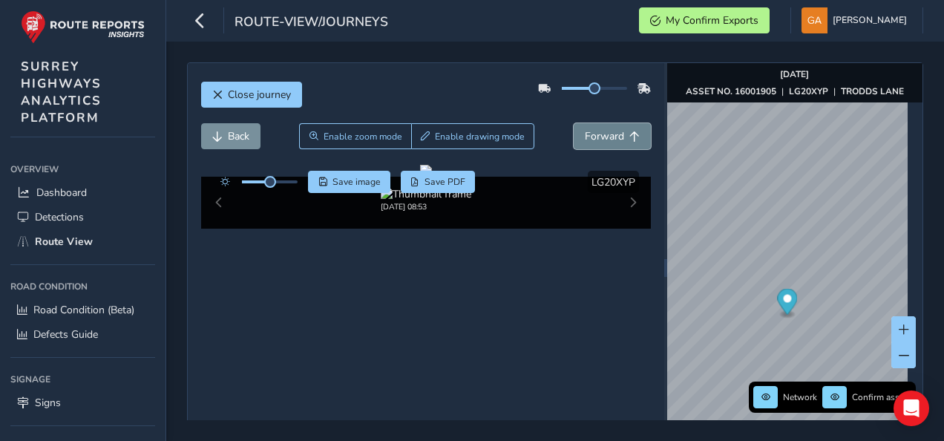
click at [605, 138] on span "Forward" at bounding box center [604, 136] width 39 height 14
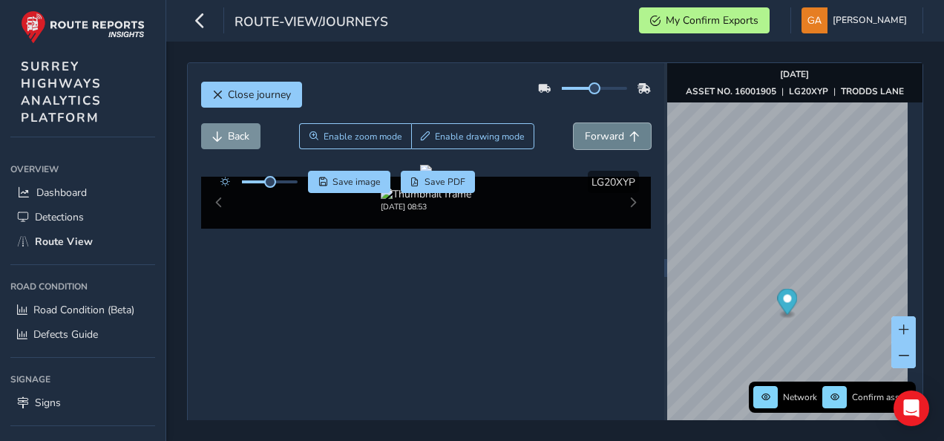
click at [605, 138] on span "Forward" at bounding box center [604, 136] width 39 height 14
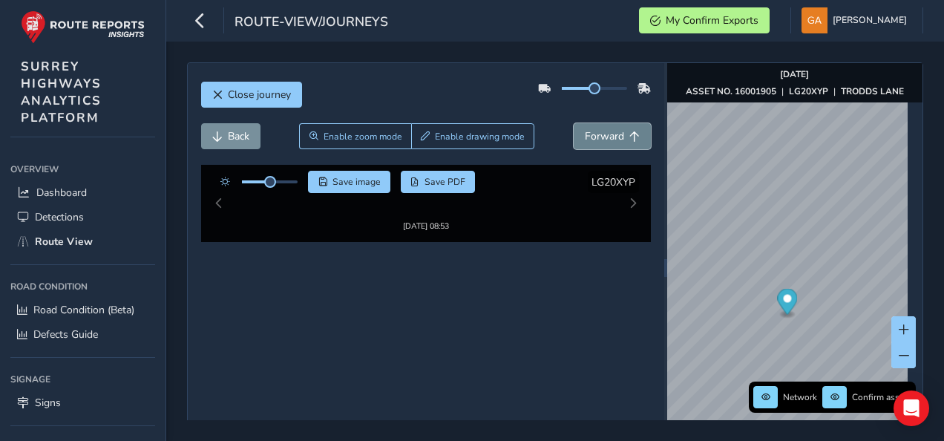
click at [605, 138] on span "Forward" at bounding box center [604, 136] width 39 height 14
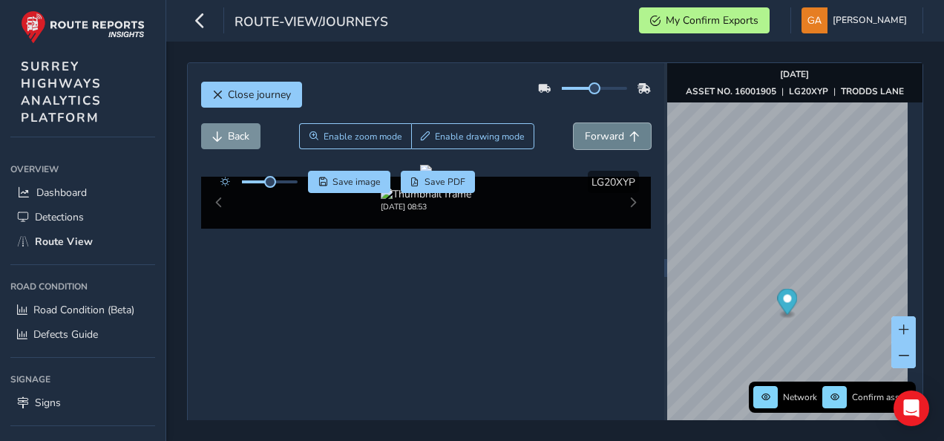
click at [605, 138] on span "Forward" at bounding box center [604, 136] width 39 height 14
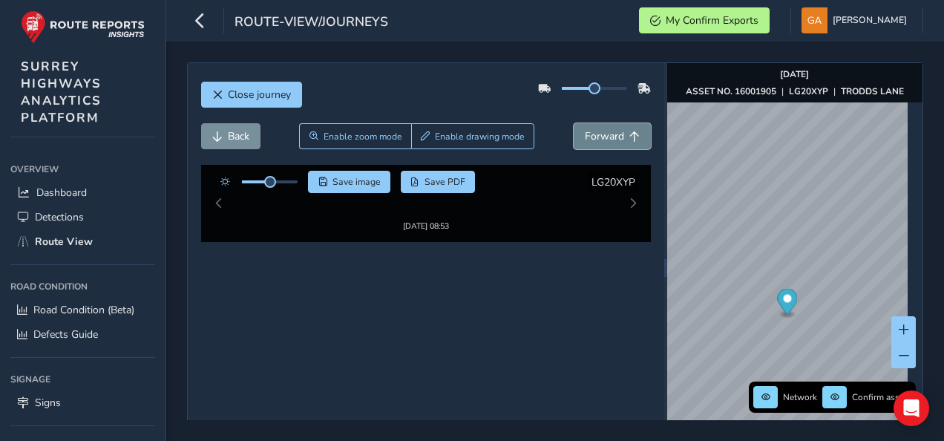
click at [605, 138] on span "Forward" at bounding box center [604, 136] width 39 height 14
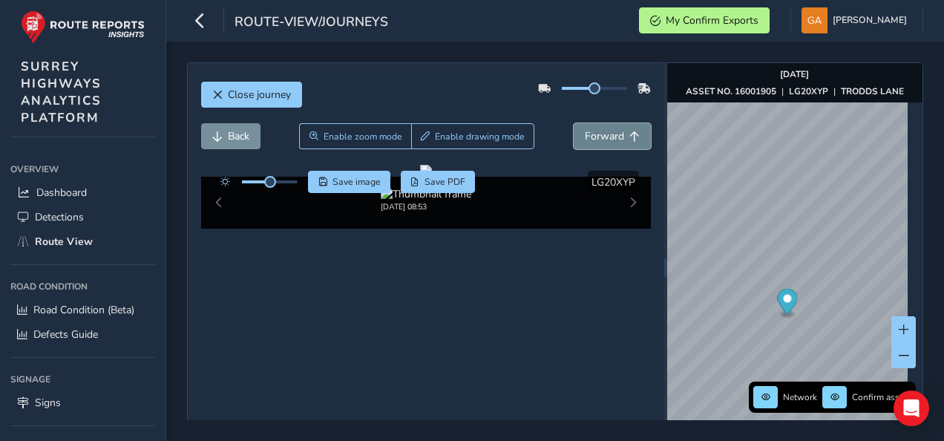
click at [605, 138] on span "Forward" at bounding box center [604, 136] width 39 height 14
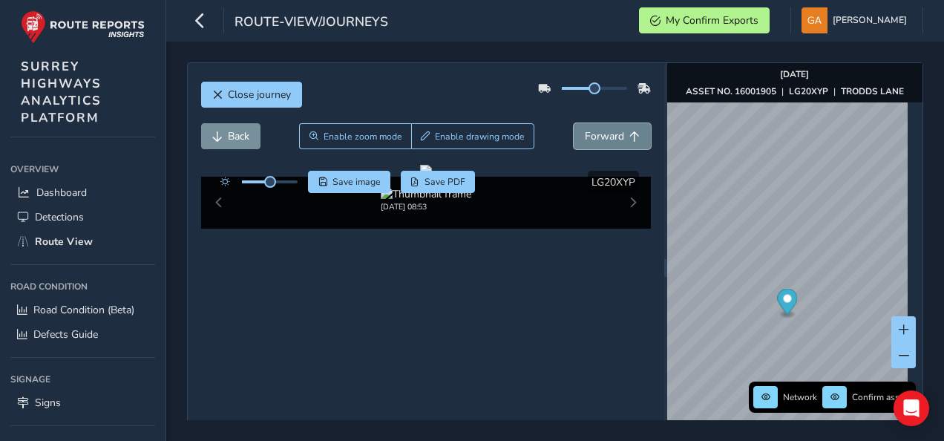
click at [605, 138] on span "Forward" at bounding box center [604, 136] width 39 height 14
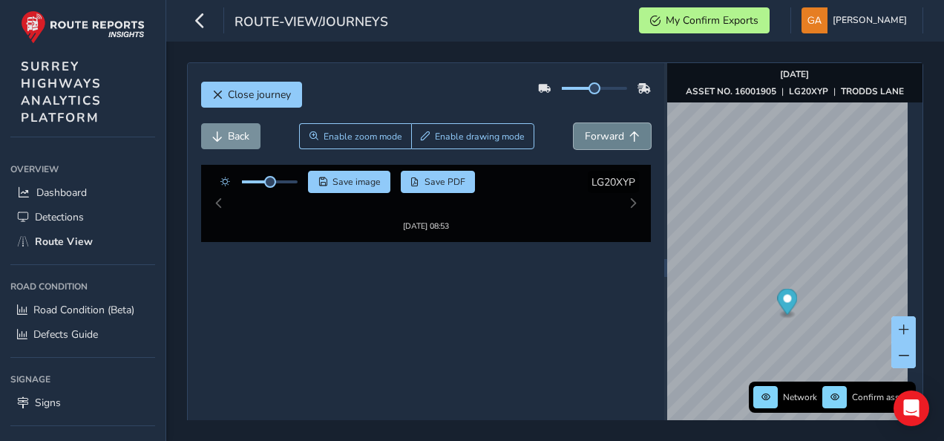
click at [605, 138] on span "Forward" at bounding box center [604, 136] width 39 height 14
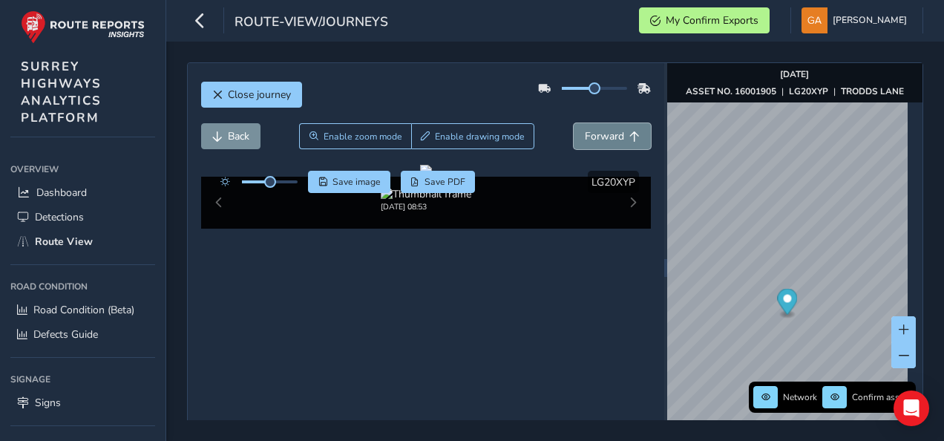
click at [605, 138] on span "Forward" at bounding box center [604, 136] width 39 height 14
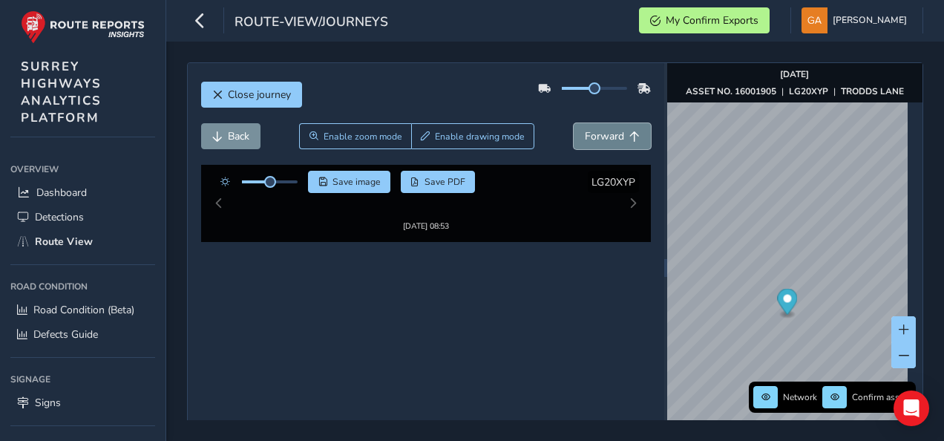
click at [605, 138] on span "Forward" at bounding box center [604, 136] width 39 height 14
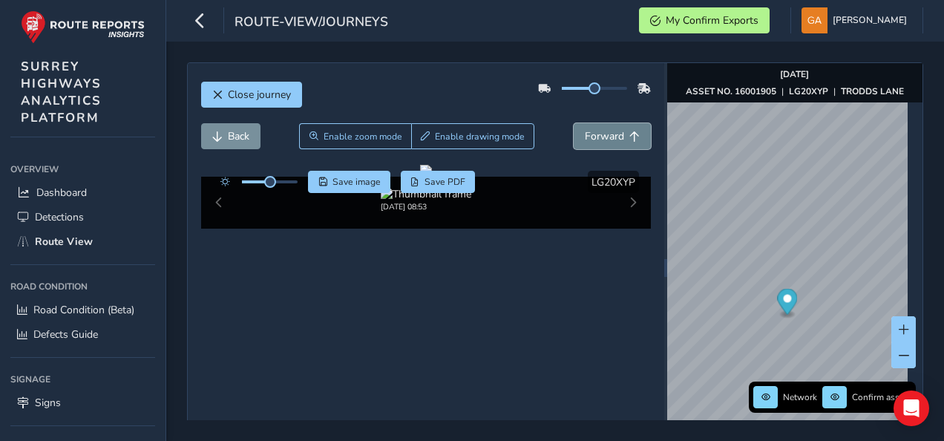
click at [605, 138] on span "Forward" at bounding box center [604, 136] width 39 height 14
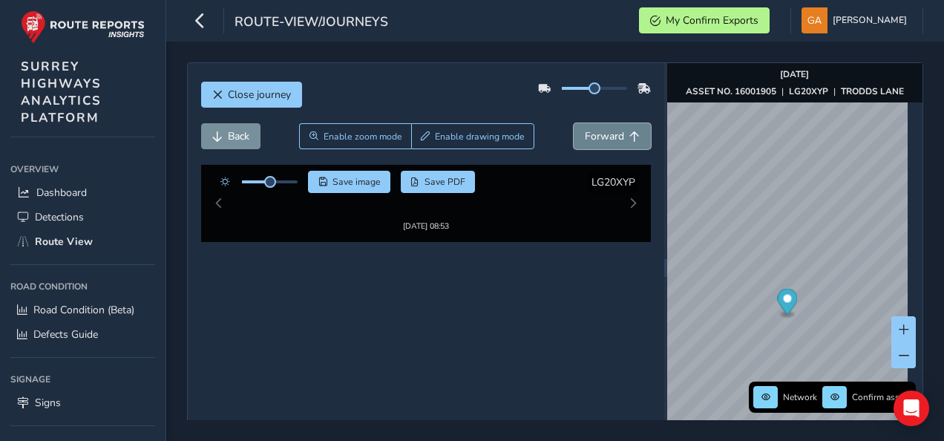
click at [605, 138] on span "Forward" at bounding box center [604, 136] width 39 height 14
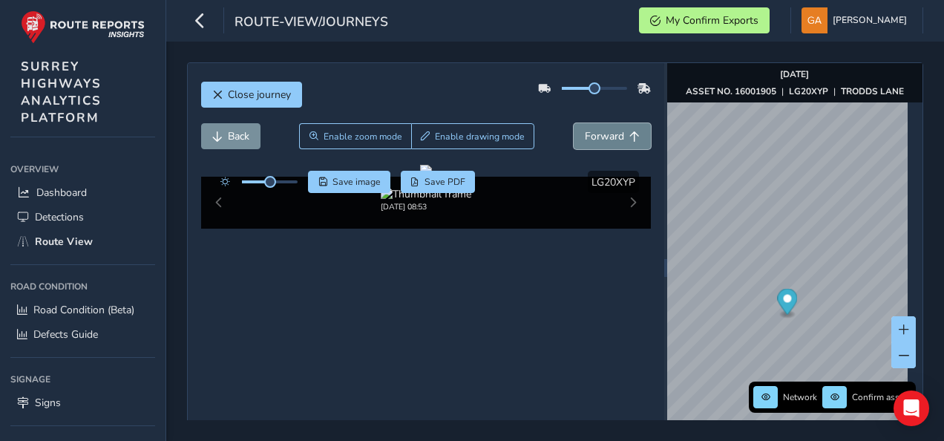
click at [605, 138] on span "Forward" at bounding box center [604, 136] width 39 height 14
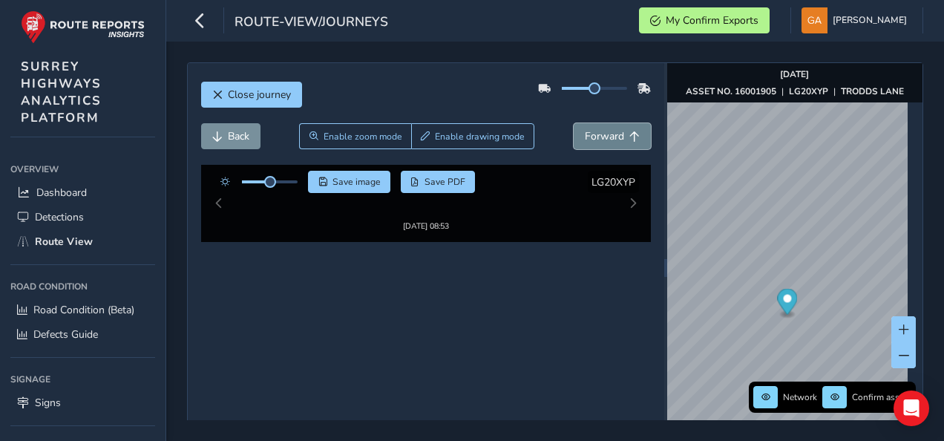
click at [605, 138] on span "Forward" at bounding box center [604, 136] width 39 height 14
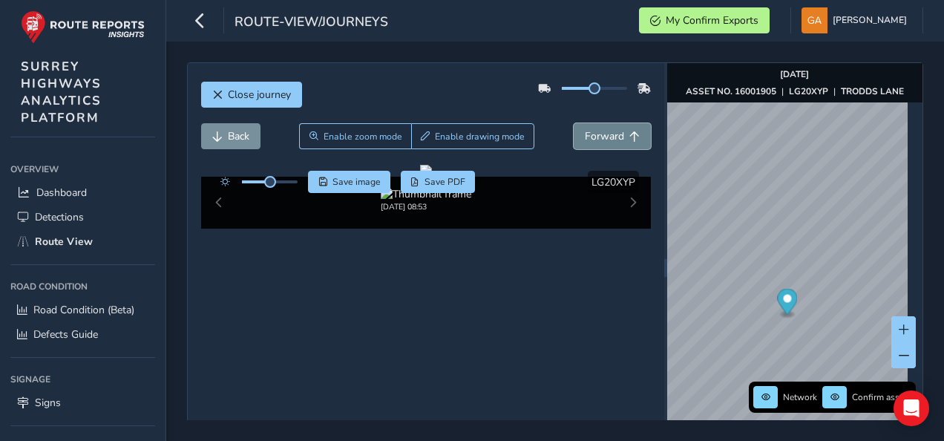
click at [605, 138] on span "Forward" at bounding box center [604, 136] width 39 height 14
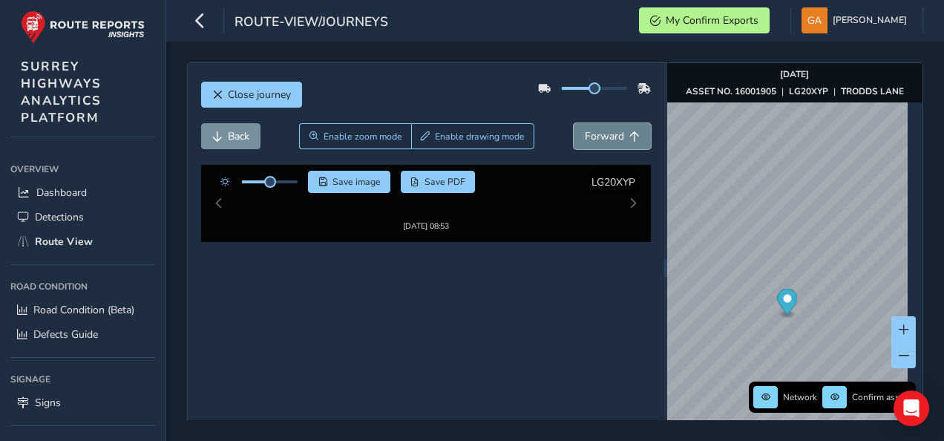
click at [605, 138] on span "Forward" at bounding box center [604, 136] width 39 height 14
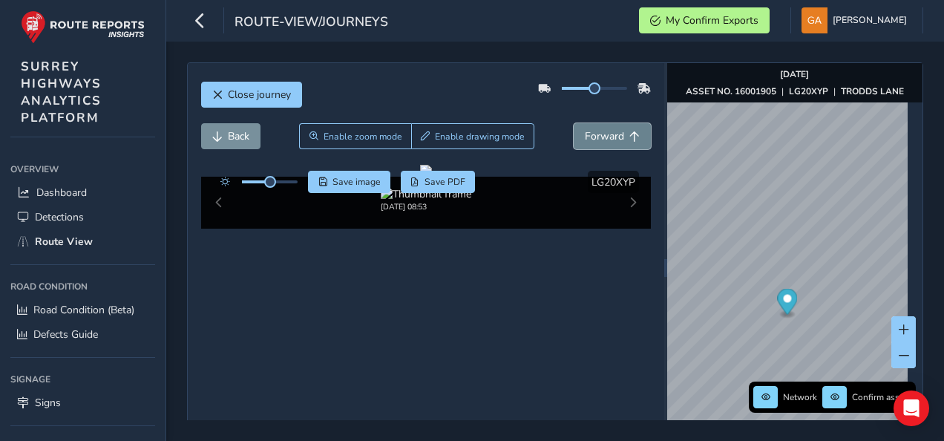
click at [605, 138] on span "Forward" at bounding box center [604, 136] width 39 height 14
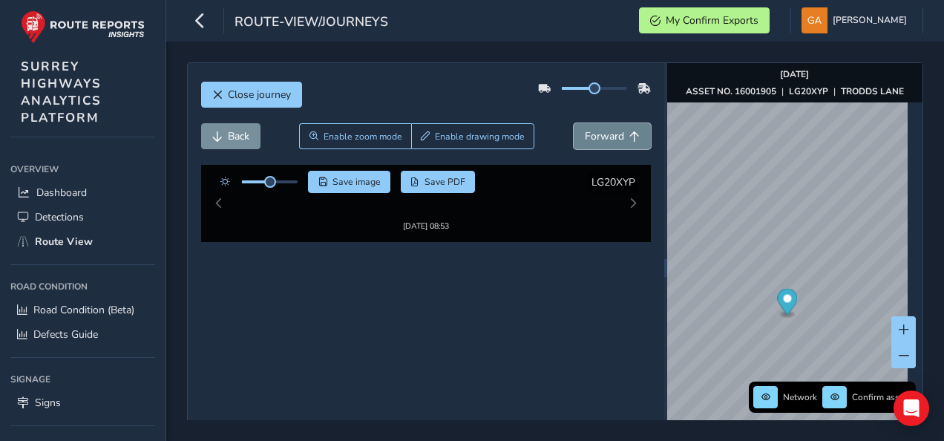
click at [605, 138] on span "Forward" at bounding box center [604, 136] width 39 height 14
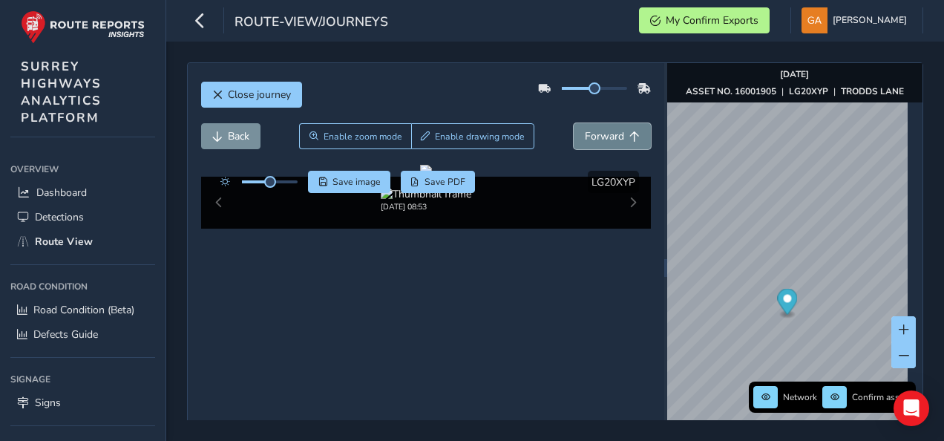
click at [605, 138] on span "Forward" at bounding box center [604, 136] width 39 height 14
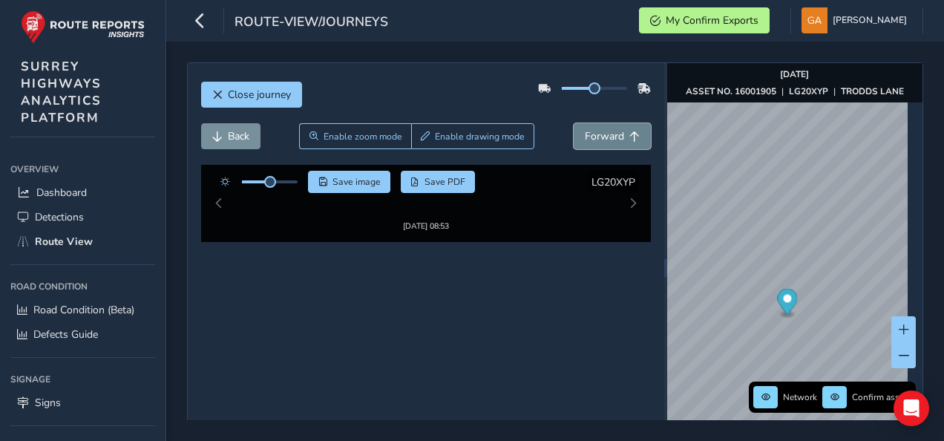
click at [605, 138] on span "Forward" at bounding box center [604, 136] width 39 height 14
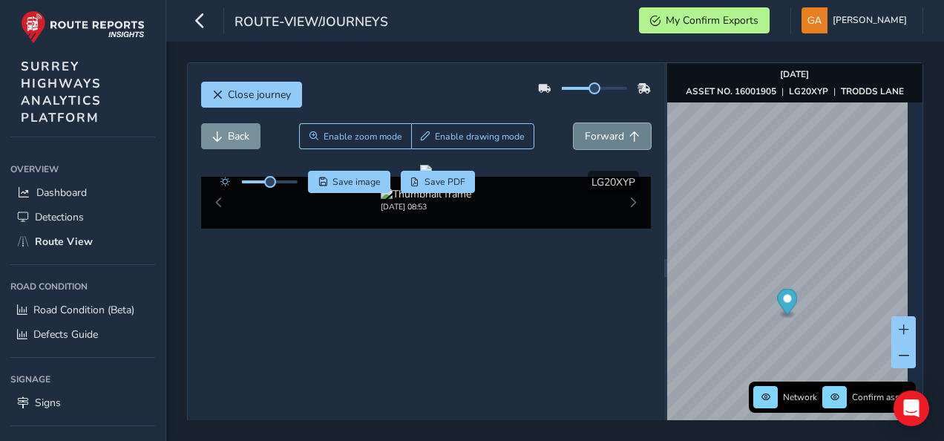
click at [605, 138] on span "Forward" at bounding box center [604, 136] width 39 height 14
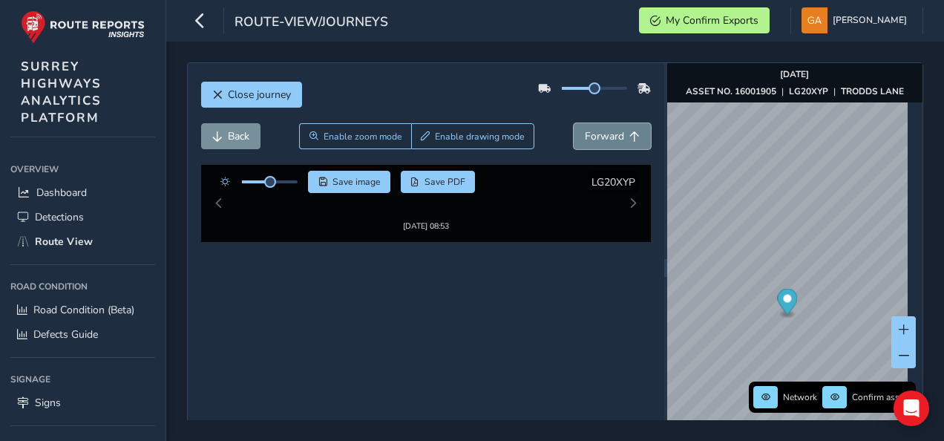
click at [605, 138] on span "Forward" at bounding box center [604, 136] width 39 height 14
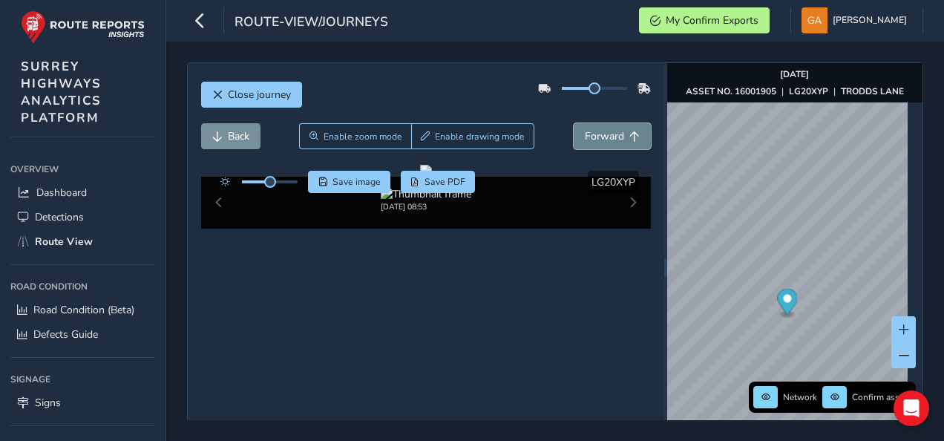
click at [605, 138] on span "Forward" at bounding box center [604, 136] width 39 height 14
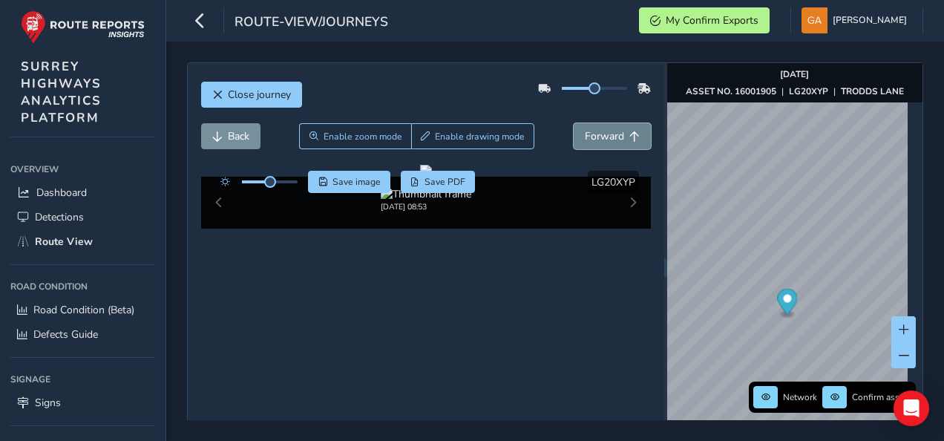
click at [605, 138] on span "Forward" at bounding box center [604, 136] width 39 height 14
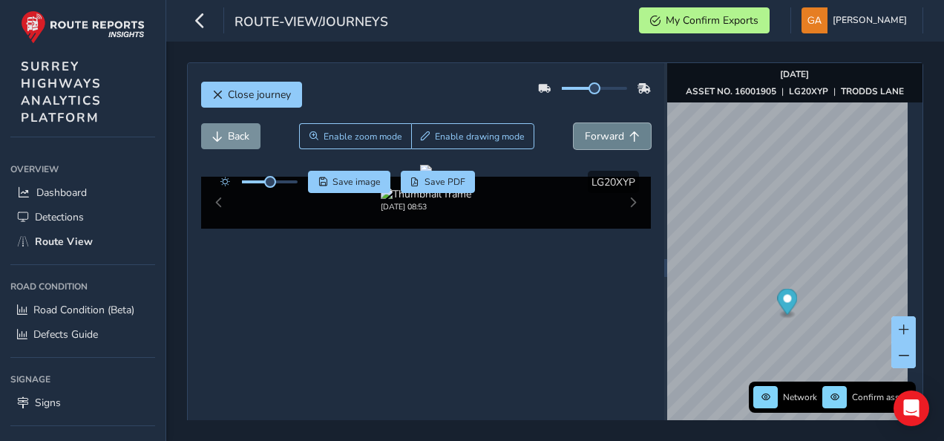
click at [605, 138] on span "Forward" at bounding box center [604, 136] width 39 height 14
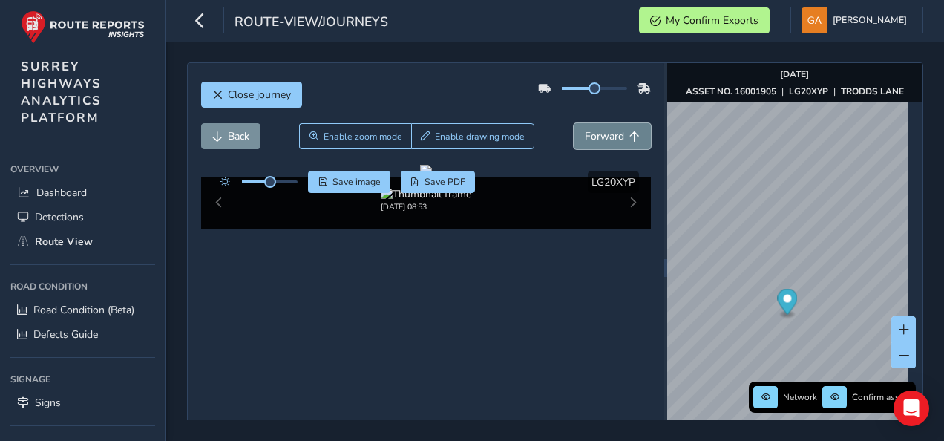
click at [605, 138] on span "Forward" at bounding box center [604, 136] width 39 height 14
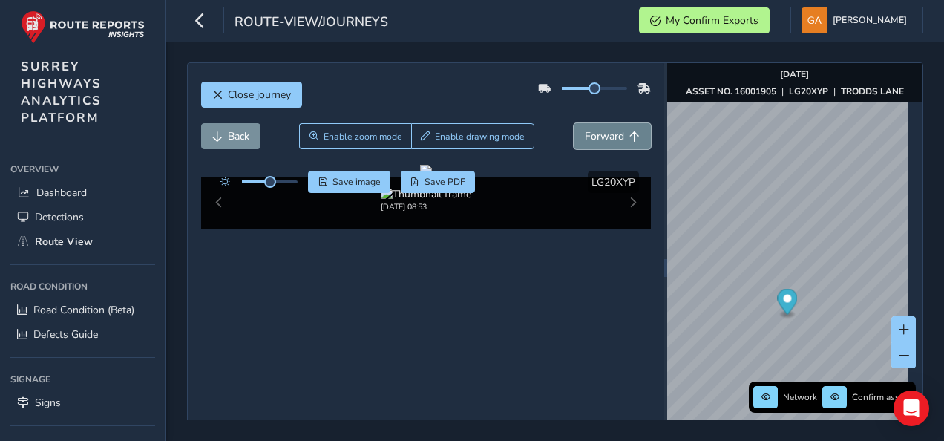
click at [605, 138] on span "Forward" at bounding box center [604, 136] width 39 height 14
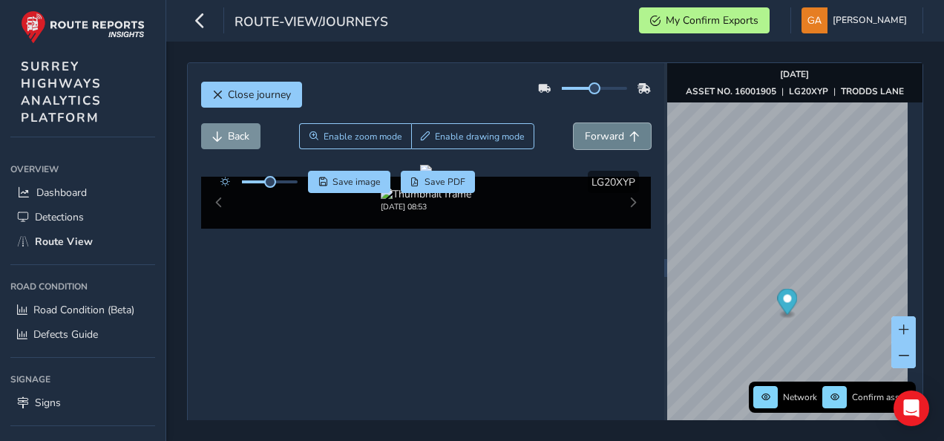
click at [605, 138] on span "Forward" at bounding box center [604, 136] width 39 height 14
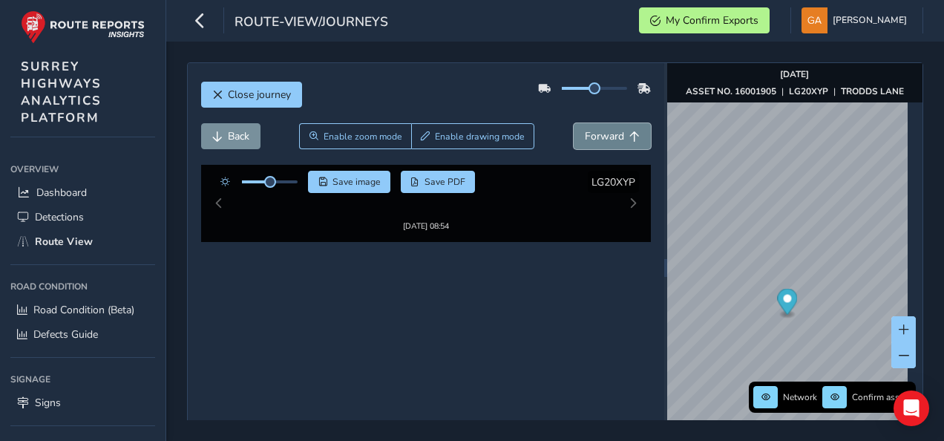
click at [605, 138] on span "Forward" at bounding box center [604, 136] width 39 height 14
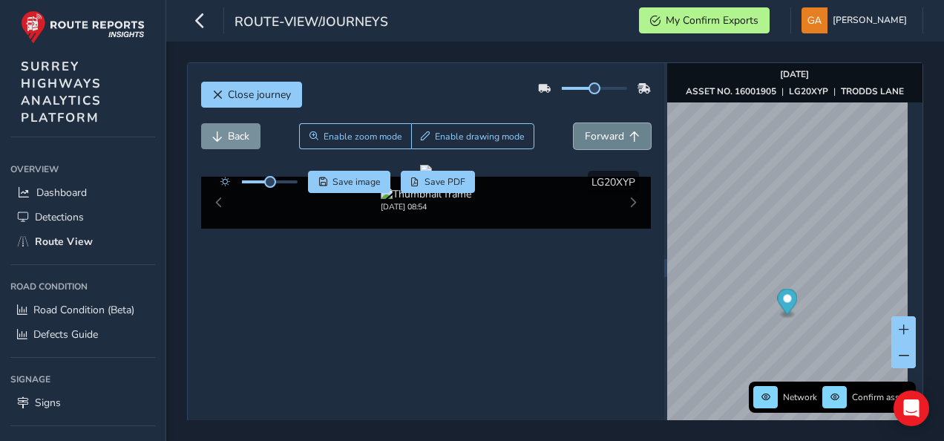
click at [605, 138] on span "Forward" at bounding box center [604, 136] width 39 height 14
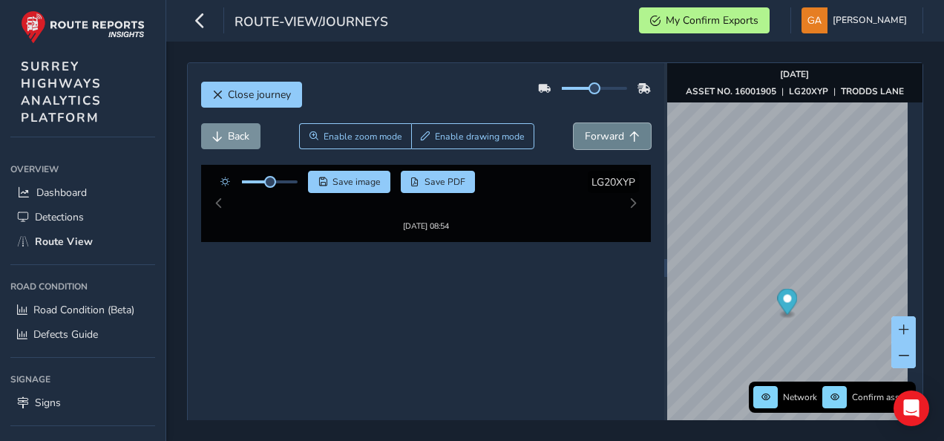
click at [605, 138] on span "Forward" at bounding box center [604, 136] width 39 height 14
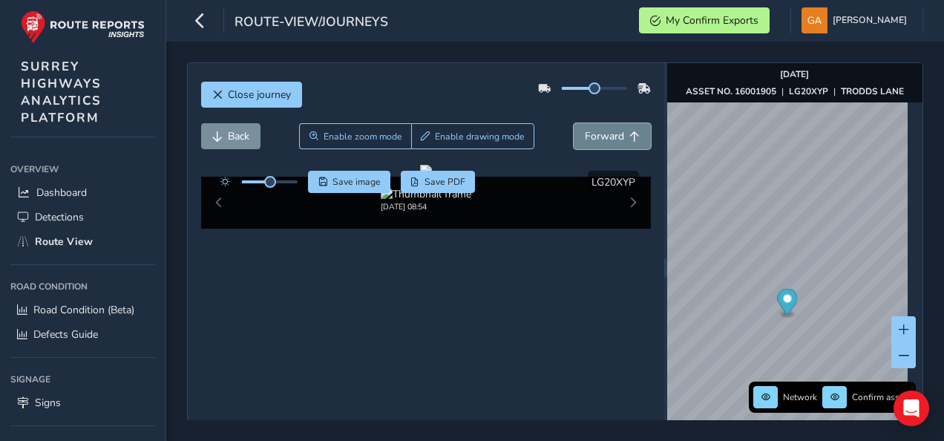
click at [605, 138] on span "Forward" at bounding box center [604, 136] width 39 height 14
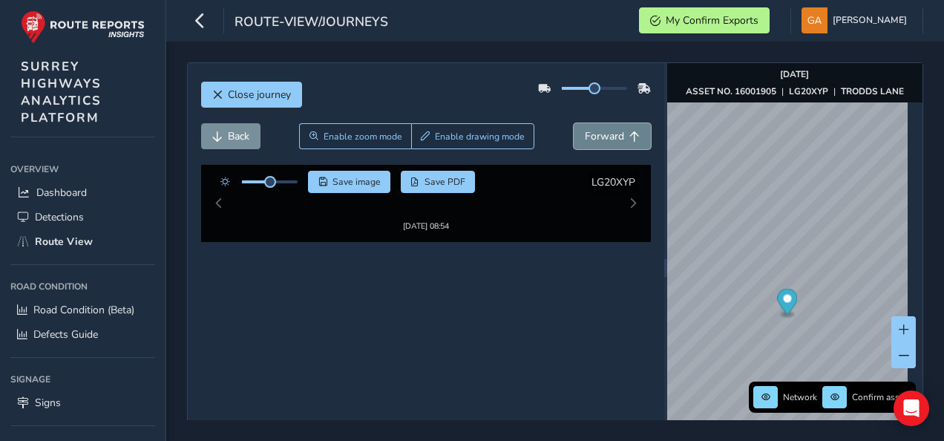
click at [605, 138] on span "Forward" at bounding box center [604, 136] width 39 height 14
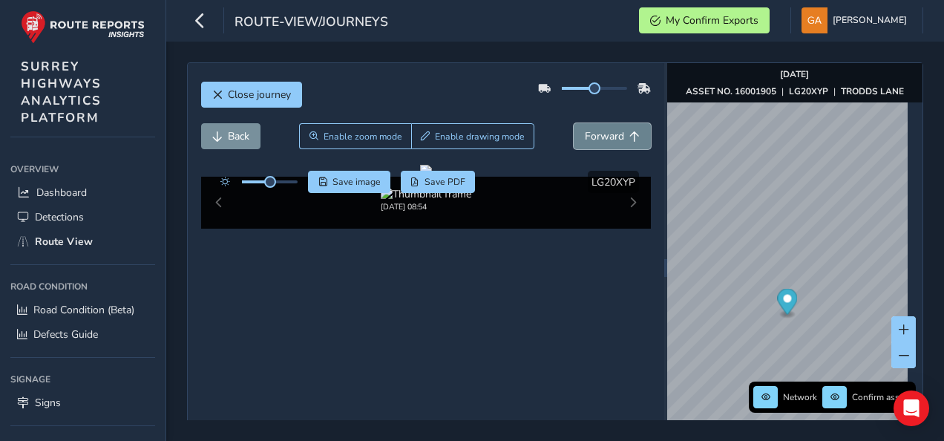
click at [605, 138] on span "Forward" at bounding box center [604, 136] width 39 height 14
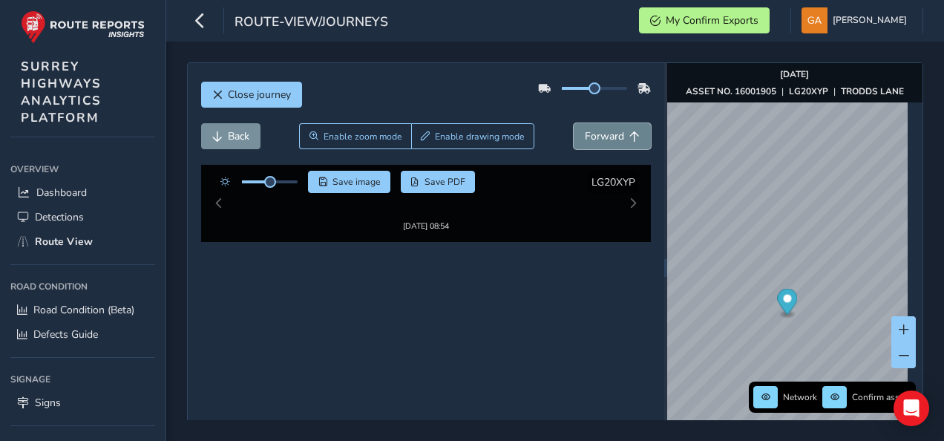
click at [605, 138] on span "Forward" at bounding box center [604, 136] width 39 height 14
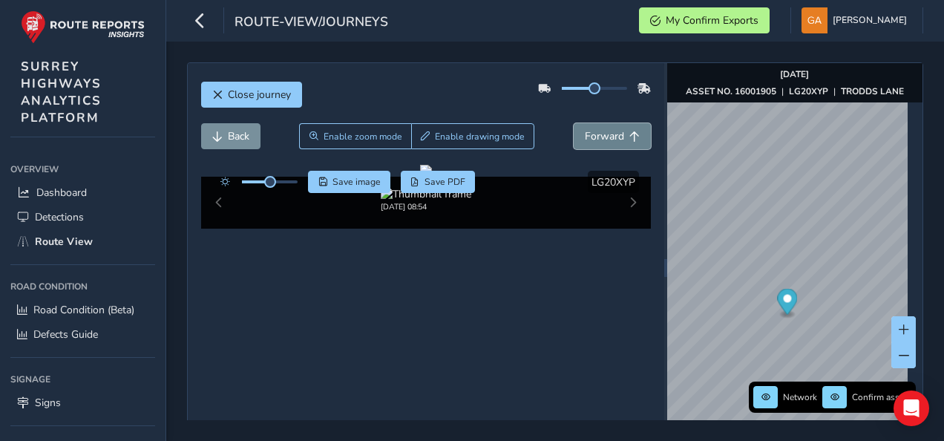
click at [605, 138] on span "Forward" at bounding box center [604, 136] width 39 height 14
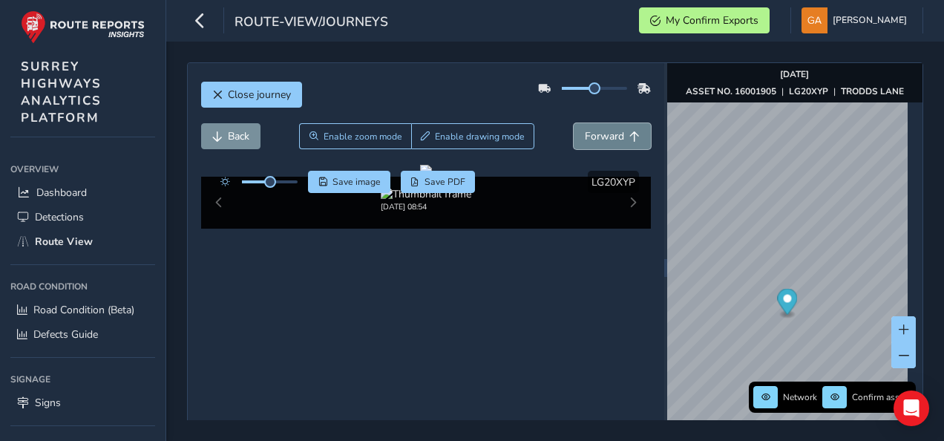
click at [605, 138] on span "Forward" at bounding box center [604, 136] width 39 height 14
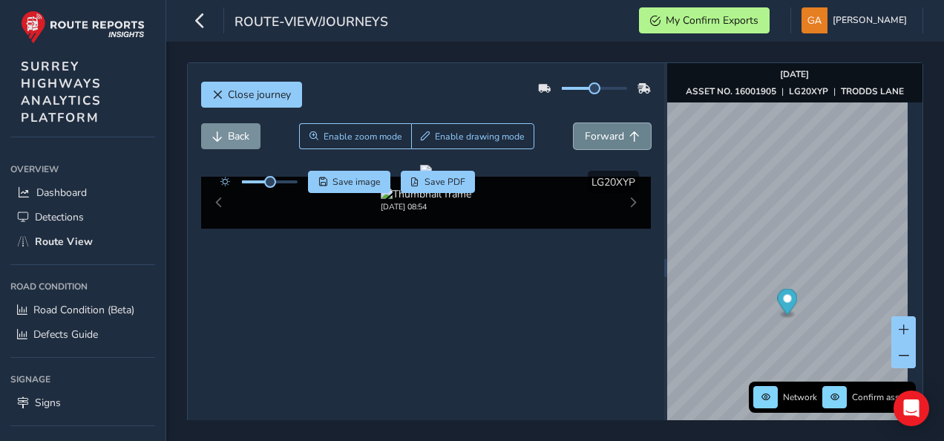
click at [605, 138] on span "Forward" at bounding box center [604, 136] width 39 height 14
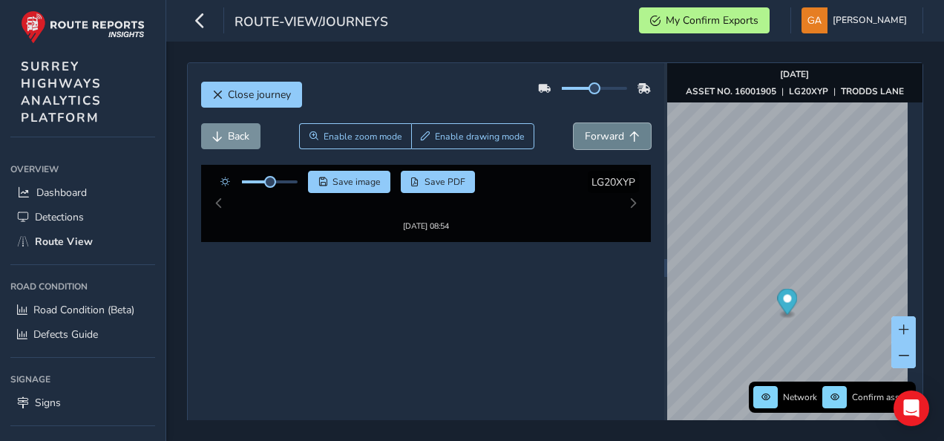
click at [605, 138] on span "Forward" at bounding box center [604, 136] width 39 height 14
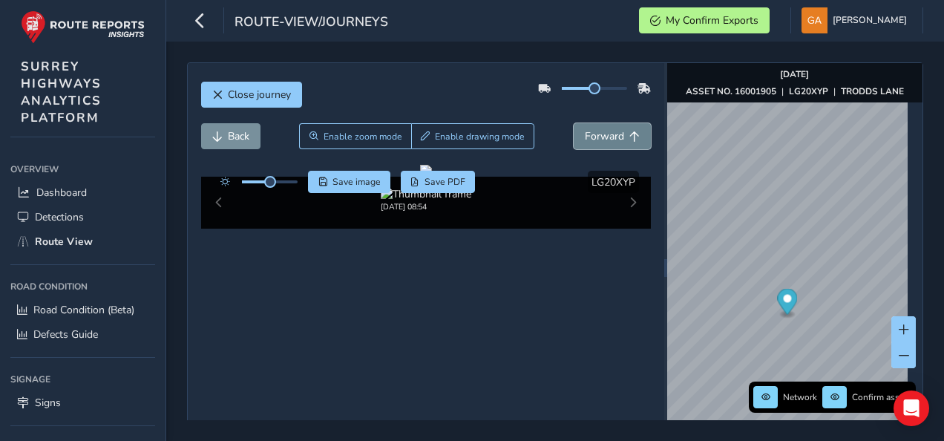
click at [605, 138] on span "Forward" at bounding box center [604, 136] width 39 height 14
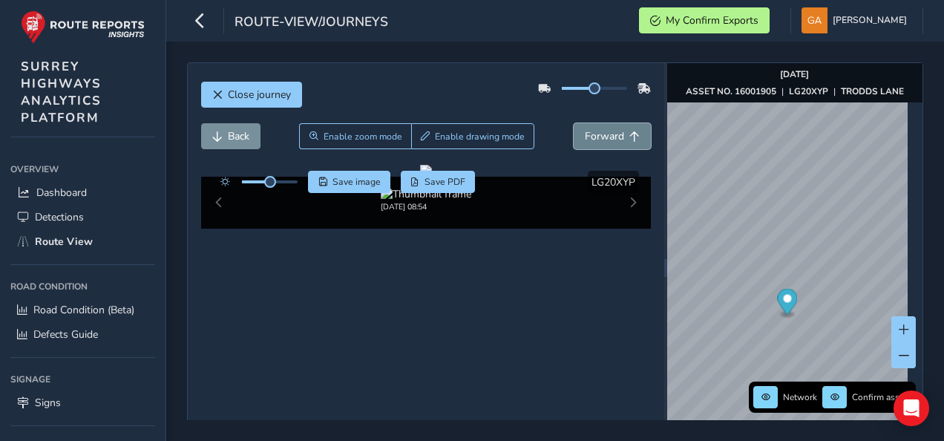
click at [605, 138] on span "Forward" at bounding box center [604, 136] width 39 height 14
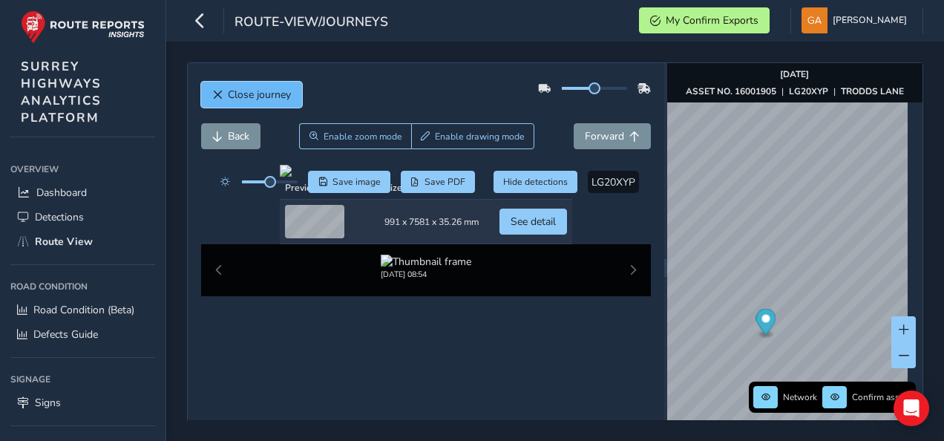
click at [217, 94] on span "Close journey" at bounding box center [217, 95] width 10 height 10
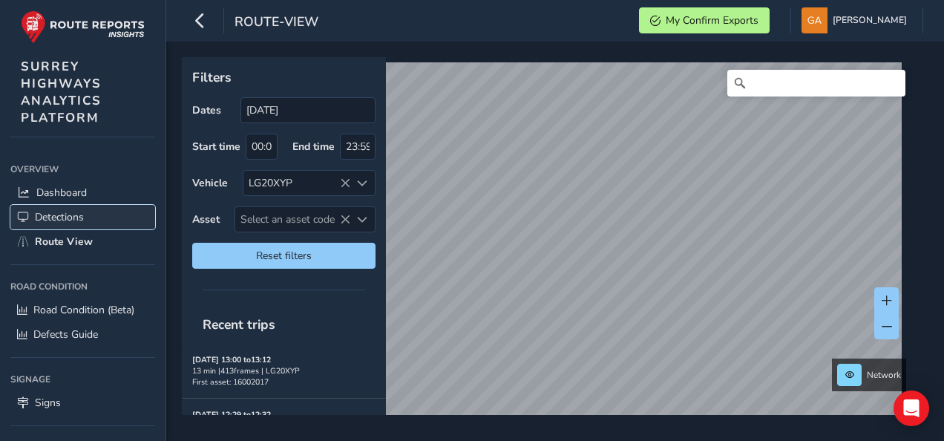
click at [74, 216] on span "Detections" at bounding box center [59, 217] width 49 height 14
